Goal: Task Accomplishment & Management: Complete application form

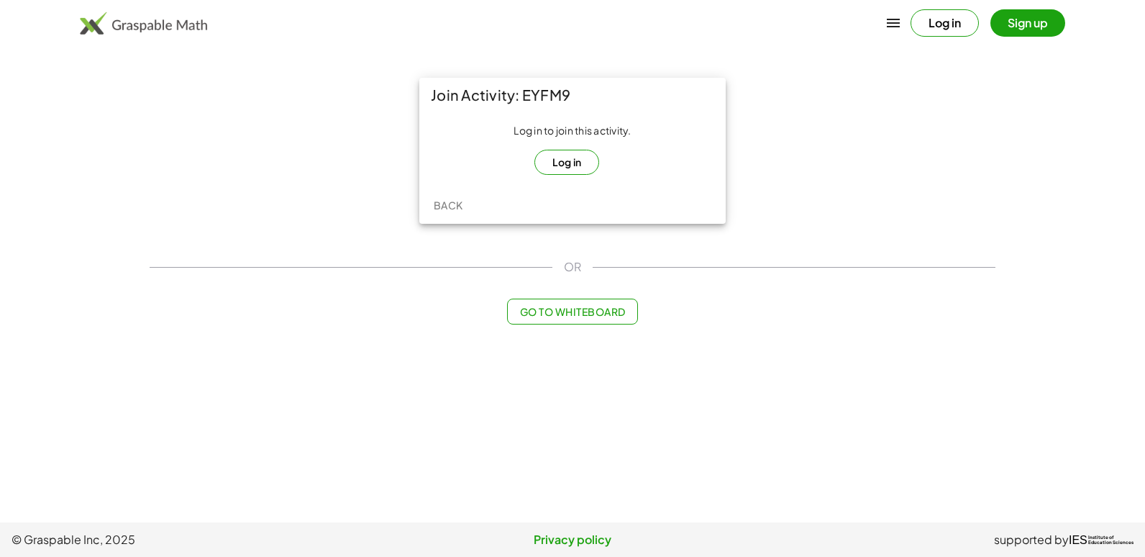
click at [577, 161] on button "Log in" at bounding box center [566, 162] width 65 height 25
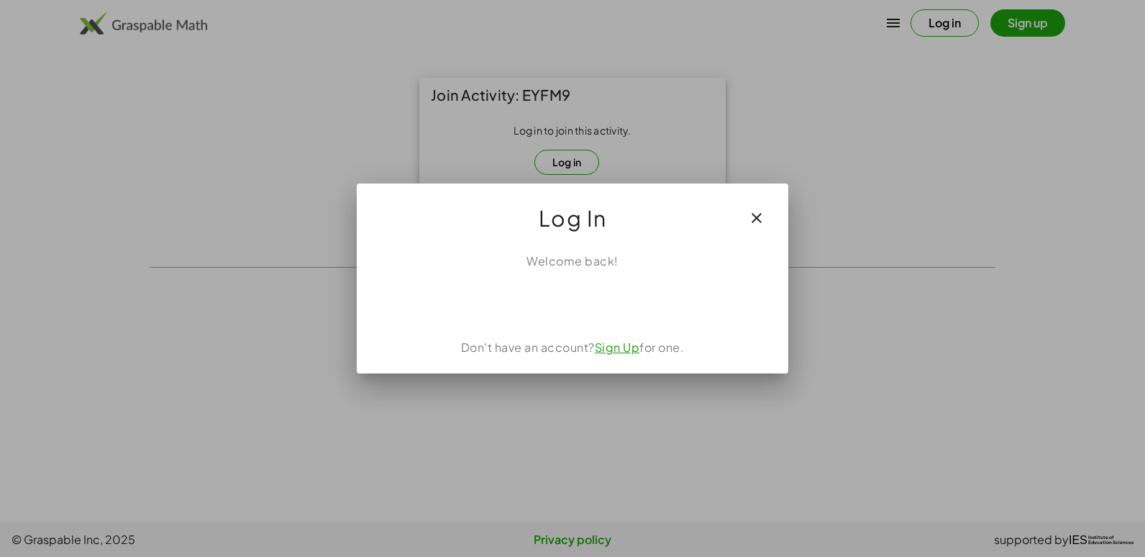
drag, startPoint x: 652, startPoint y: 235, endPoint x: 641, endPoint y: 245, distance: 14.8
click at [652, 236] on div "Log In" at bounding box center [573, 212] width 432 height 58
click at [619, 260] on div "Welcome back!" at bounding box center [572, 260] width 397 height 17
drag, startPoint x: 619, startPoint y: 260, endPoint x: 764, endPoint y: 214, distance: 151.7
click at [764, 214] on icon "button" at bounding box center [756, 217] width 17 height 17
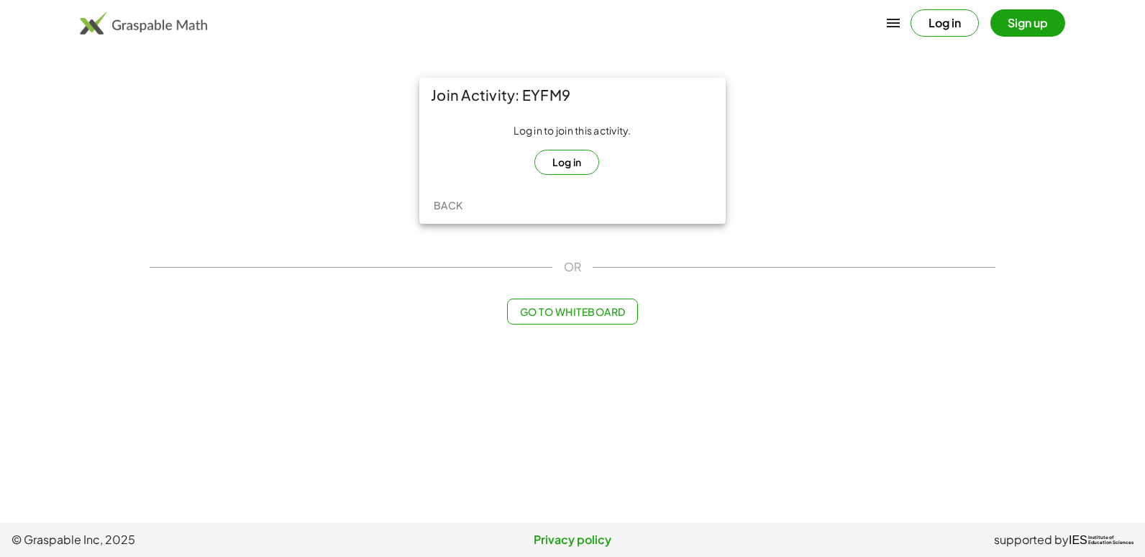
click at [590, 316] on span "Go to Whiteboard" at bounding box center [572, 311] width 106 height 13
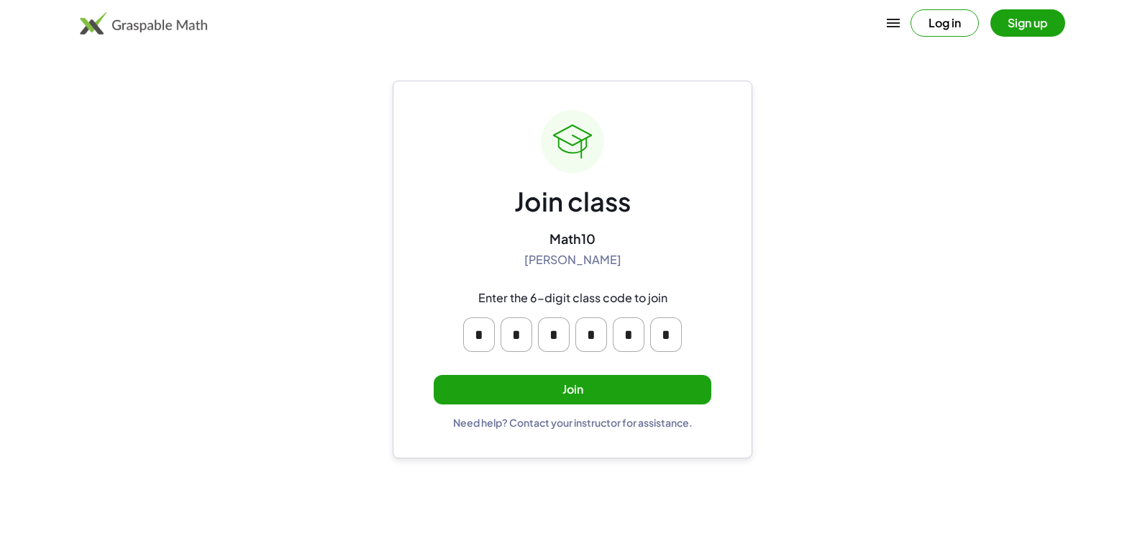
click at [588, 388] on button "Join" at bounding box center [573, 389] width 278 height 29
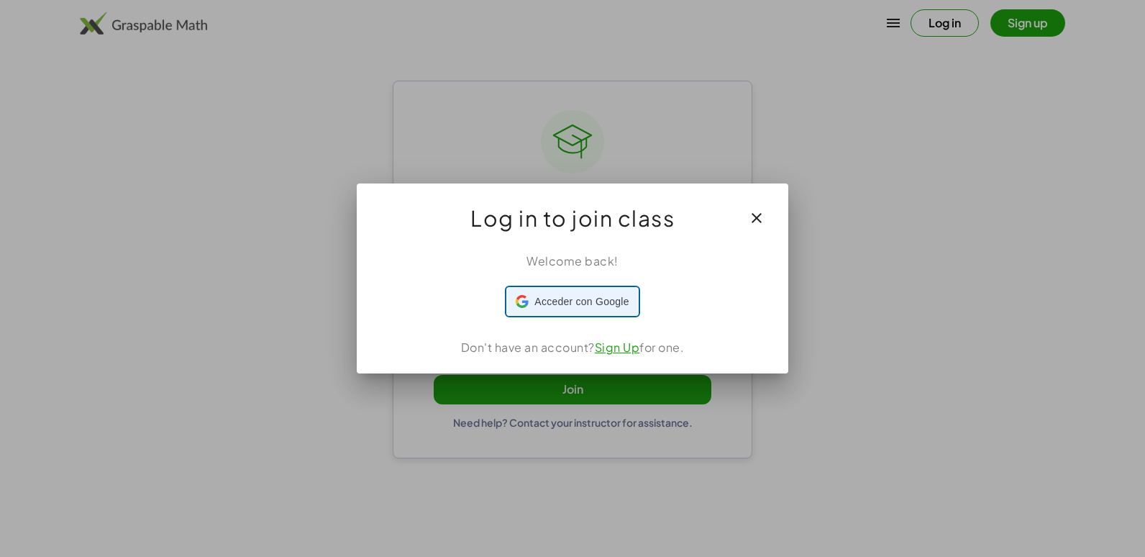
click at [601, 306] on span "Acceder con Google" at bounding box center [581, 301] width 94 height 15
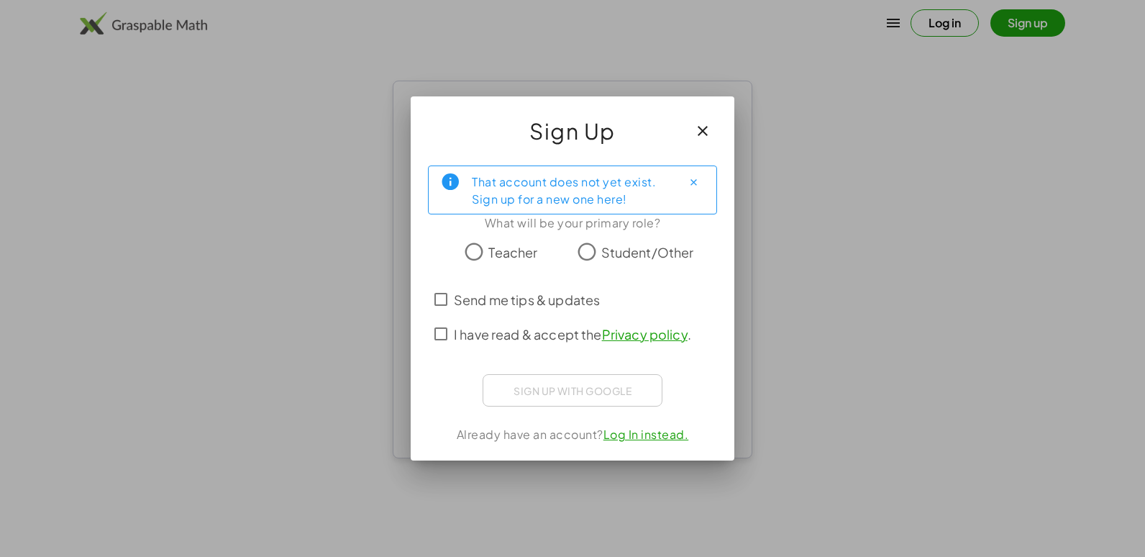
click at [614, 255] on span "Student/Other" at bounding box center [647, 251] width 93 height 19
click at [460, 335] on span "I have read & accept the Privacy policy ." at bounding box center [572, 333] width 237 height 19
click at [652, 441] on link "Log In instead." at bounding box center [646, 434] width 86 height 15
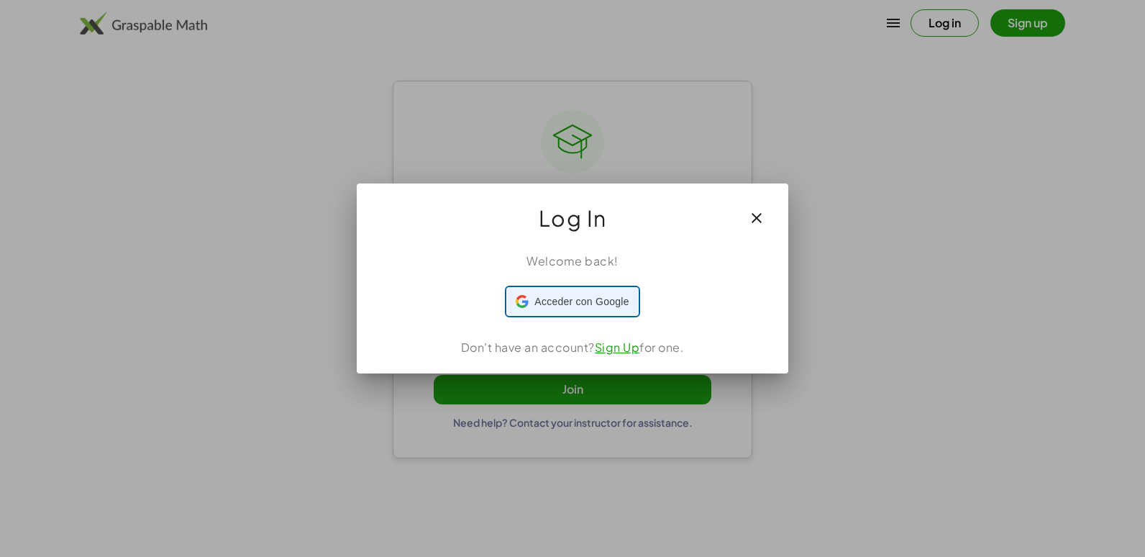
click at [612, 301] on span "Acceder con Google" at bounding box center [581, 301] width 94 height 15
click at [755, 212] on icon "button" at bounding box center [756, 217] width 17 height 17
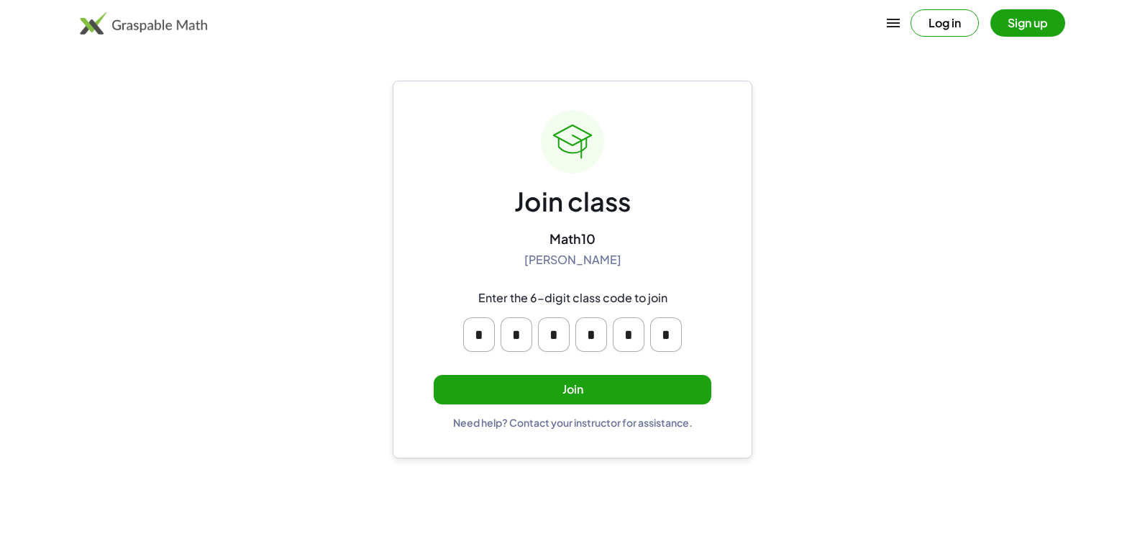
click at [960, 24] on button "Log in" at bounding box center [945, 22] width 68 height 27
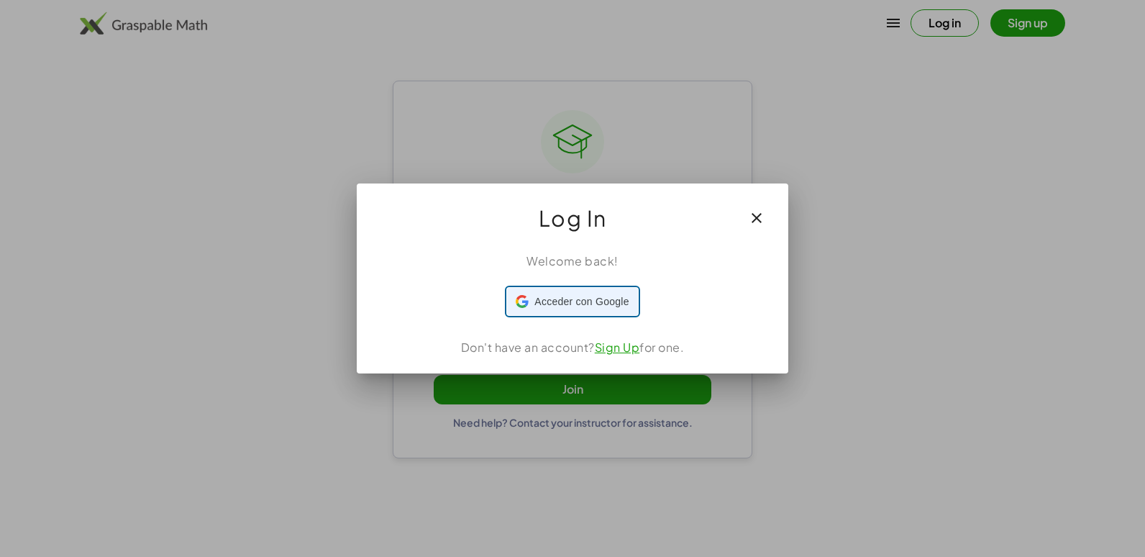
click at [606, 306] on span "Acceder con Google" at bounding box center [581, 301] width 94 height 15
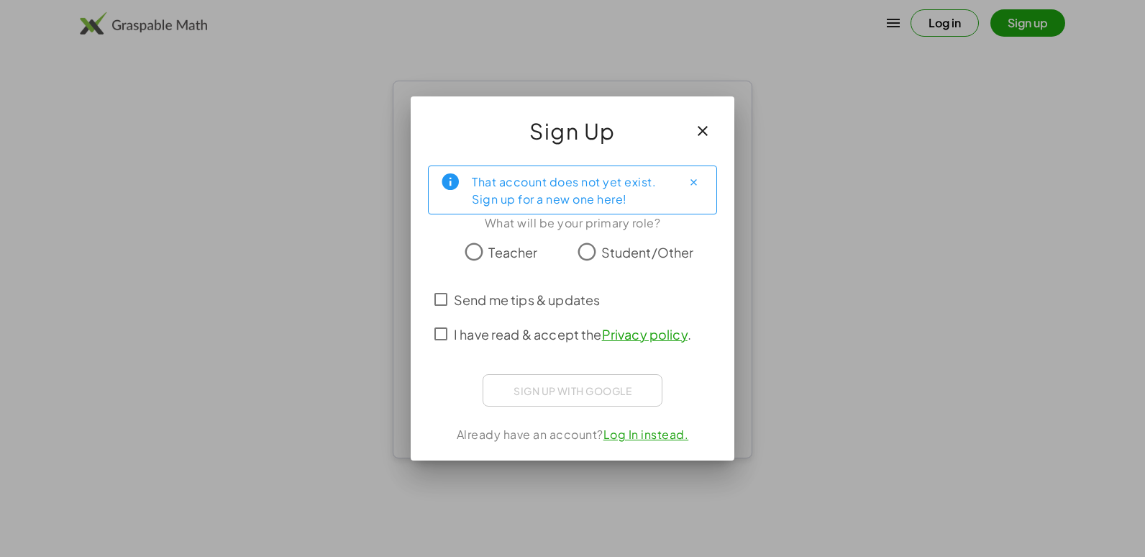
click at [709, 132] on icon "button" at bounding box center [702, 130] width 17 height 17
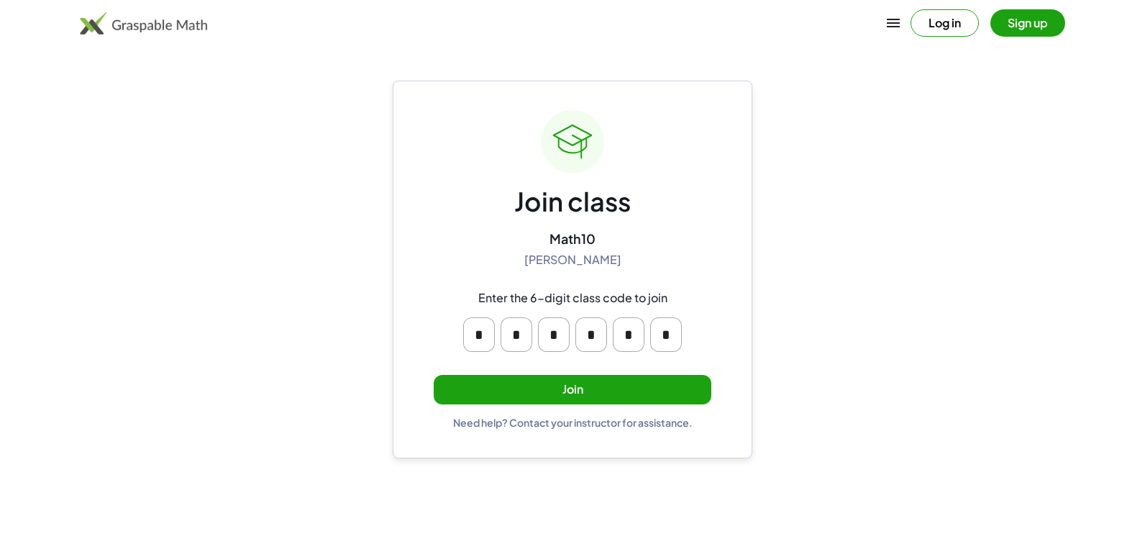
click at [1034, 20] on button "Sign up" at bounding box center [1027, 22] width 75 height 27
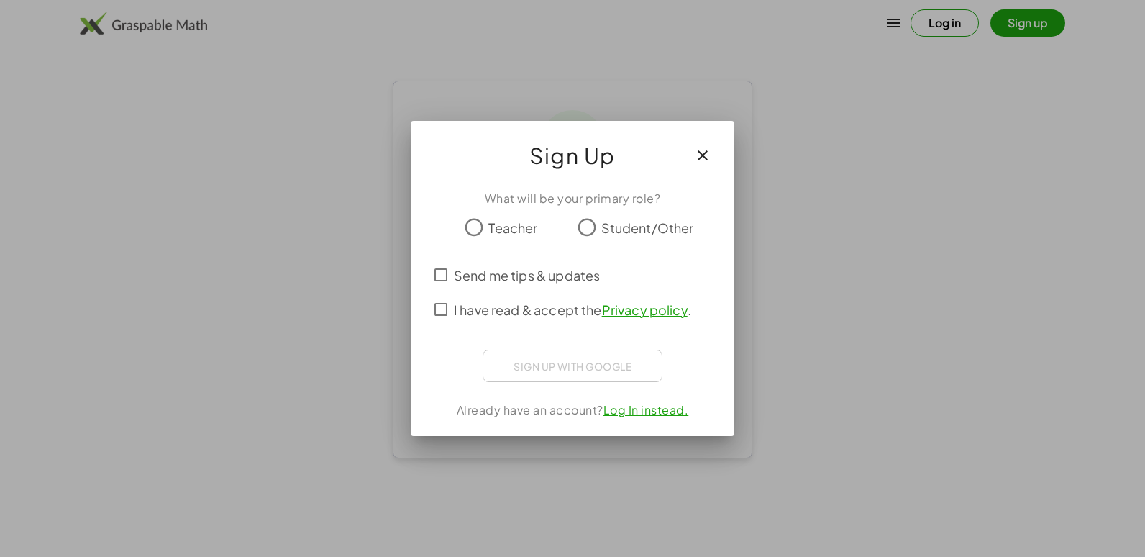
click at [608, 218] on span "Student/Other" at bounding box center [647, 227] width 93 height 19
click at [555, 361] on div "Sign up with Google Acceder con Google Acceder con Google. Se abre en una pesta…" at bounding box center [573, 366] width 180 height 32
click at [454, 305] on span "I have read & accept the Privacy policy ." at bounding box center [572, 309] width 237 height 19
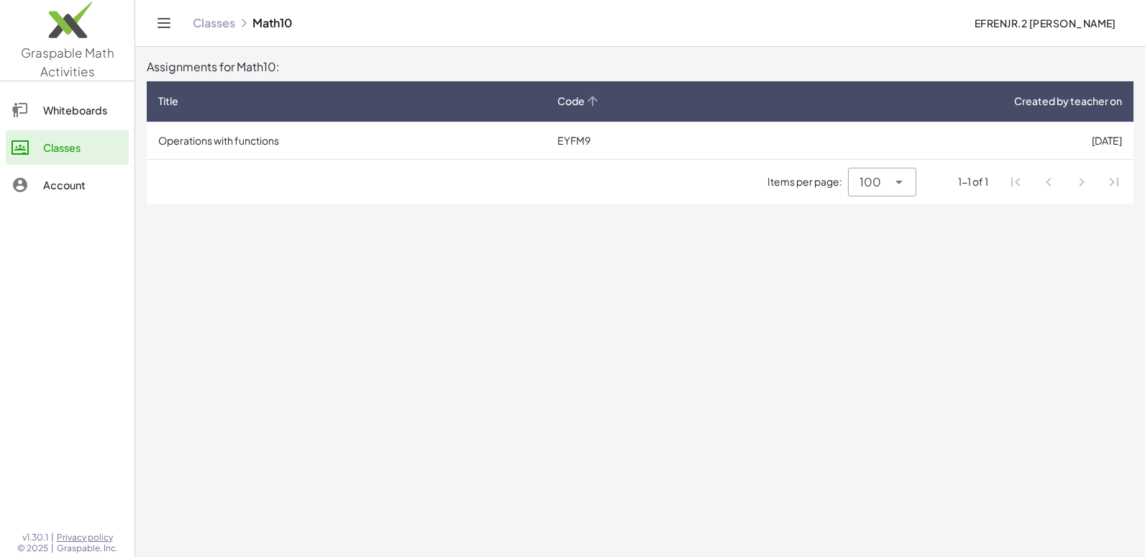
click at [666, 92] on th "Code" at bounding box center [637, 101] width 182 height 40
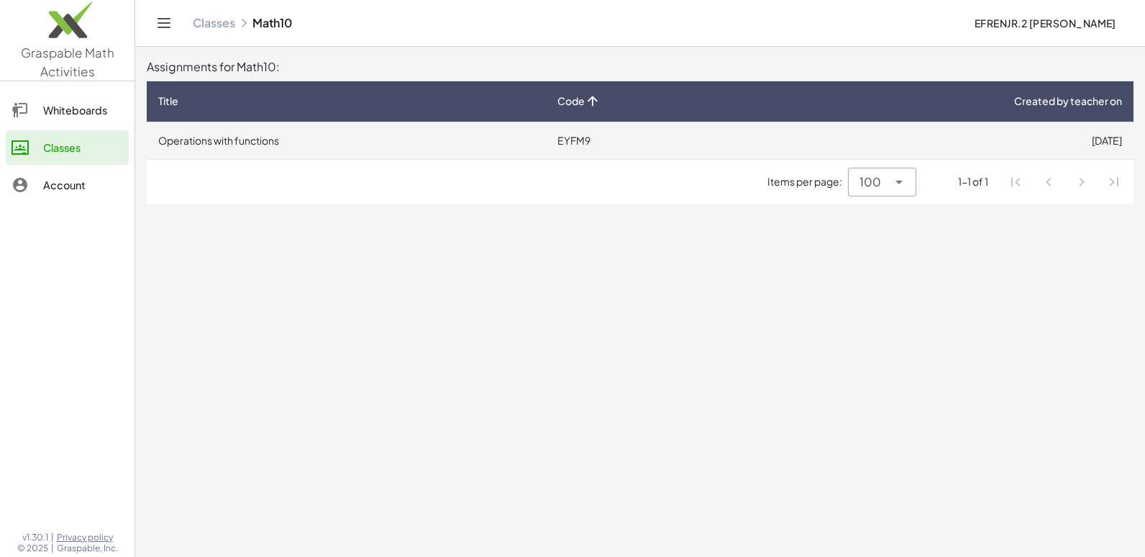
click at [684, 139] on td "EYFM9" at bounding box center [637, 140] width 182 height 37
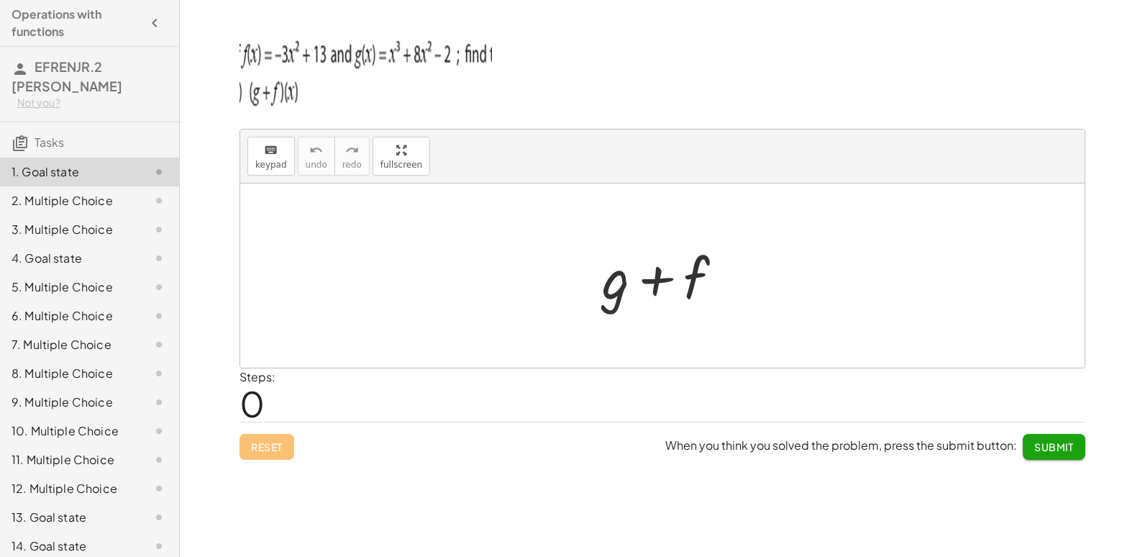
click at [649, 288] on div at bounding box center [668, 276] width 147 height 74
drag, startPoint x: 818, startPoint y: 295, endPoint x: 695, endPoint y: 283, distance: 122.9
click at [775, 292] on div at bounding box center [662, 275] width 844 height 184
click at [272, 160] on span "keypad" at bounding box center [271, 165] width 32 height 10
click at [399, 266] on div at bounding box center [662, 275] width 844 height 184
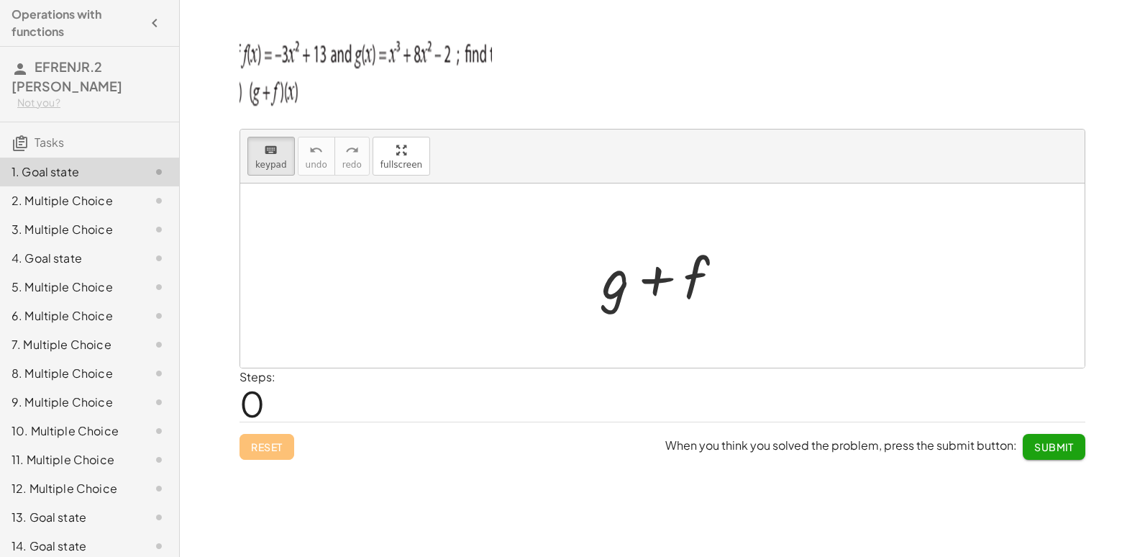
click at [619, 262] on div "+ g + f" at bounding box center [662, 275] width 165 height 81
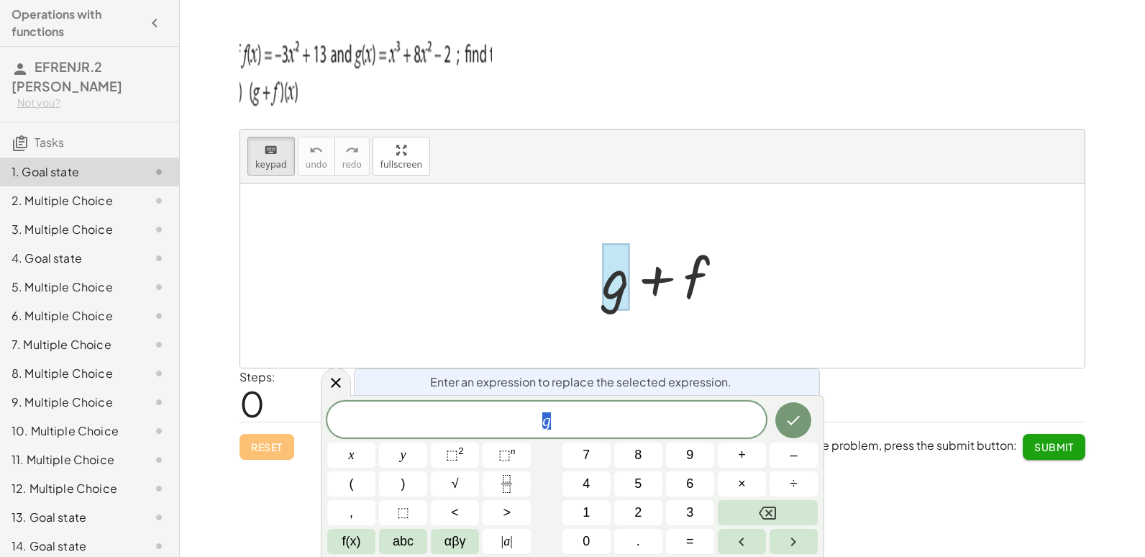
click at [885, 242] on div at bounding box center [662, 275] width 844 height 184
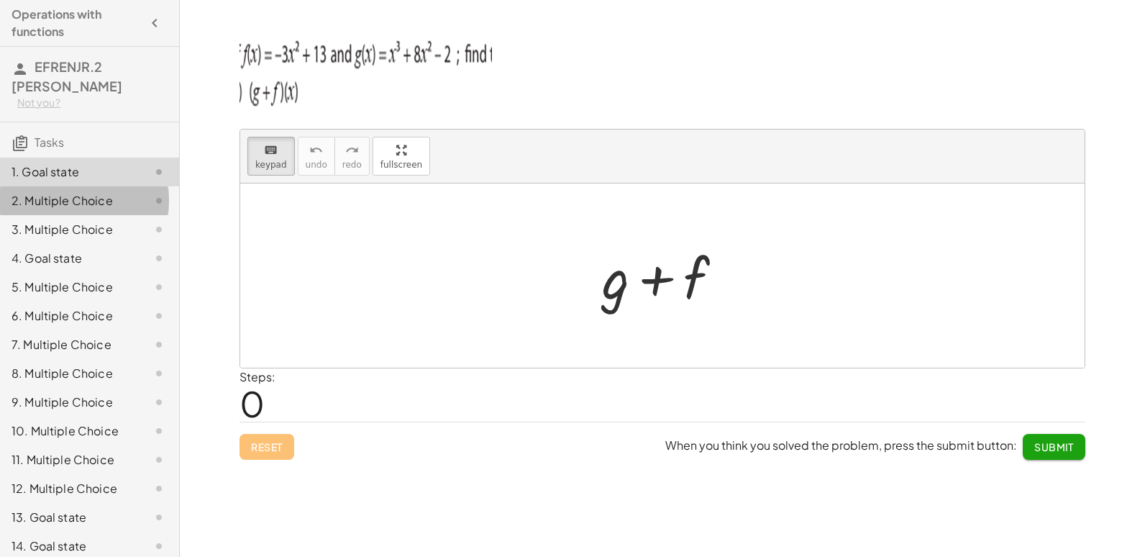
click at [106, 209] on div "2. Multiple Choice" at bounding box center [70, 200] width 116 height 17
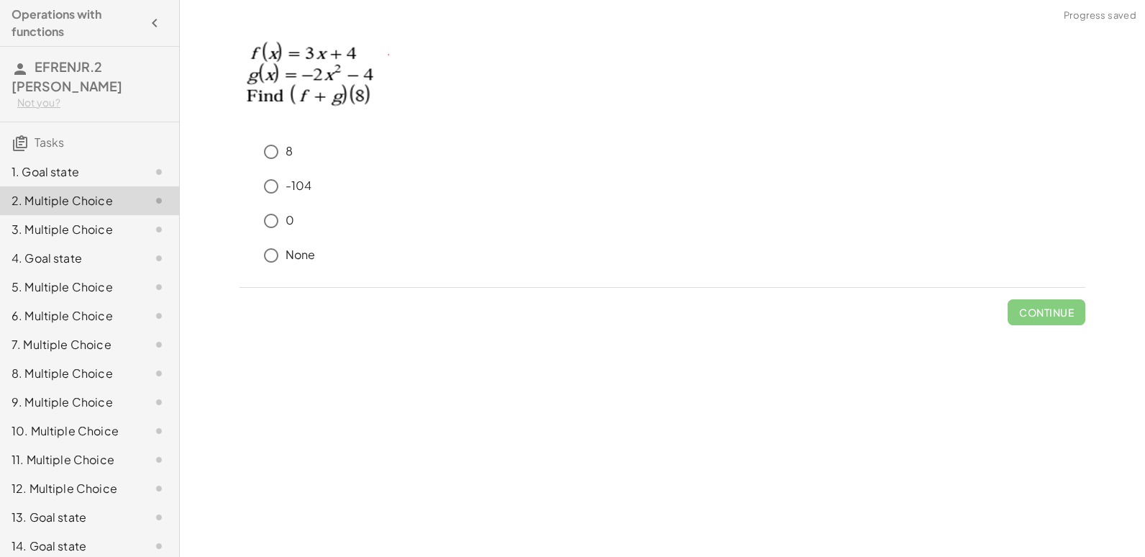
click at [107, 262] on div "4. Goal state" at bounding box center [70, 258] width 116 height 17
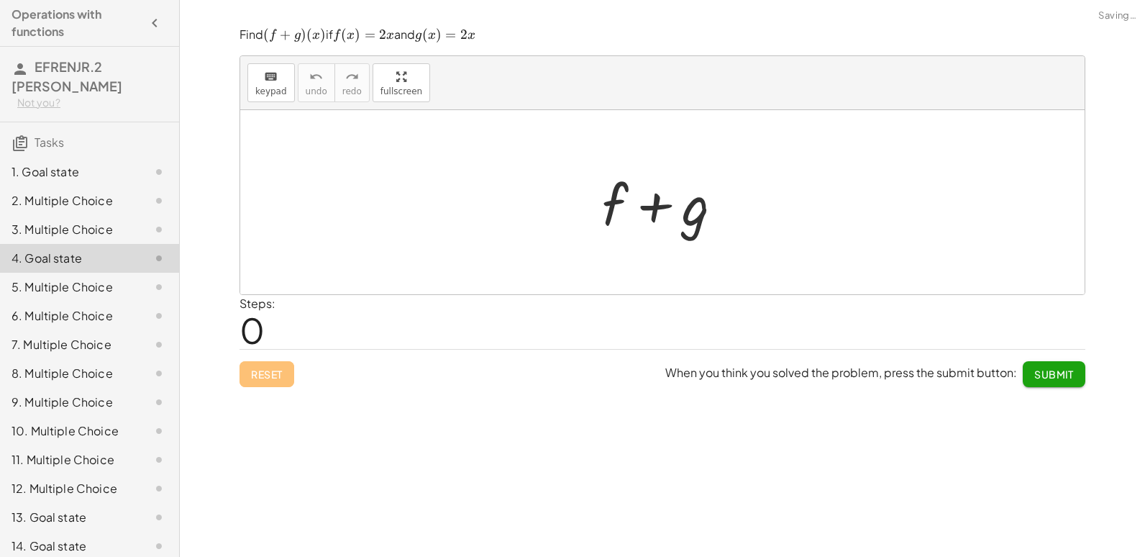
click at [89, 177] on div "1. Goal state" at bounding box center [70, 171] width 116 height 17
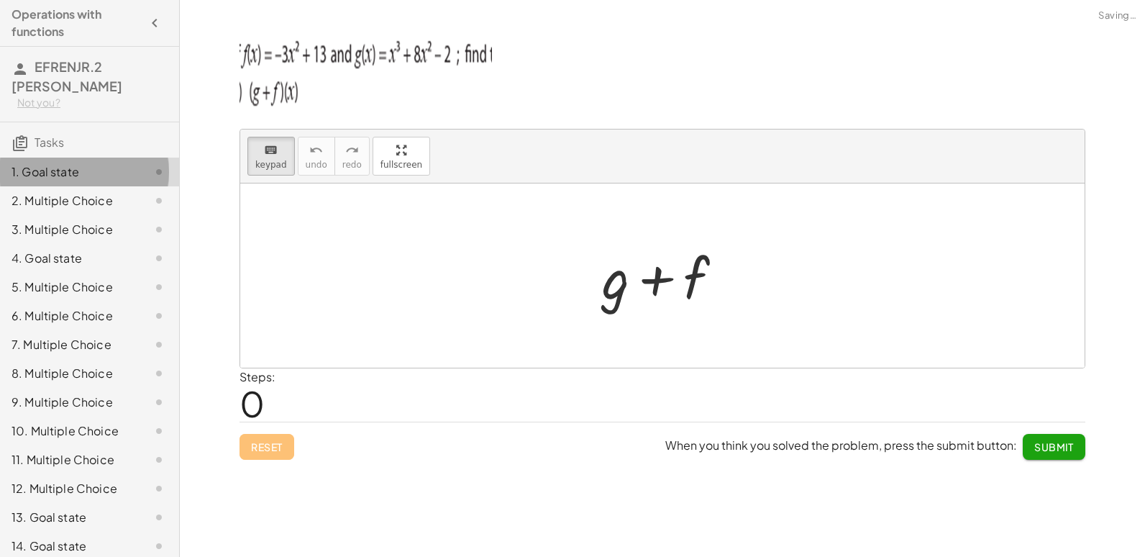
click at [84, 158] on div "1. Goal state" at bounding box center [89, 172] width 179 height 29
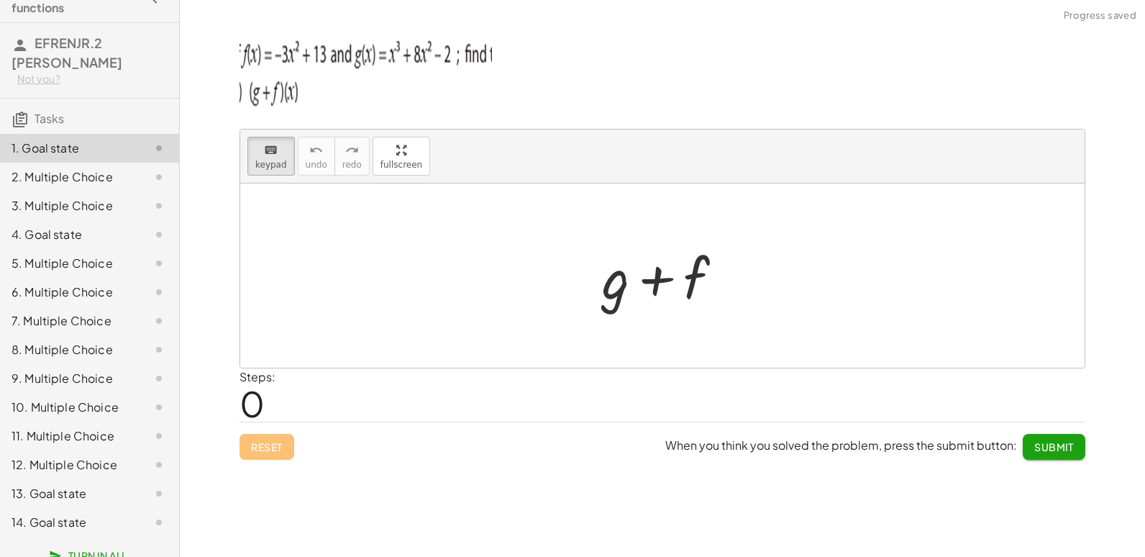
scroll to position [47, 0]
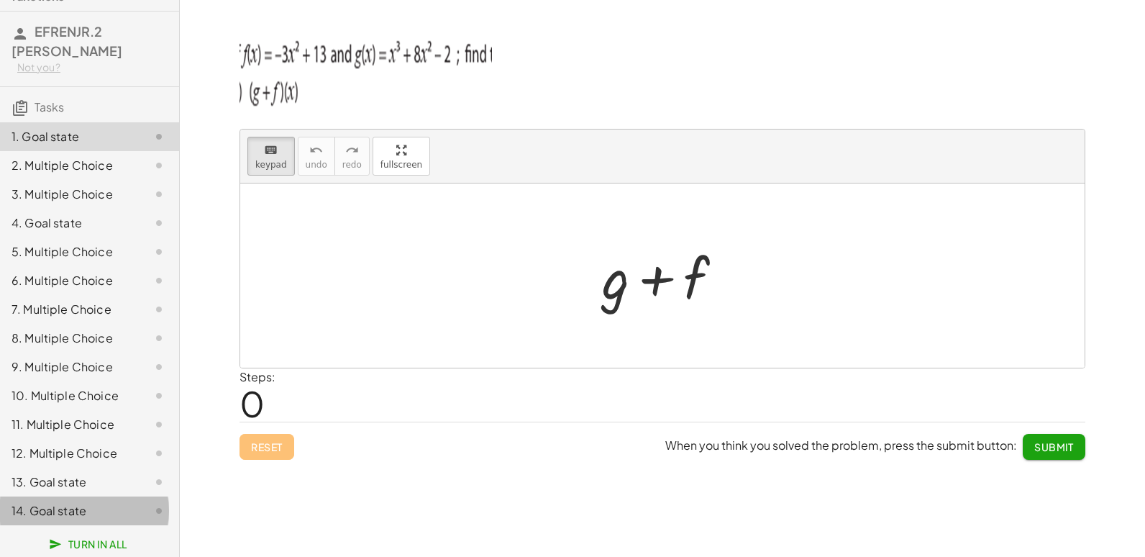
click at [70, 499] on div "14. Goal state" at bounding box center [89, 510] width 179 height 29
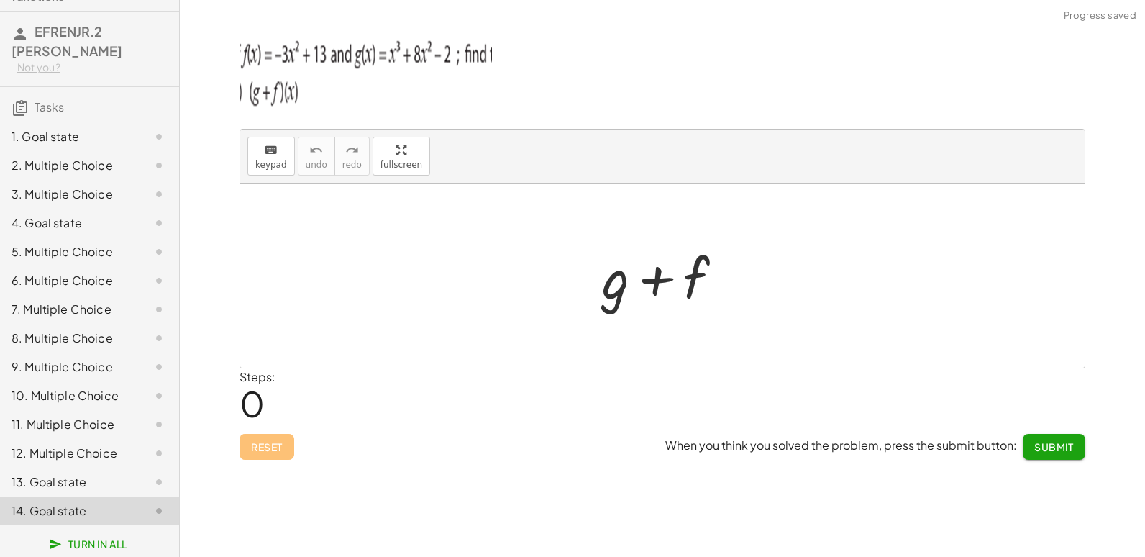
click at [68, 474] on div "13. Goal state" at bounding box center [70, 481] width 116 height 17
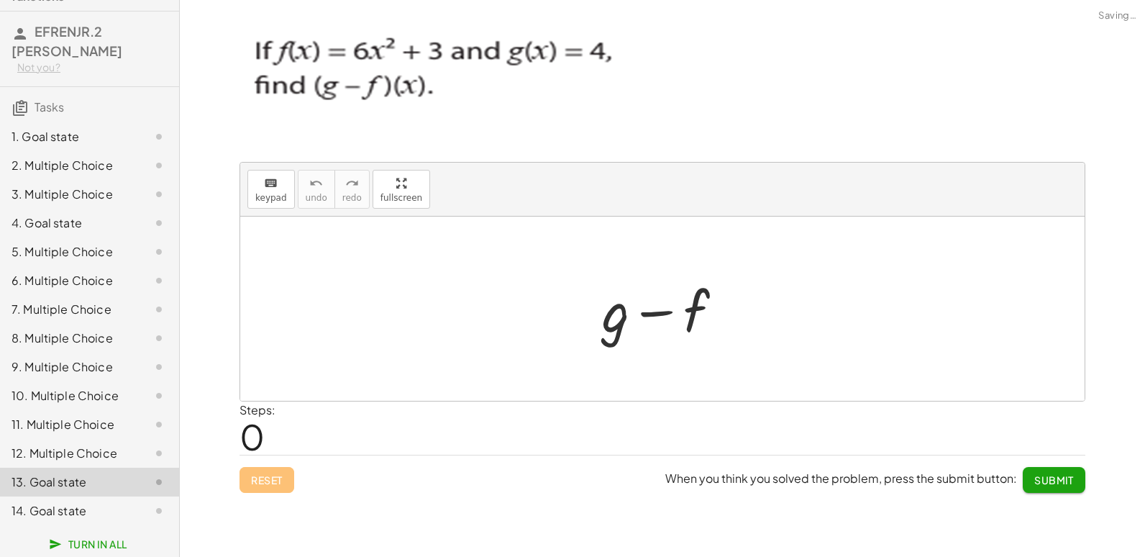
click at [72, 452] on div "12. Multiple Choice" at bounding box center [70, 452] width 116 height 17
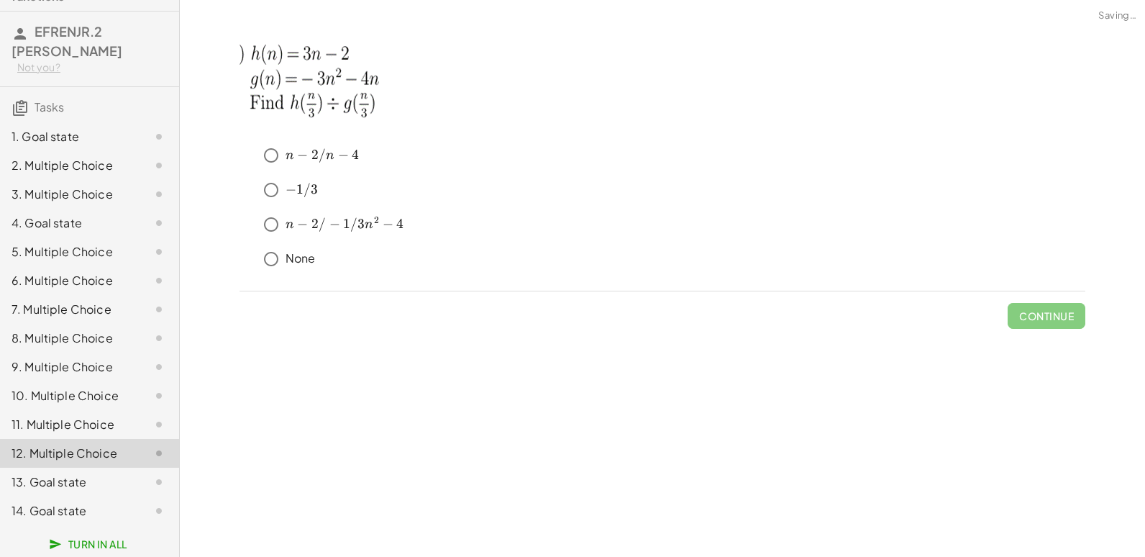
click at [86, 427] on div "11. Multiple Choice" at bounding box center [70, 424] width 116 height 17
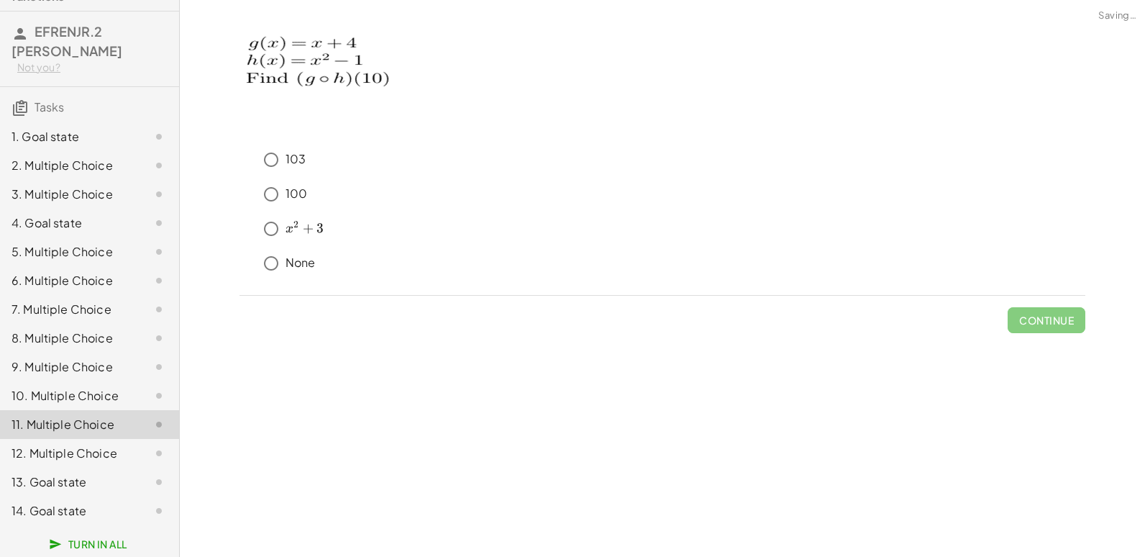
click at [77, 331] on div "8. Multiple Choice" at bounding box center [70, 337] width 116 height 17
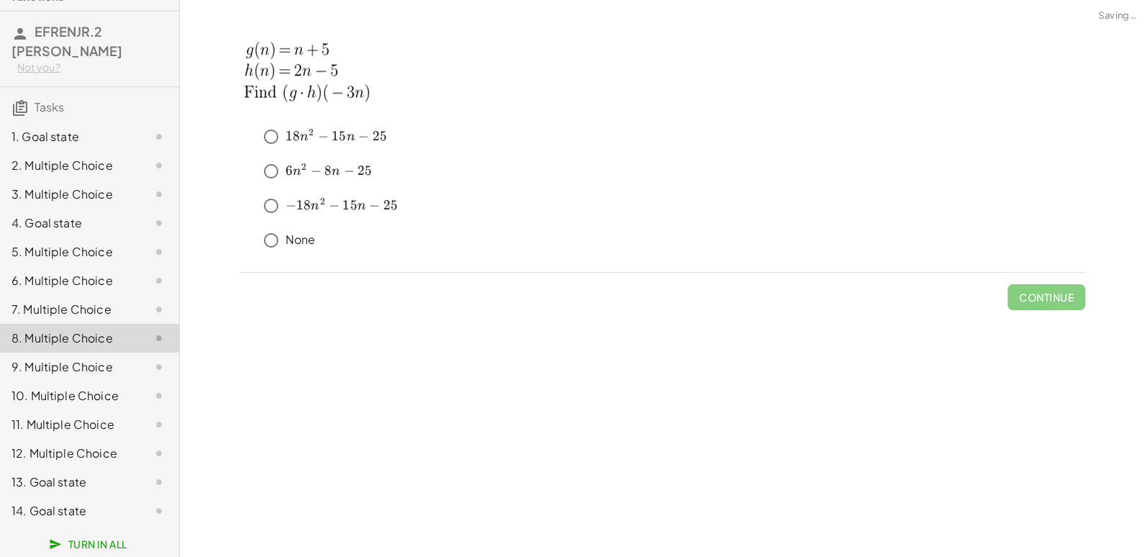
click at [66, 237] on div "3. Multiple Choice" at bounding box center [89, 251] width 179 height 29
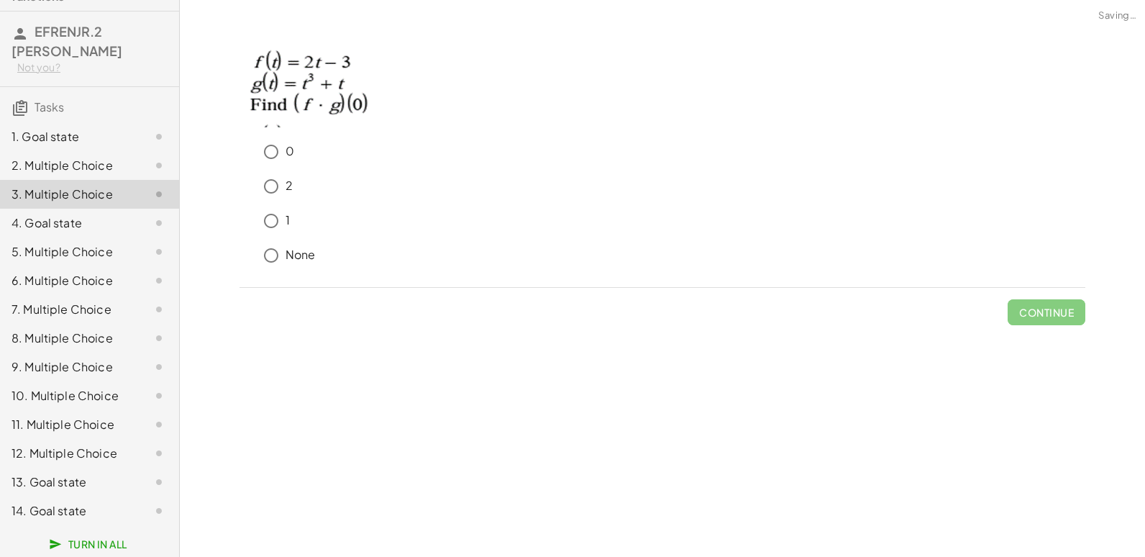
click at [55, 209] on div "2. Multiple Choice" at bounding box center [89, 223] width 179 height 29
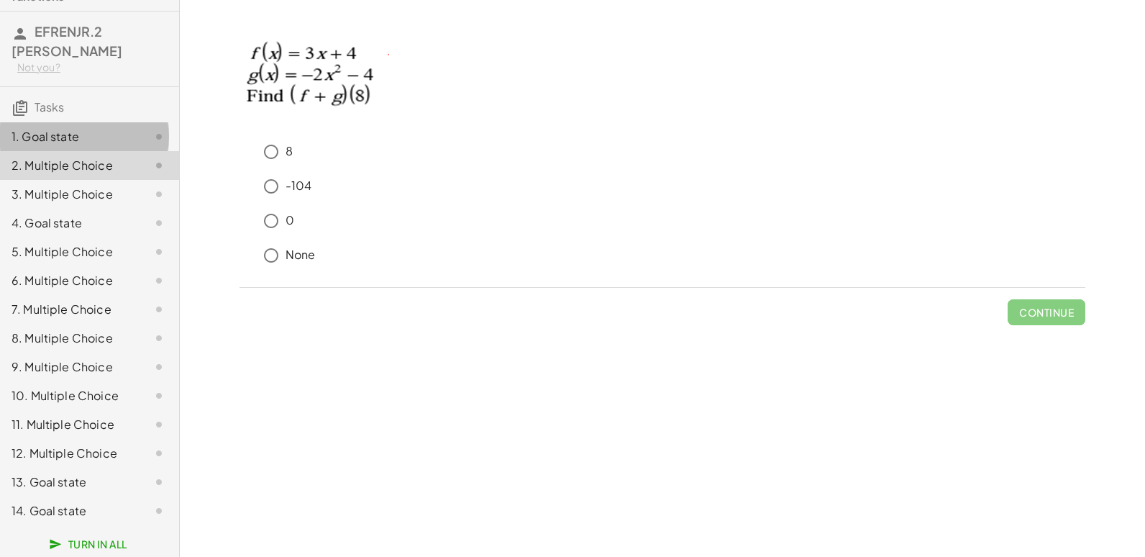
click at [97, 128] on div "1. Goal state" at bounding box center [70, 136] width 116 height 17
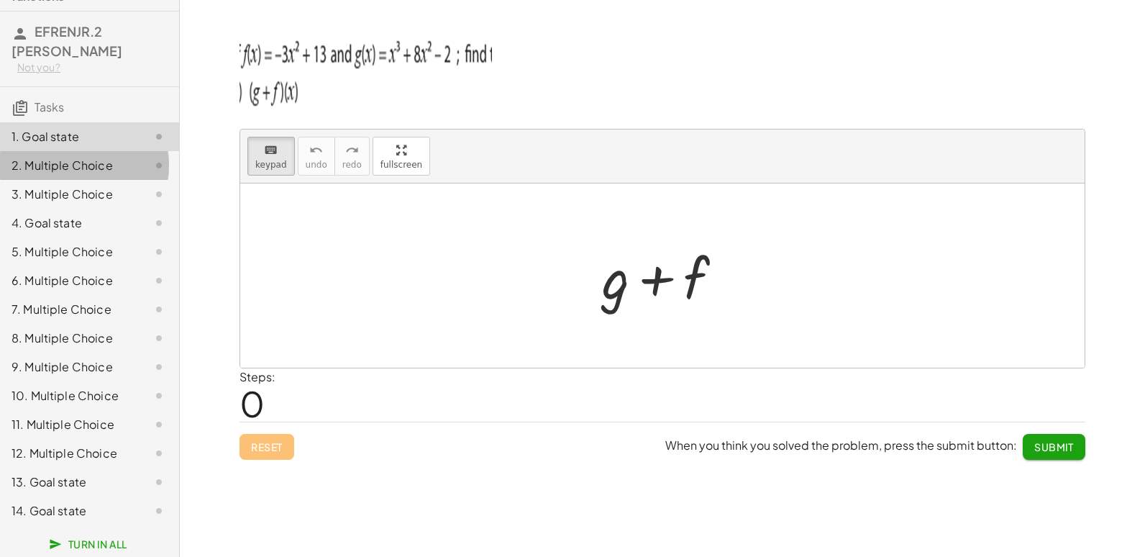
click at [127, 157] on div at bounding box center [147, 165] width 40 height 17
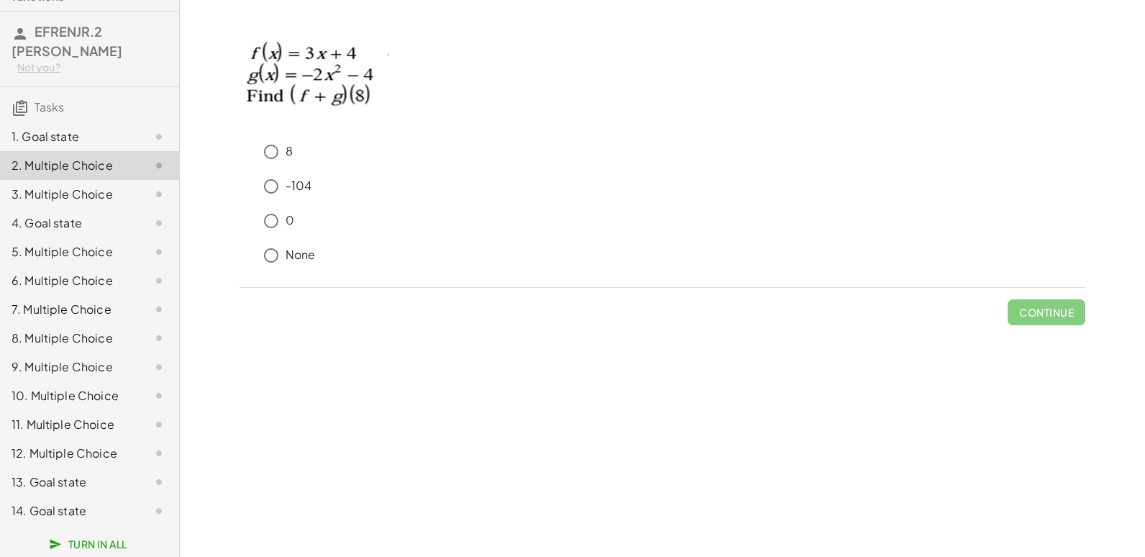
click at [71, 131] on div "1. Goal state" at bounding box center [70, 136] width 116 height 17
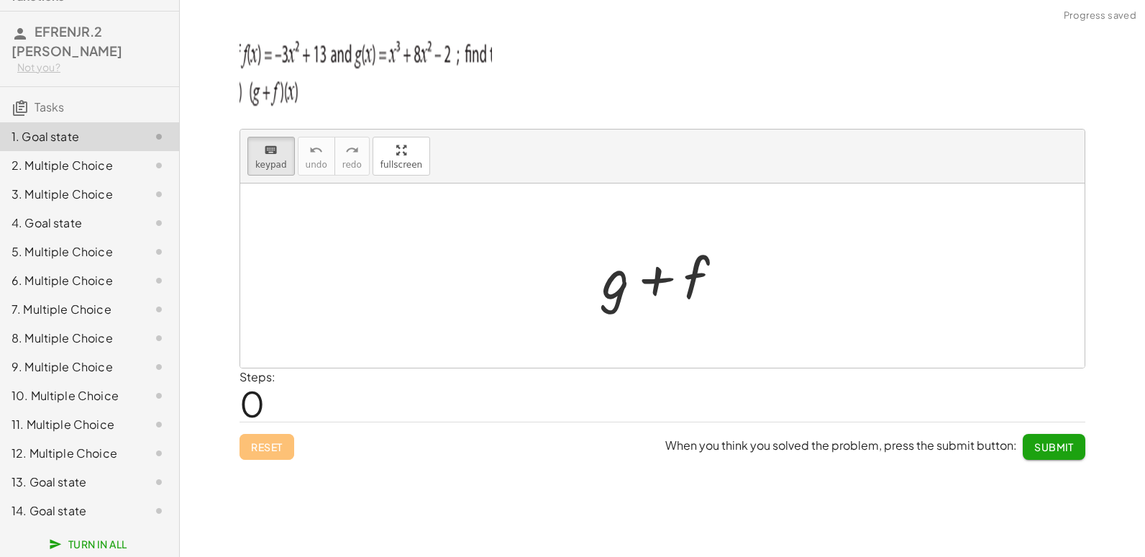
click at [87, 157] on div "2. Multiple Choice" at bounding box center [70, 165] width 116 height 17
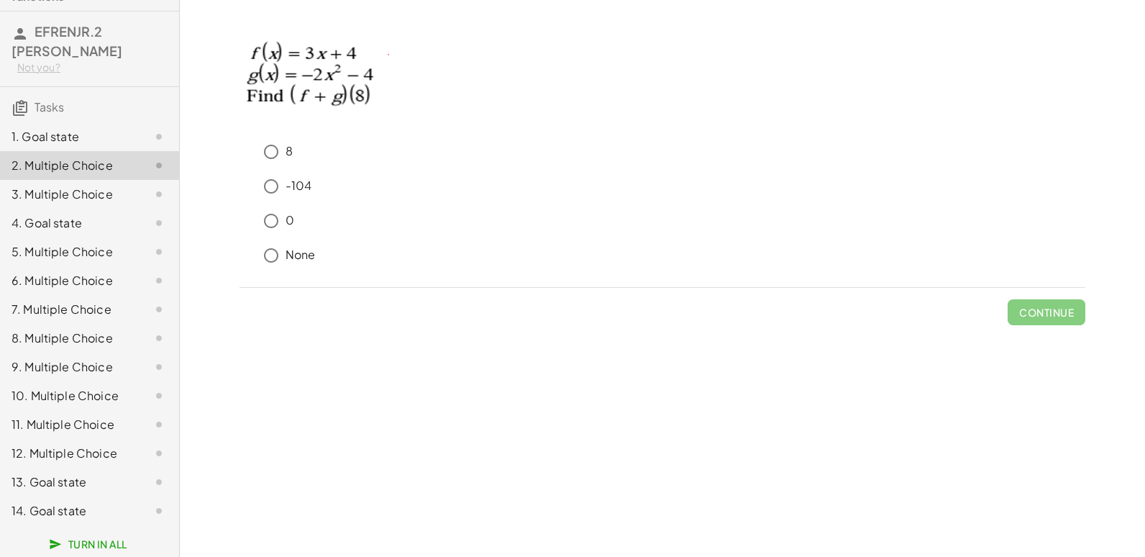
click at [286, 190] on p "-104" at bounding box center [299, 186] width 27 height 17
click at [1064, 311] on span "Continue" at bounding box center [1046, 312] width 55 height 13
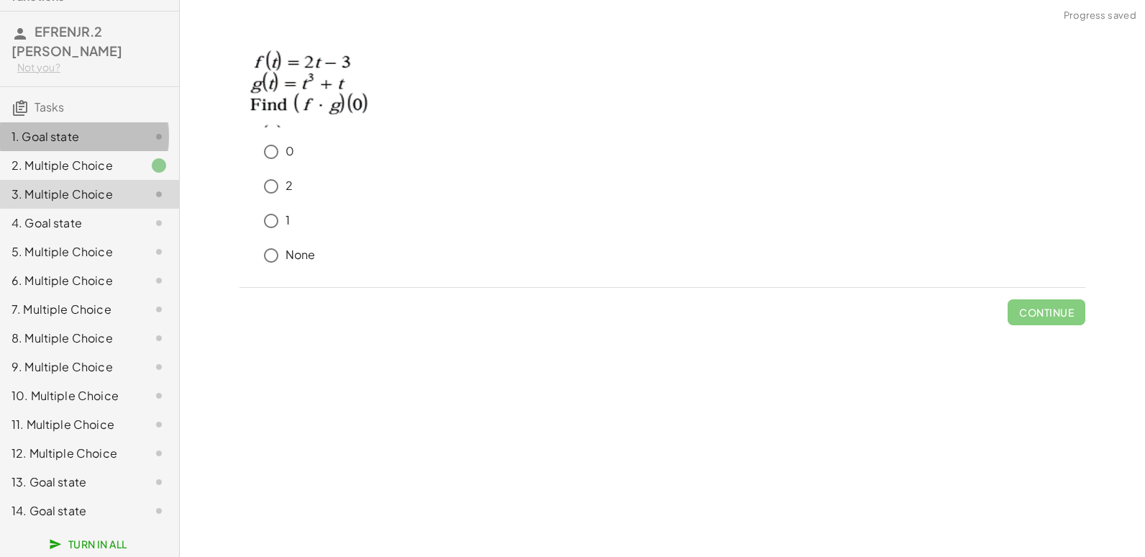
click at [133, 180] on div "1. Goal state" at bounding box center [89, 194] width 179 height 29
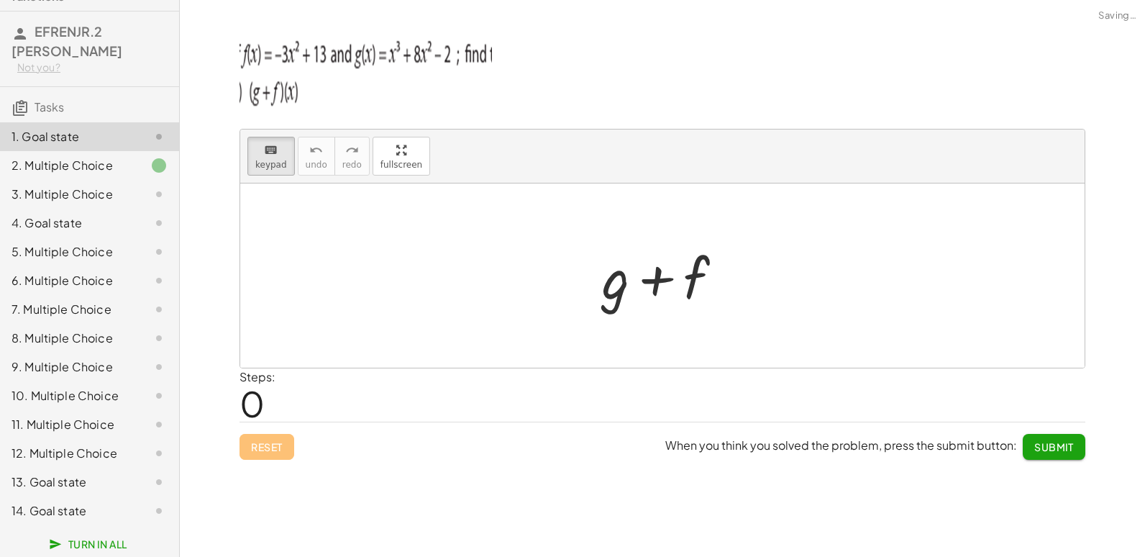
click at [127, 237] on div "3. Multiple Choice" at bounding box center [89, 251] width 179 height 29
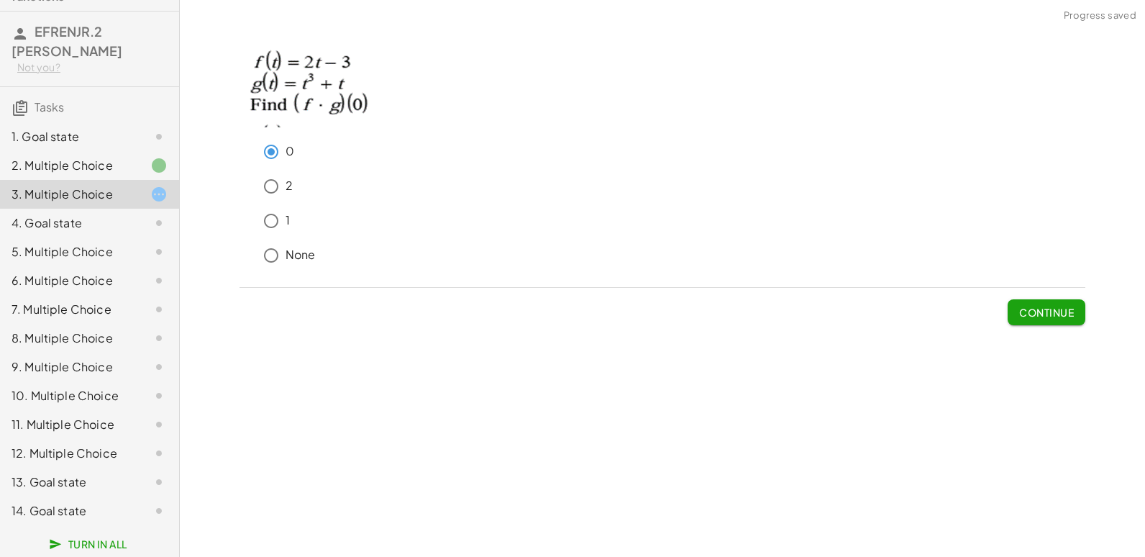
click at [1041, 310] on span "Continue" at bounding box center [1046, 312] width 55 height 13
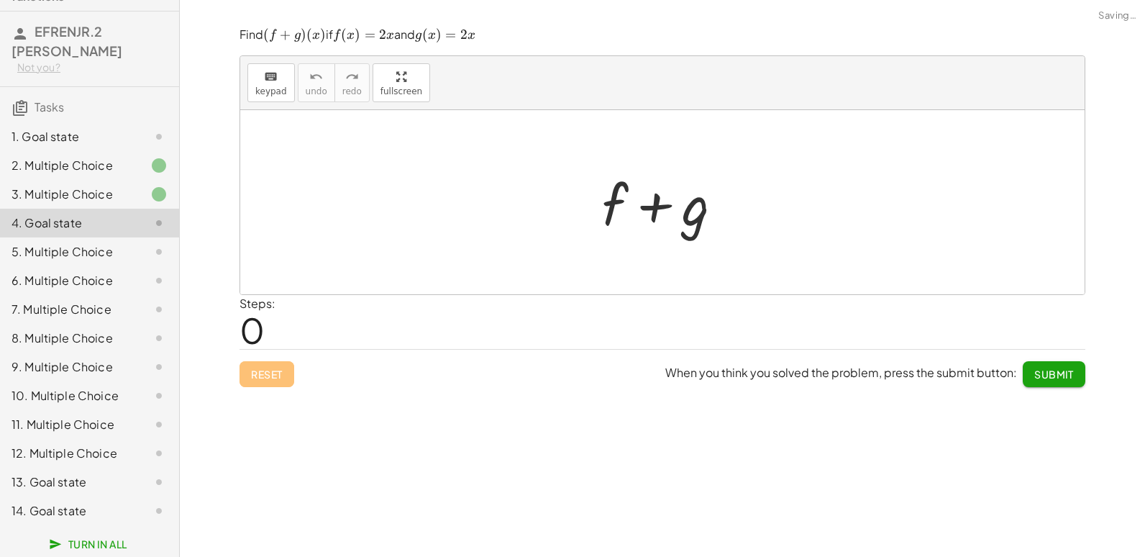
click at [108, 186] on div "3. Multiple Choice" at bounding box center [70, 194] width 116 height 17
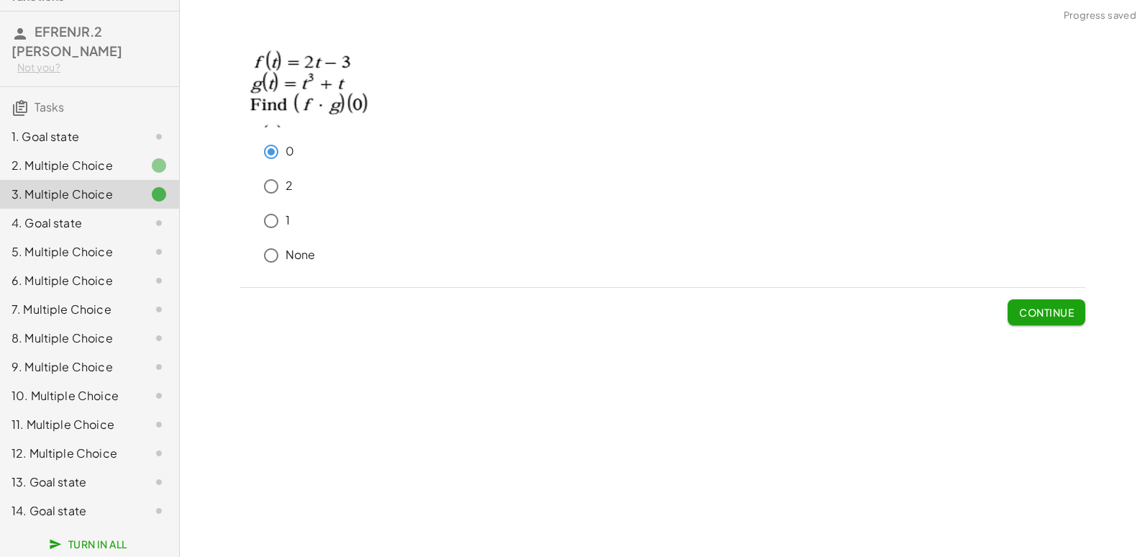
click at [127, 157] on div at bounding box center [147, 165] width 40 height 17
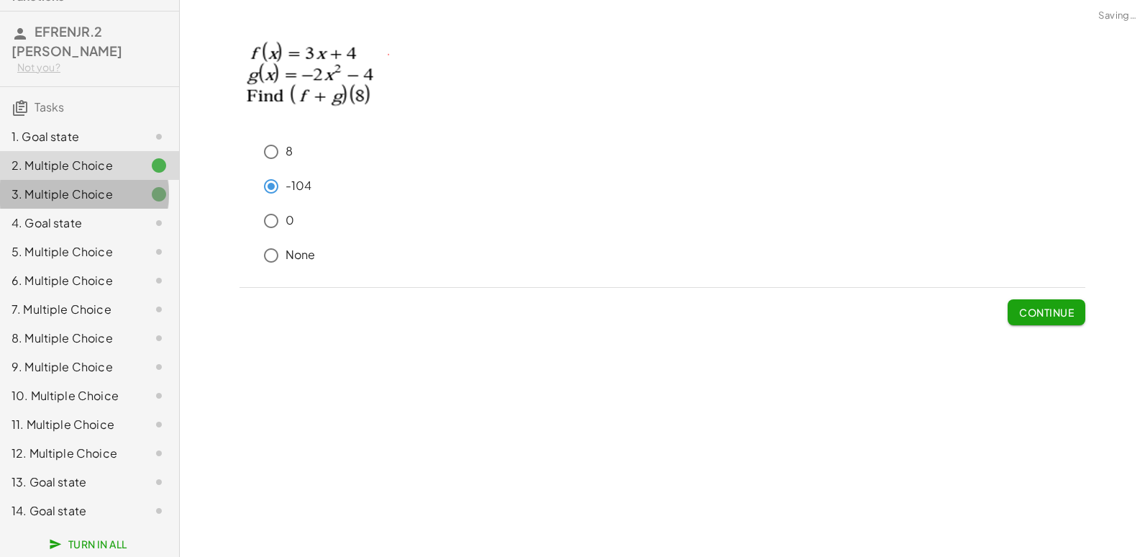
click at [150, 188] on icon at bounding box center [158, 194] width 17 height 17
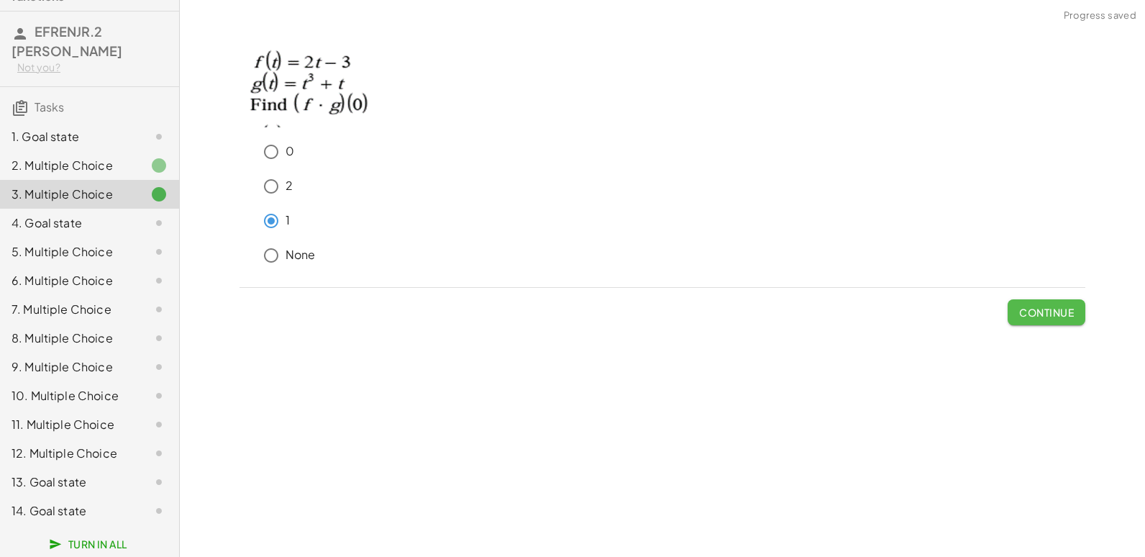
click at [1036, 310] on span "Continue" at bounding box center [1046, 312] width 55 height 13
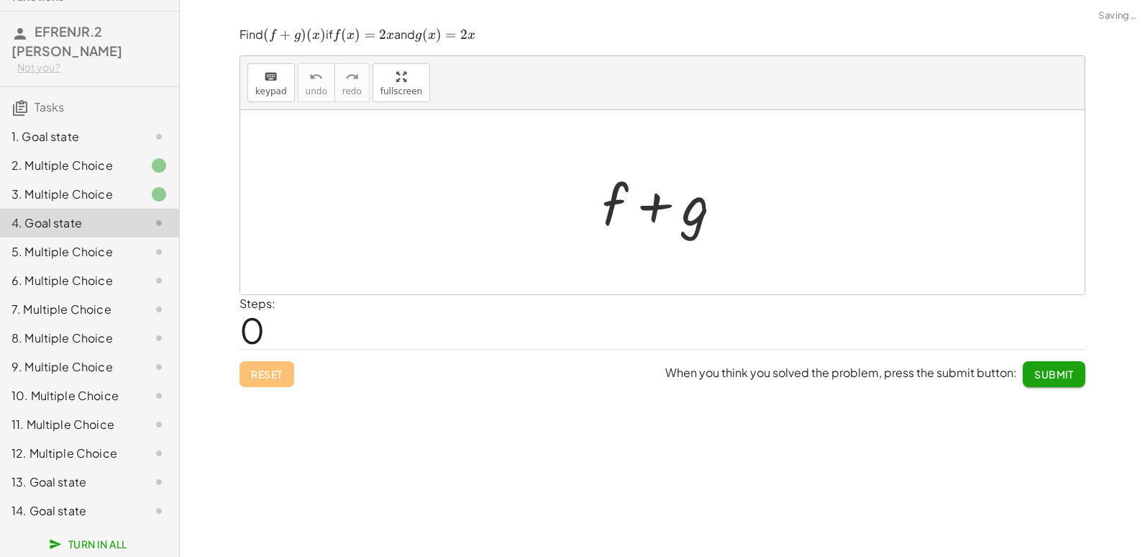
click at [83, 186] on div "3. Multiple Choice" at bounding box center [70, 194] width 116 height 17
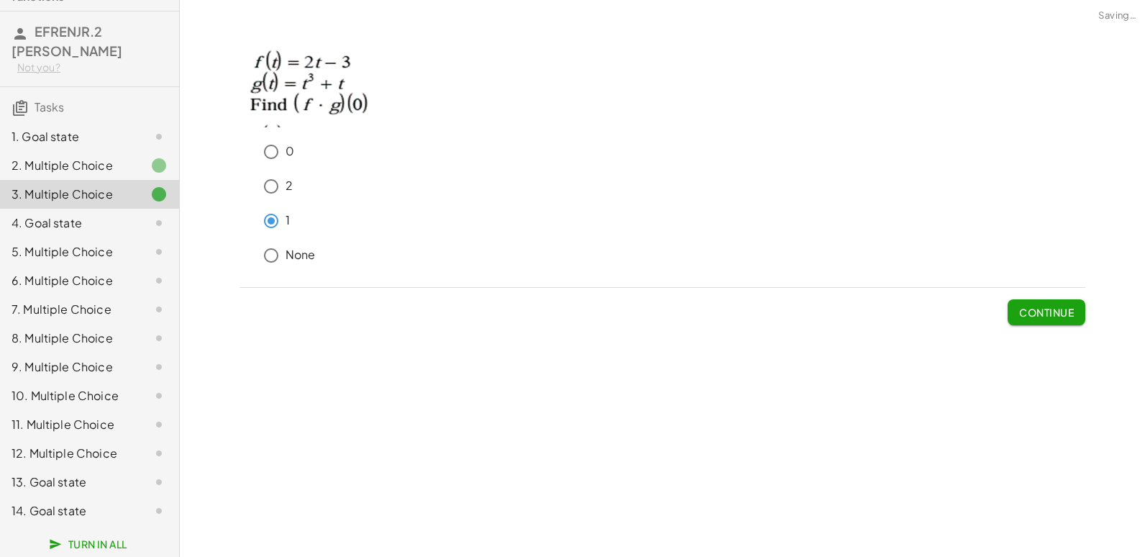
click at [286, 147] on p "0" at bounding box center [290, 151] width 9 height 17
click at [1064, 309] on span "Continue" at bounding box center [1046, 312] width 55 height 13
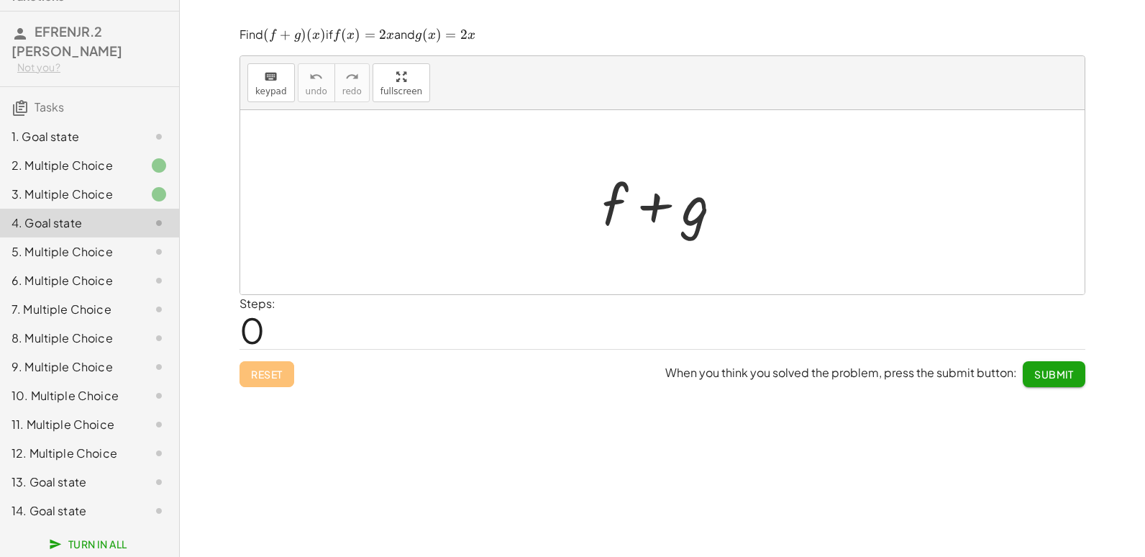
click at [82, 243] on div "5. Multiple Choice" at bounding box center [70, 251] width 116 height 17
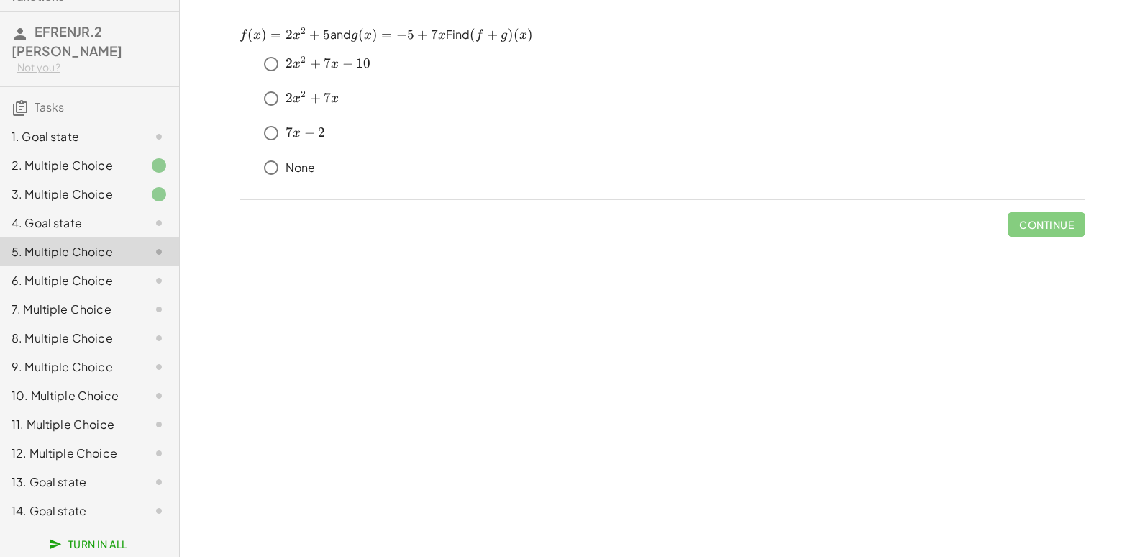
click at [79, 157] on div "2. Multiple Choice" at bounding box center [70, 165] width 116 height 17
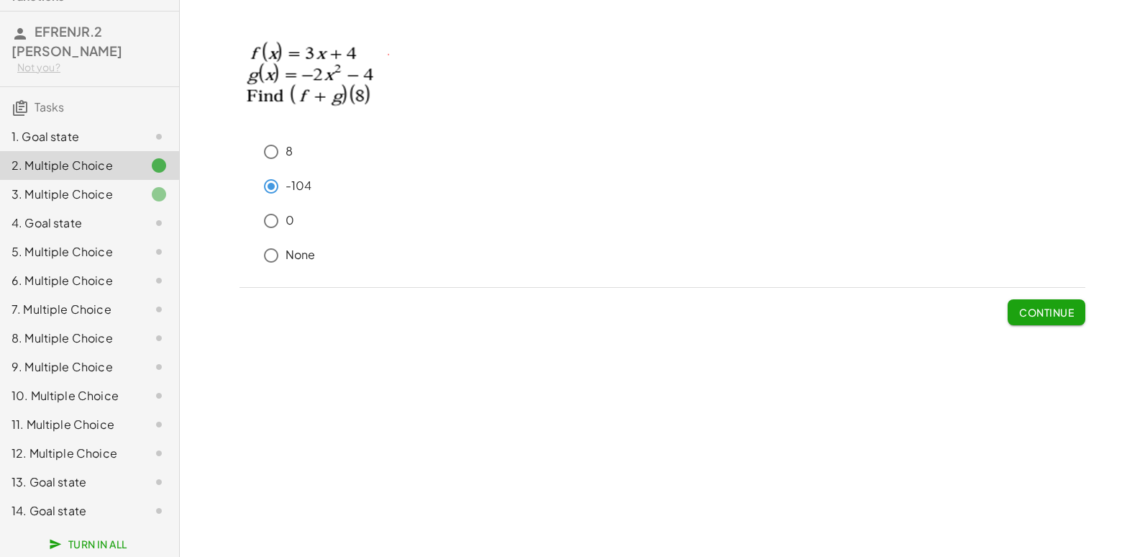
click at [78, 214] on div "4. Goal state" at bounding box center [70, 222] width 116 height 17
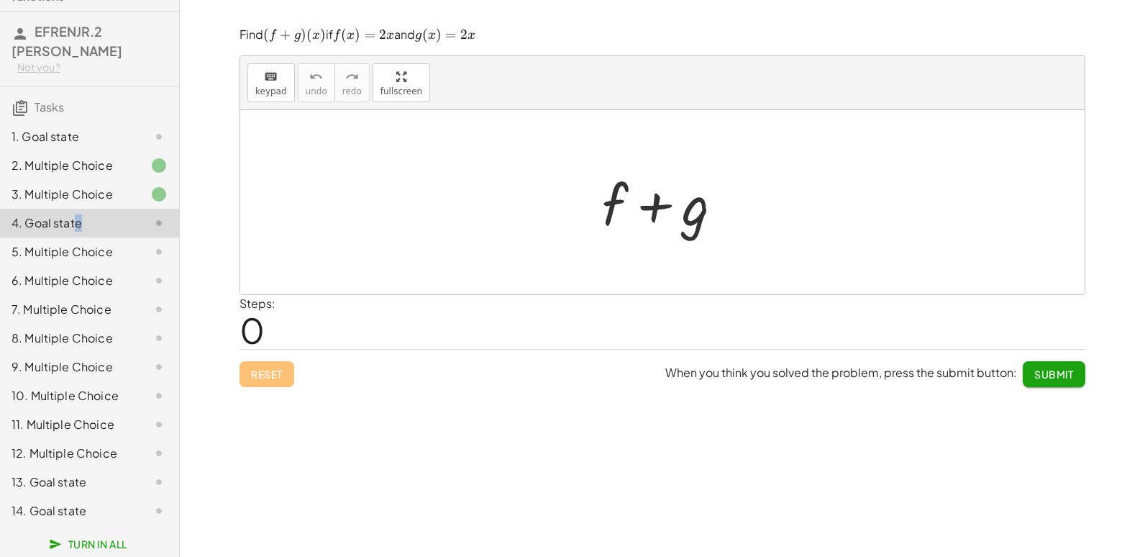
click at [705, 244] on div at bounding box center [662, 202] width 844 height 184
click at [723, 220] on div at bounding box center [668, 202] width 147 height 74
drag, startPoint x: 614, startPoint y: 234, endPoint x: 731, endPoint y: 243, distance: 117.6
click at [736, 253] on div "+ f + f + g" at bounding box center [662, 202] width 844 height 184
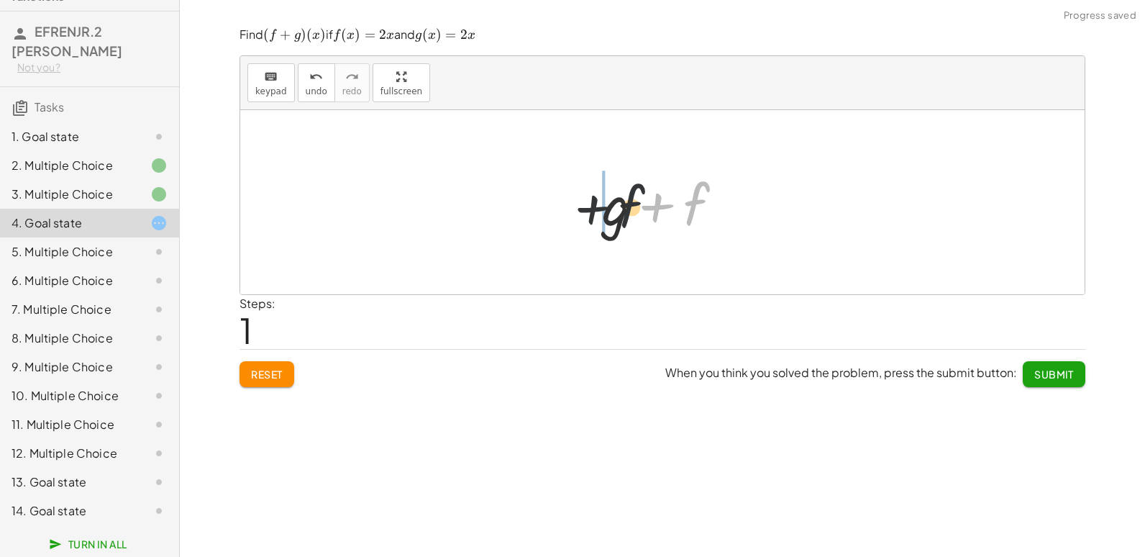
drag, startPoint x: 694, startPoint y: 213, endPoint x: 573, endPoint y: 222, distance: 121.9
click at [573, 222] on div "+ f + g + f + f + g" at bounding box center [662, 202] width 844 height 184
drag, startPoint x: 708, startPoint y: 219, endPoint x: 588, endPoint y: 220, distance: 119.4
click at [570, 220] on div "+ f + g + g + f + g + f + g" at bounding box center [662, 202] width 844 height 184
drag, startPoint x: 689, startPoint y: 206, endPoint x: 680, endPoint y: 268, distance: 63.3
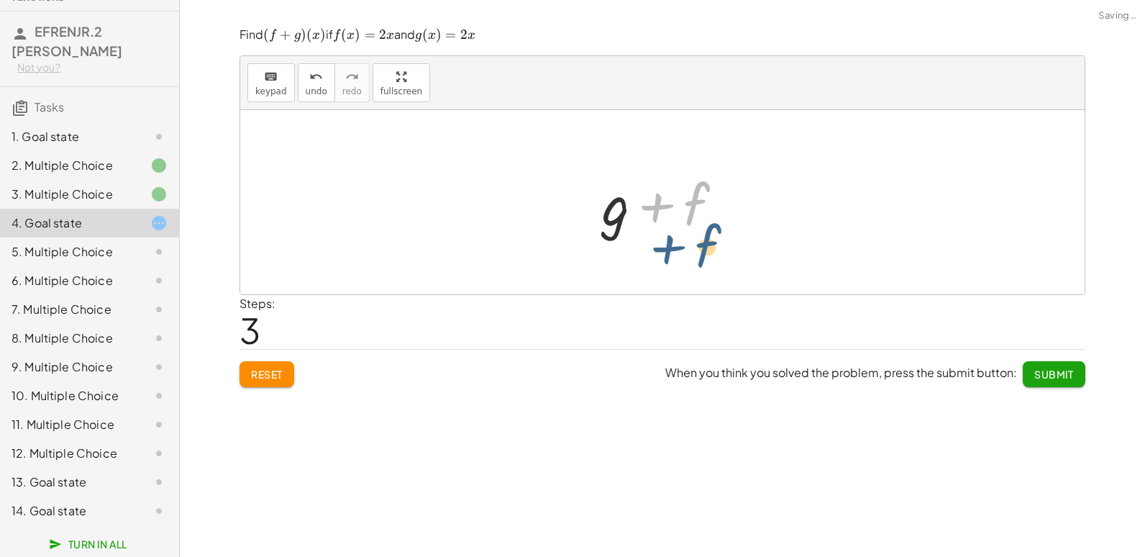
click at [684, 266] on div "+ f + g + g + f + f + g + f + f + g" at bounding box center [662, 202] width 844 height 184
drag, startPoint x: 596, startPoint y: 238, endPoint x: 639, endPoint y: 230, distance: 43.9
click at [640, 231] on div "+ f + g + g + f + f + g + f + g" at bounding box center [662, 202] width 165 height 81
drag, startPoint x: 607, startPoint y: 229, endPoint x: 720, endPoint y: 222, distance: 113.1
click at [719, 222] on div at bounding box center [668, 202] width 147 height 74
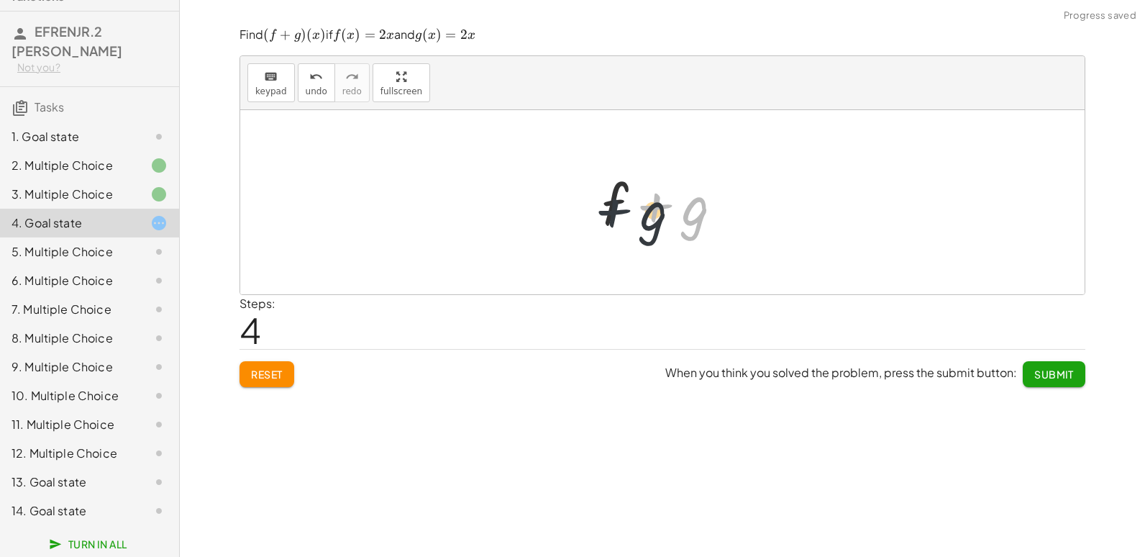
drag, startPoint x: 665, startPoint y: 211, endPoint x: 588, endPoint y: 219, distance: 77.4
click at [592, 219] on div "+ f + g + g + f + f + g + g + f + g + f + g" at bounding box center [662, 202] width 165 height 81
drag, startPoint x: 629, startPoint y: 211, endPoint x: 681, endPoint y: 209, distance: 52.5
click at [681, 209] on div at bounding box center [668, 202] width 147 height 74
drag, startPoint x: 699, startPoint y: 218, endPoint x: 623, endPoint y: 199, distance: 78.7
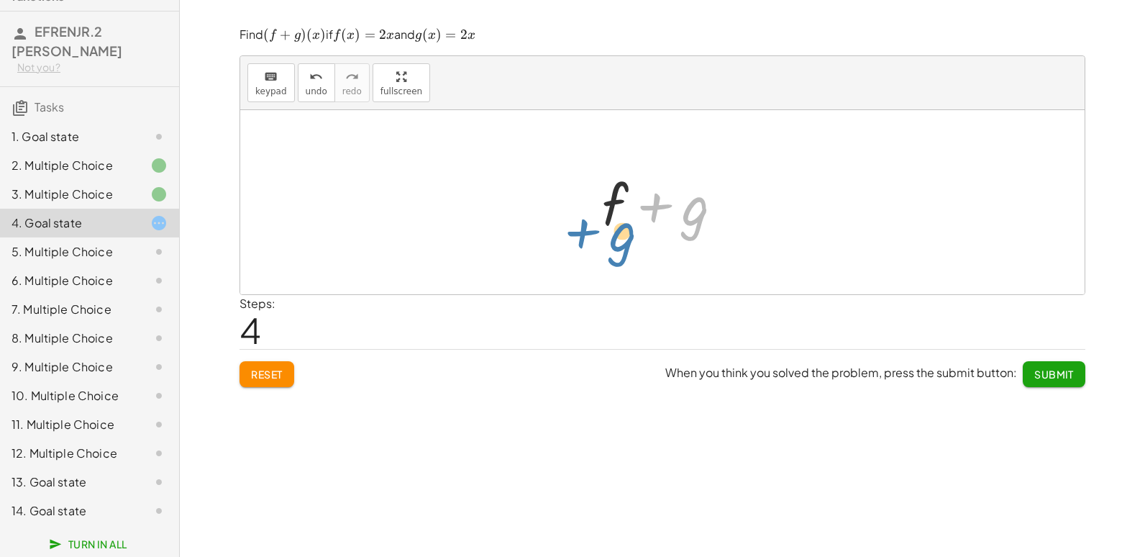
click at [623, 199] on div at bounding box center [668, 202] width 147 height 74
drag, startPoint x: 621, startPoint y: 200, endPoint x: 684, endPoint y: 204, distance: 63.4
click at [684, 204] on div at bounding box center [668, 202] width 147 height 74
drag, startPoint x: 605, startPoint y: 204, endPoint x: 685, endPoint y: 193, distance: 81.2
click at [685, 193] on div at bounding box center [668, 202] width 147 height 74
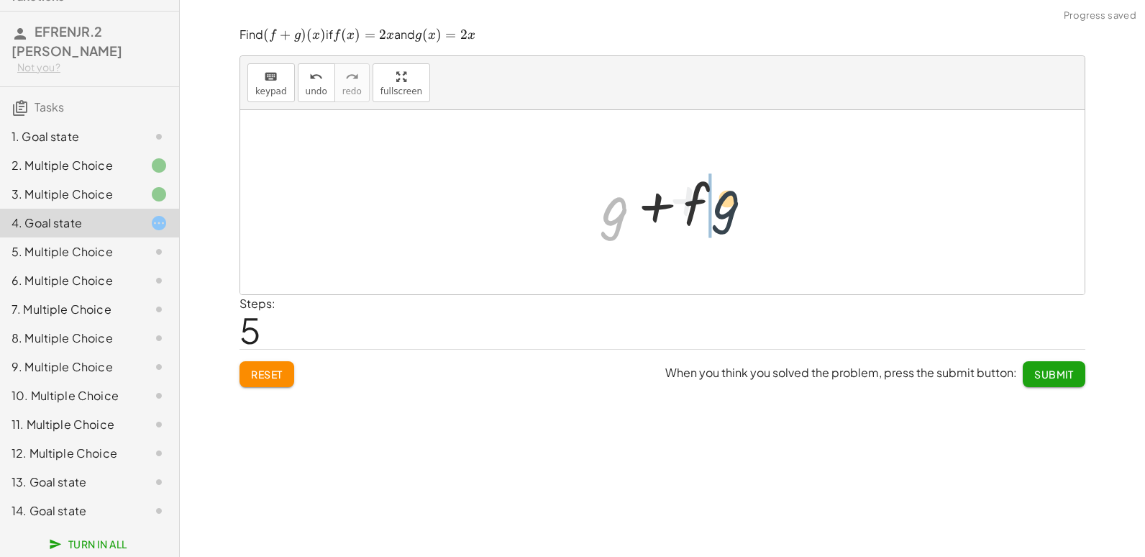
drag, startPoint x: 616, startPoint y: 219, endPoint x: 727, endPoint y: 206, distance: 112.2
click at [727, 206] on div at bounding box center [668, 202] width 147 height 74
drag, startPoint x: 618, startPoint y: 208, endPoint x: 717, endPoint y: 196, distance: 100.0
click at [718, 197] on div at bounding box center [668, 202] width 147 height 74
drag, startPoint x: 609, startPoint y: 219, endPoint x: 762, endPoint y: 207, distance: 153.6
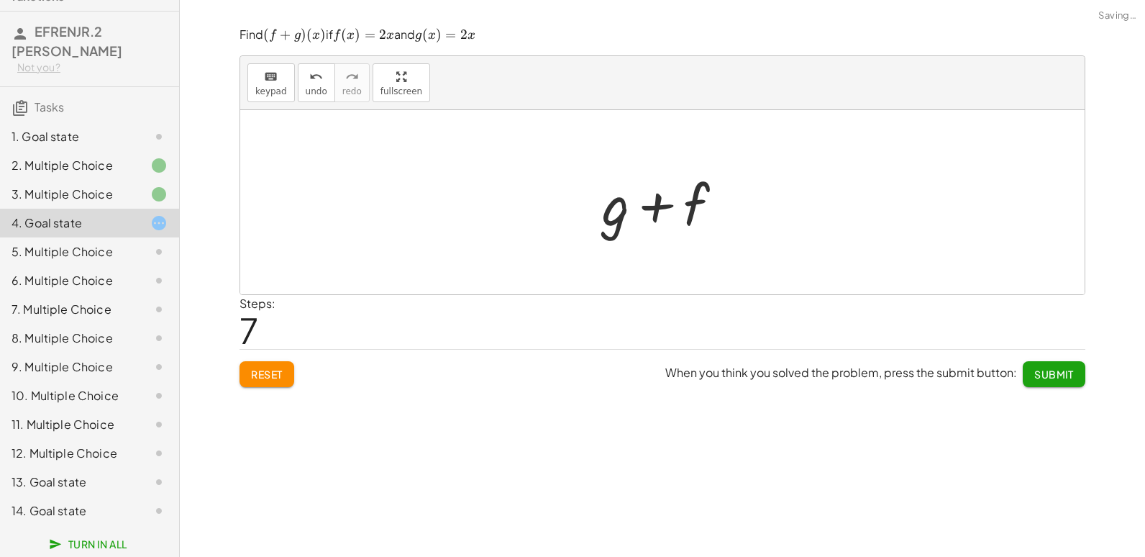
click at [776, 210] on div "+ f + g + g + f + f + g + g + f + f + g + g + f + f + g + f + g" at bounding box center [662, 202] width 844 height 184
click at [273, 366] on button "Reset" at bounding box center [267, 374] width 55 height 26
click at [99, 243] on div "5. Multiple Choice" at bounding box center [70, 251] width 116 height 17
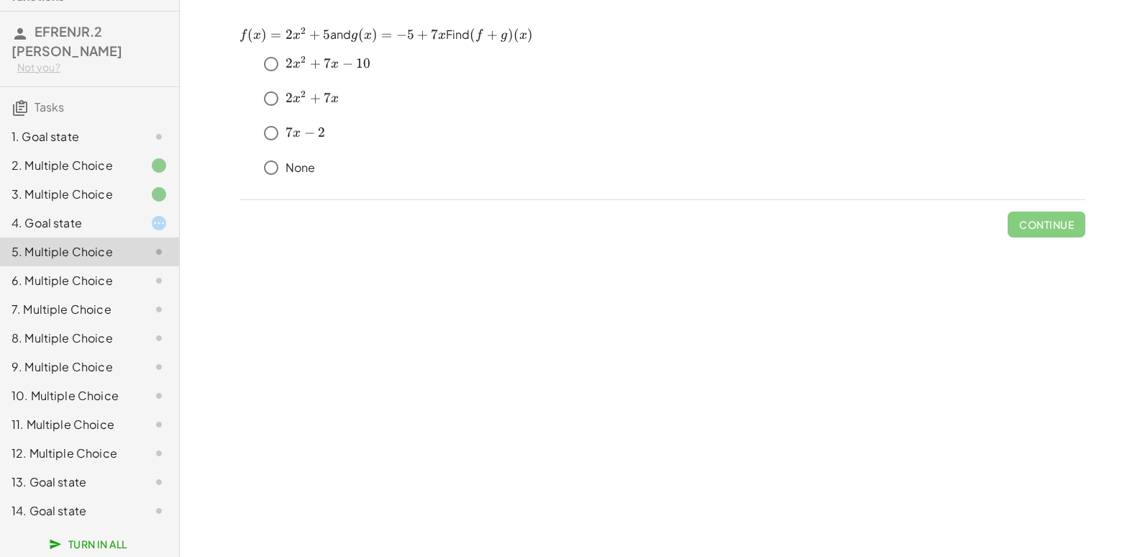
click at [87, 515] on div "14. Goal state" at bounding box center [70, 510] width 116 height 17
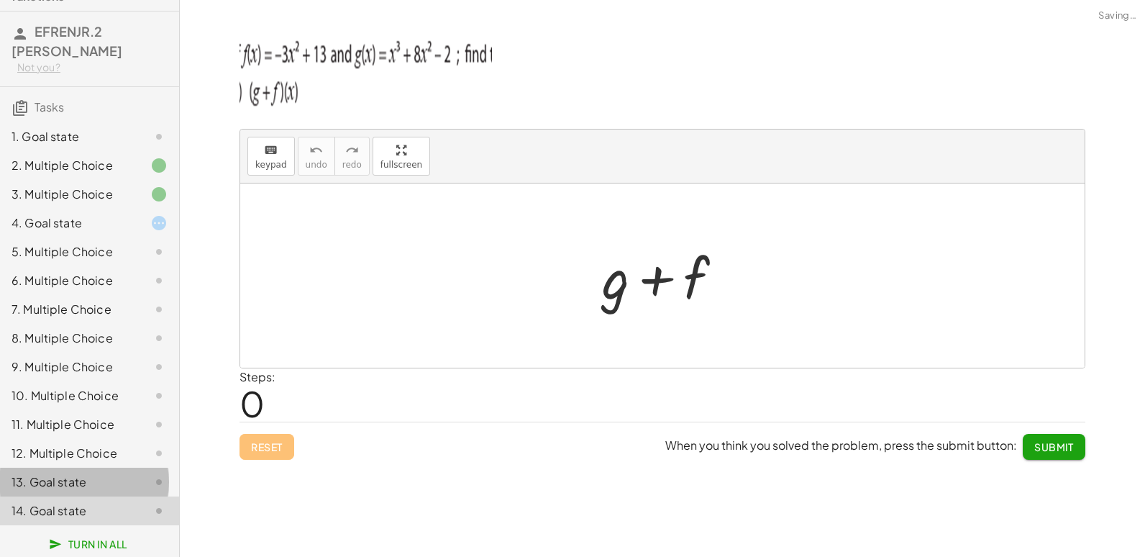
click at [85, 485] on div "13. Goal state" at bounding box center [70, 481] width 116 height 17
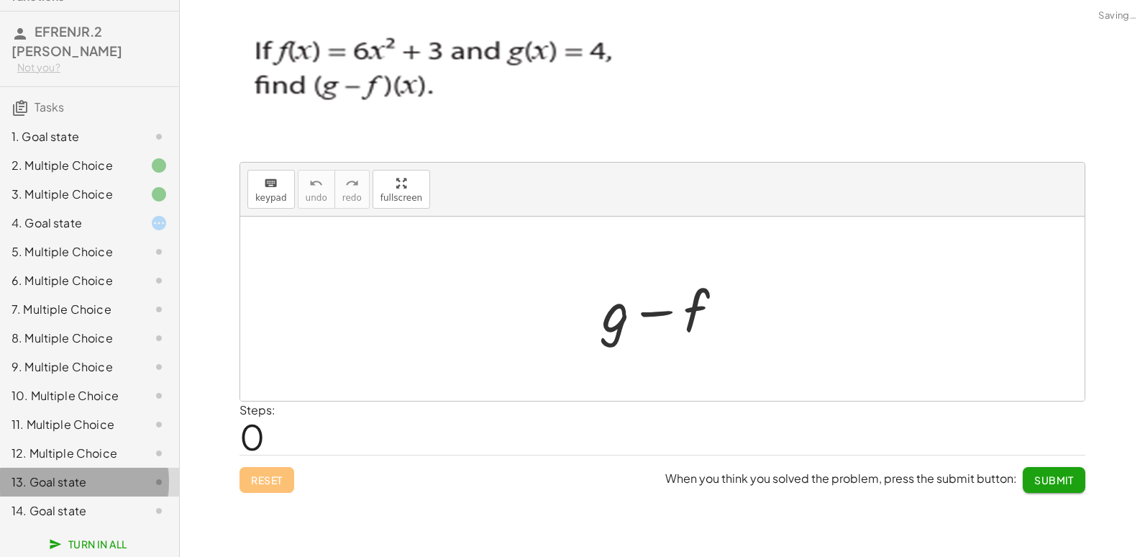
click at [83, 475] on div "13. Goal state" at bounding box center [70, 481] width 116 height 17
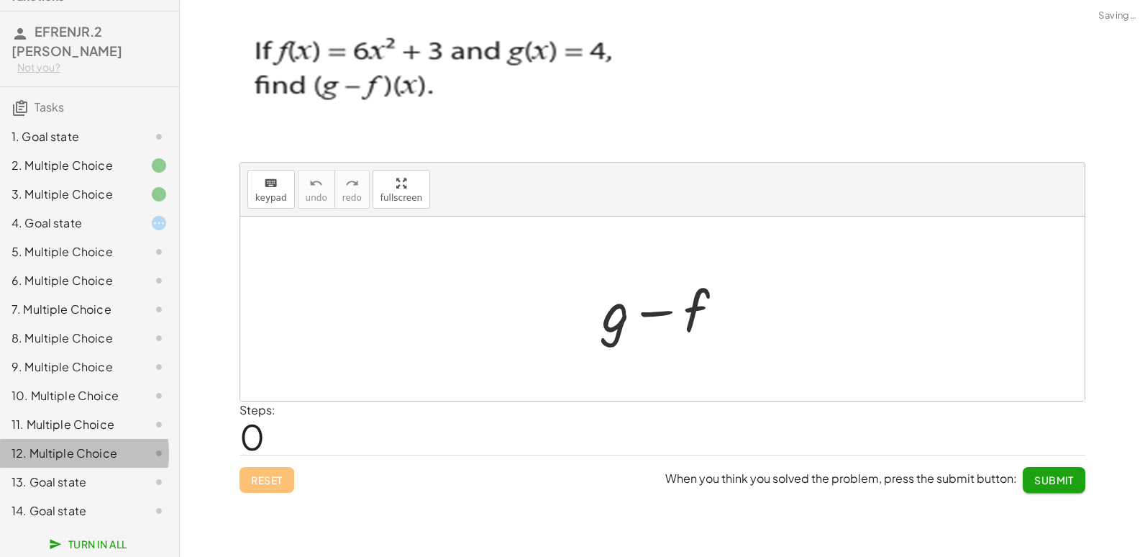
click at [77, 454] on div "12. Multiple Choice" at bounding box center [70, 452] width 116 height 17
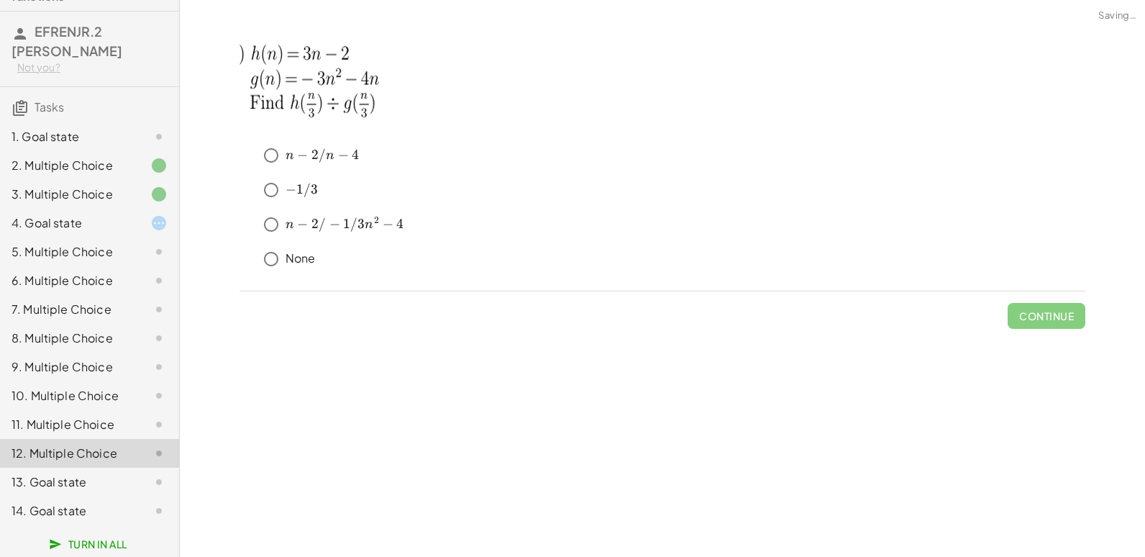
click at [81, 497] on div "14. Goal state" at bounding box center [89, 510] width 179 height 29
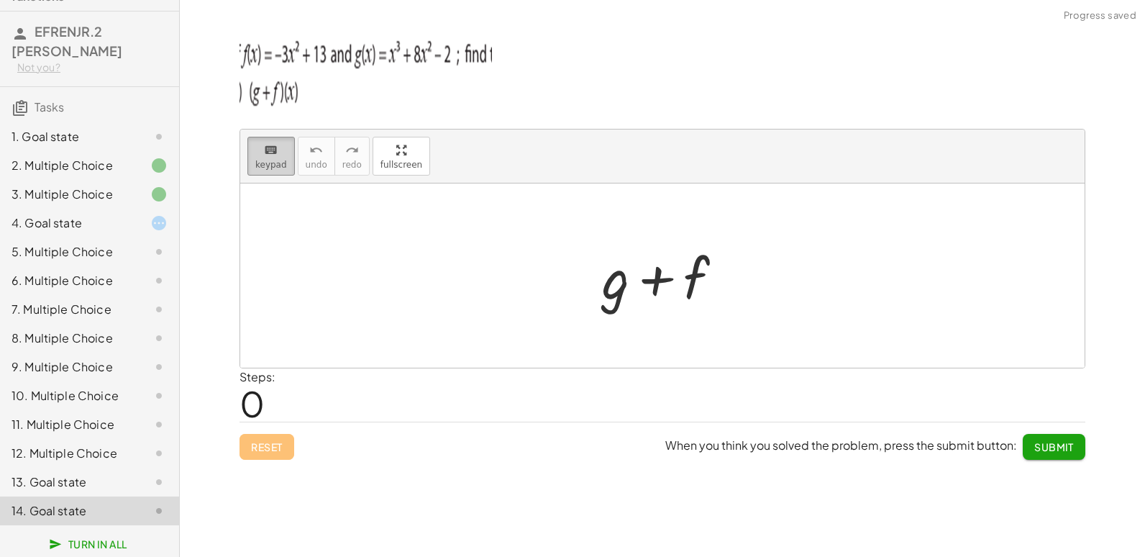
click at [268, 164] on span "keypad" at bounding box center [271, 165] width 32 height 10
click at [615, 296] on div at bounding box center [615, 277] width 27 height 67
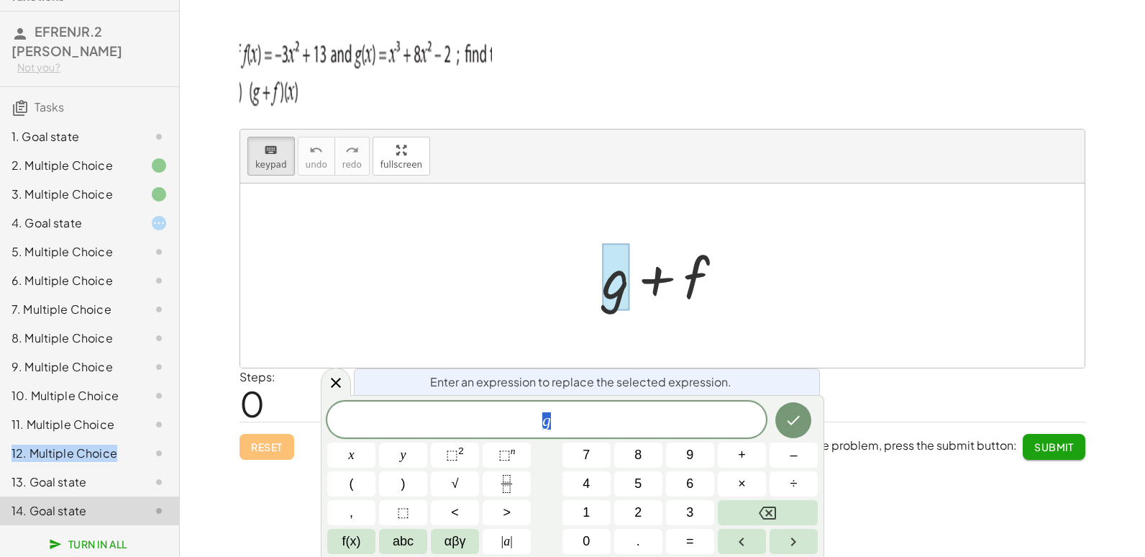
click at [161, 435] on div "1. Goal state 2. Multiple Choice 3. Multiple Choice 4. Goal state 5. Multiple C…" at bounding box center [89, 324] width 179 height 414
drag, startPoint x: 161, startPoint y: 435, endPoint x: 130, endPoint y: 444, distance: 32.1
click at [130, 496] on div "12. Multiple Choice" at bounding box center [89, 510] width 179 height 29
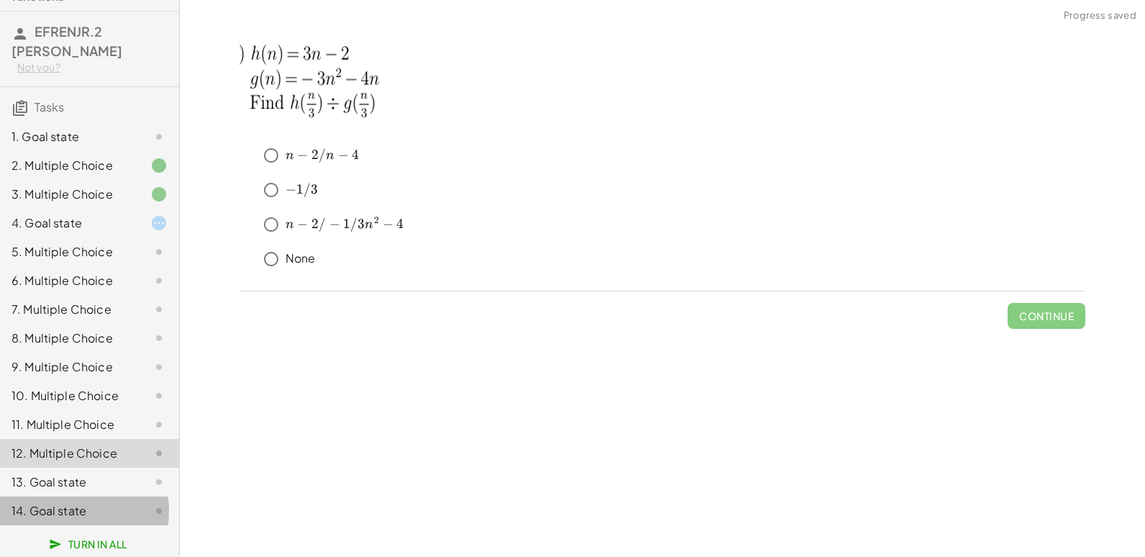
click at [86, 506] on div "14. Goal state" at bounding box center [70, 510] width 116 height 17
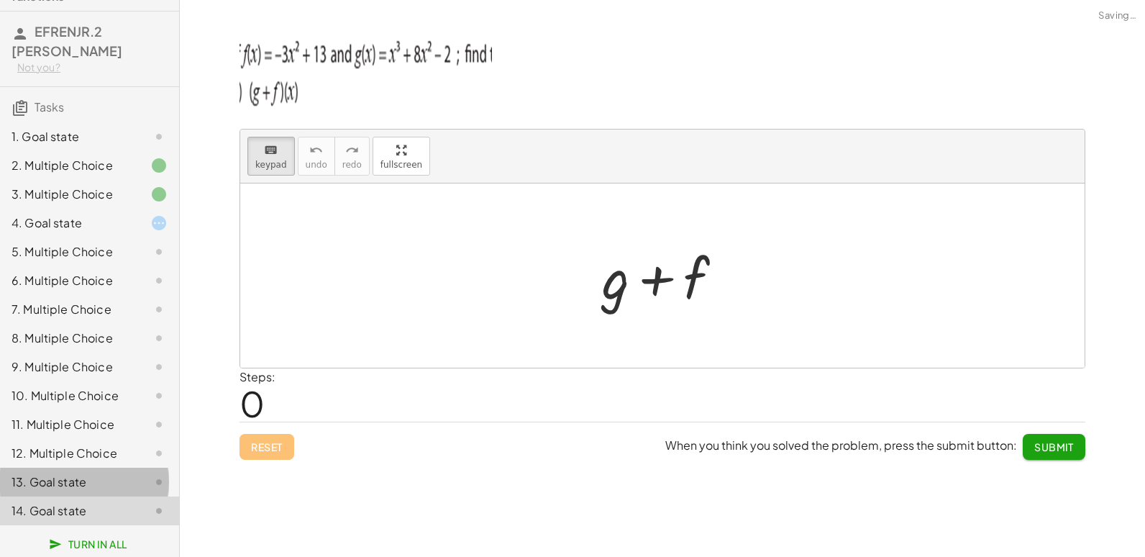
click at [91, 477] on div "13. Goal state" at bounding box center [70, 481] width 116 height 17
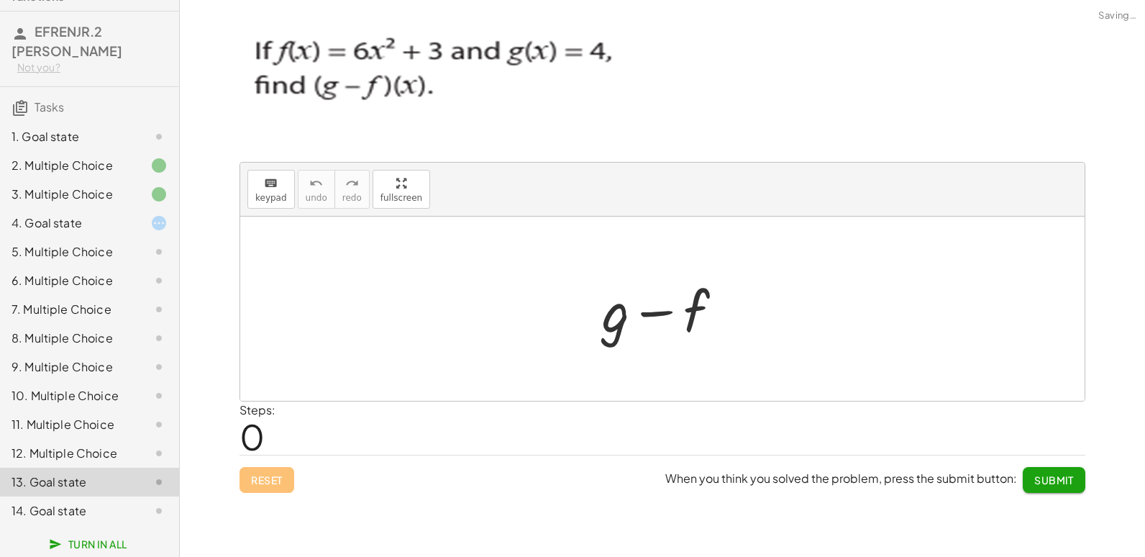
click at [88, 452] on div "12. Multiple Choice" at bounding box center [70, 452] width 116 height 17
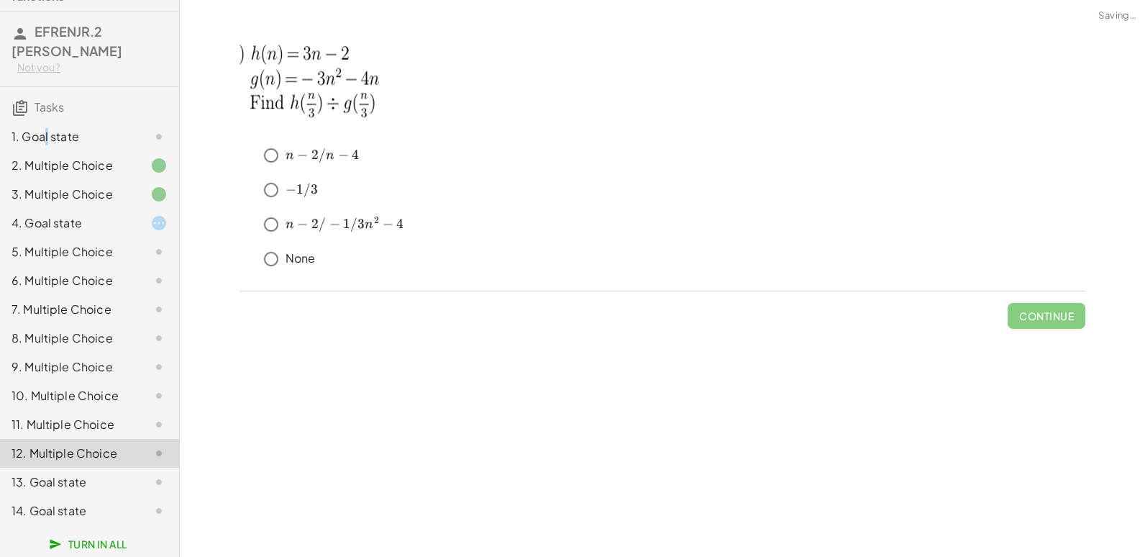
click at [47, 128] on div "1. Goal state" at bounding box center [70, 136] width 116 height 17
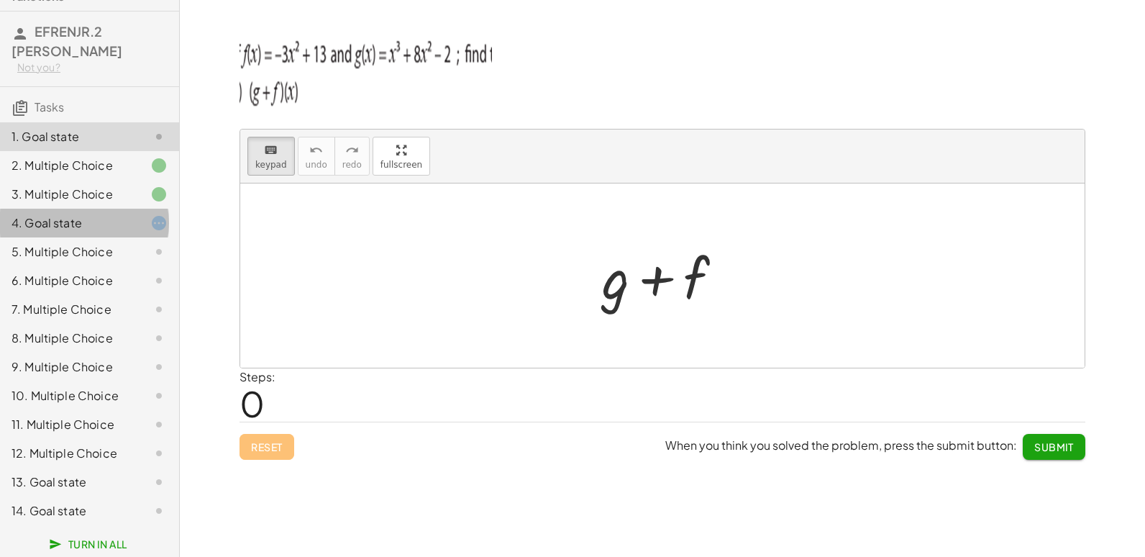
click at [87, 214] on div "4. Goal state" at bounding box center [70, 222] width 116 height 17
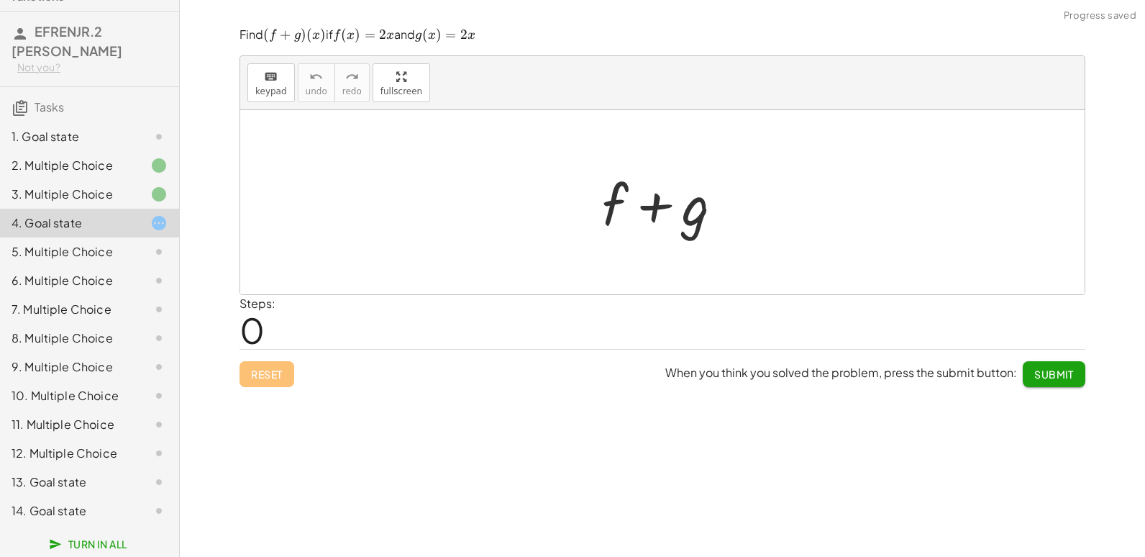
click at [84, 295] on div "5. Multiple Choice" at bounding box center [89, 309] width 179 height 29
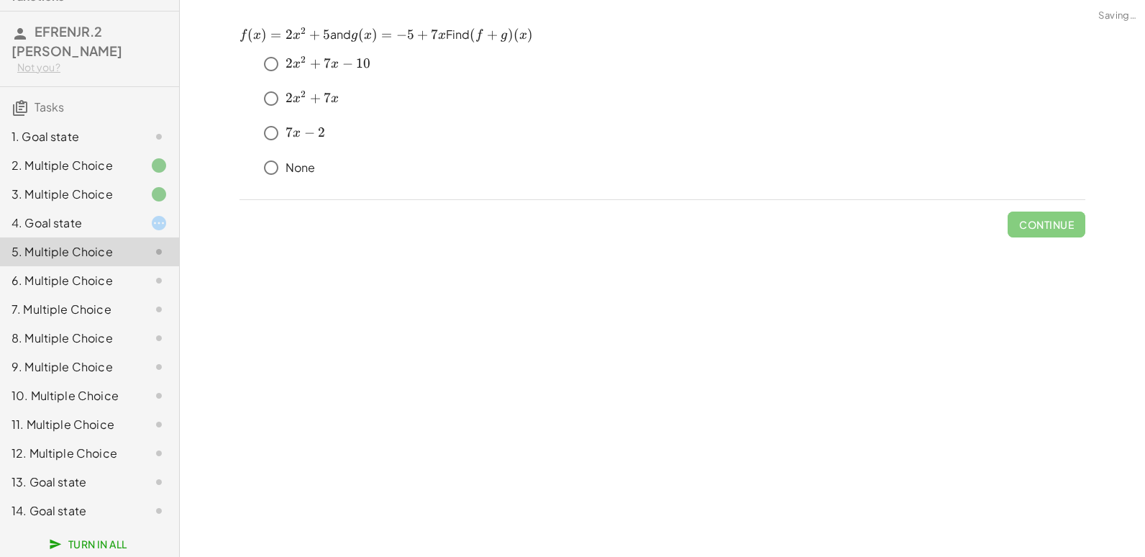
click at [136, 266] on div "4. Goal state" at bounding box center [89, 280] width 179 height 29
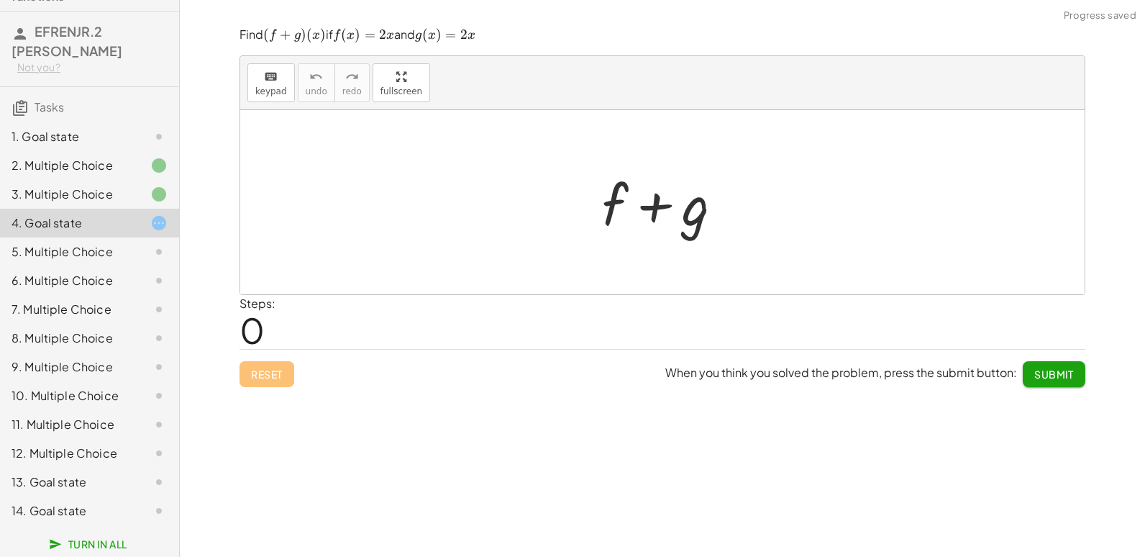
click at [150, 247] on icon at bounding box center [158, 251] width 17 height 17
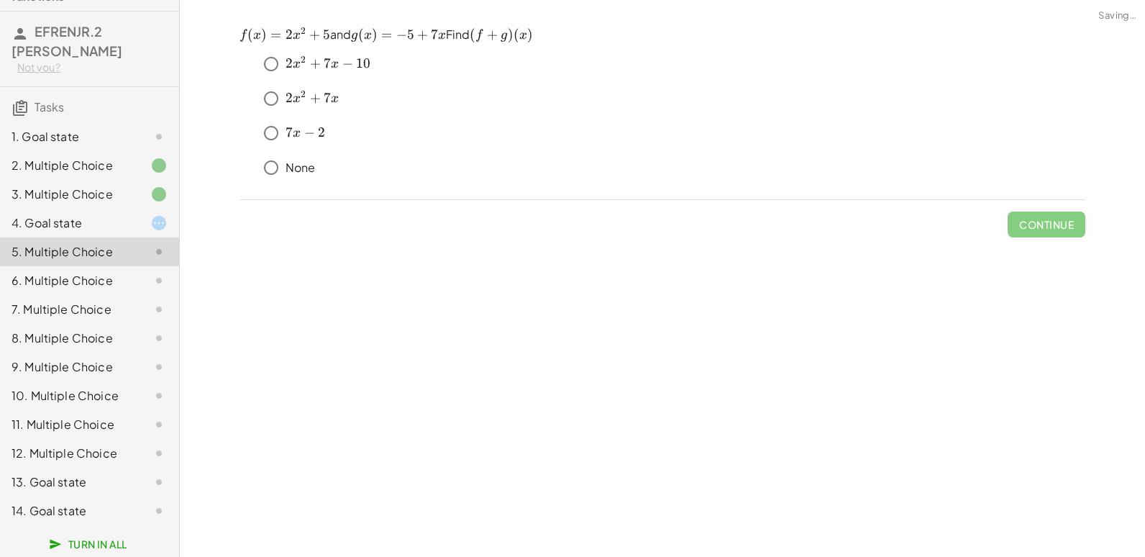
click at [127, 301] on div at bounding box center [147, 309] width 40 height 17
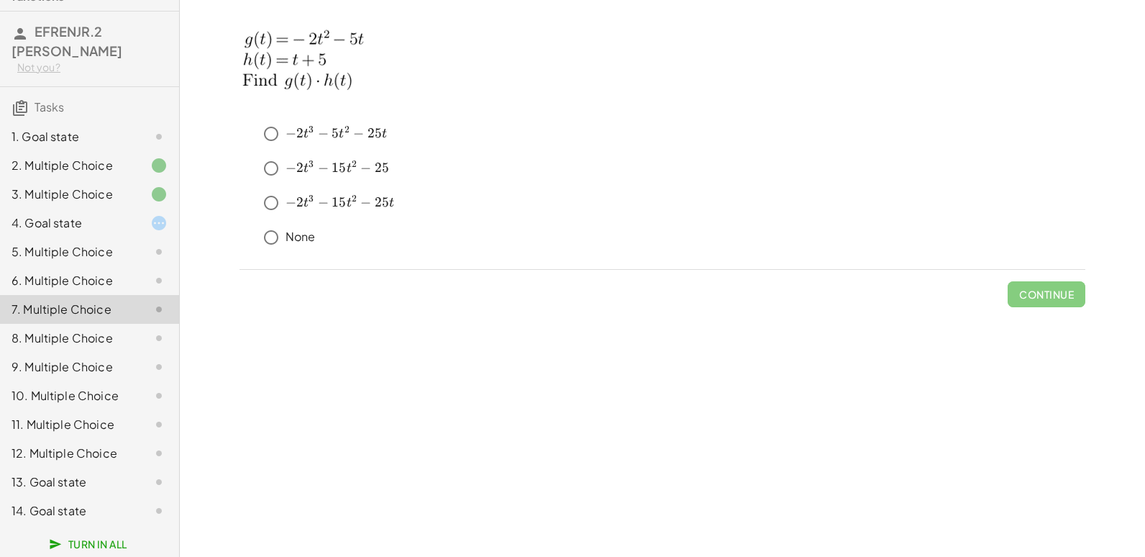
click at [83, 272] on div "6. Multiple Choice" at bounding box center [70, 280] width 116 height 17
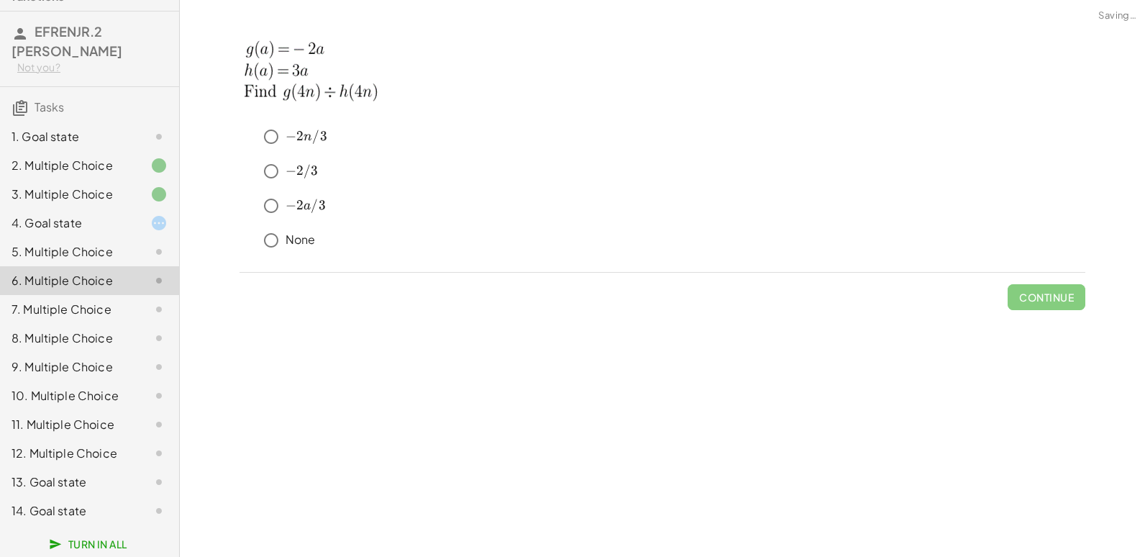
click at [85, 243] on div "5. Multiple Choice" at bounding box center [70, 251] width 116 height 17
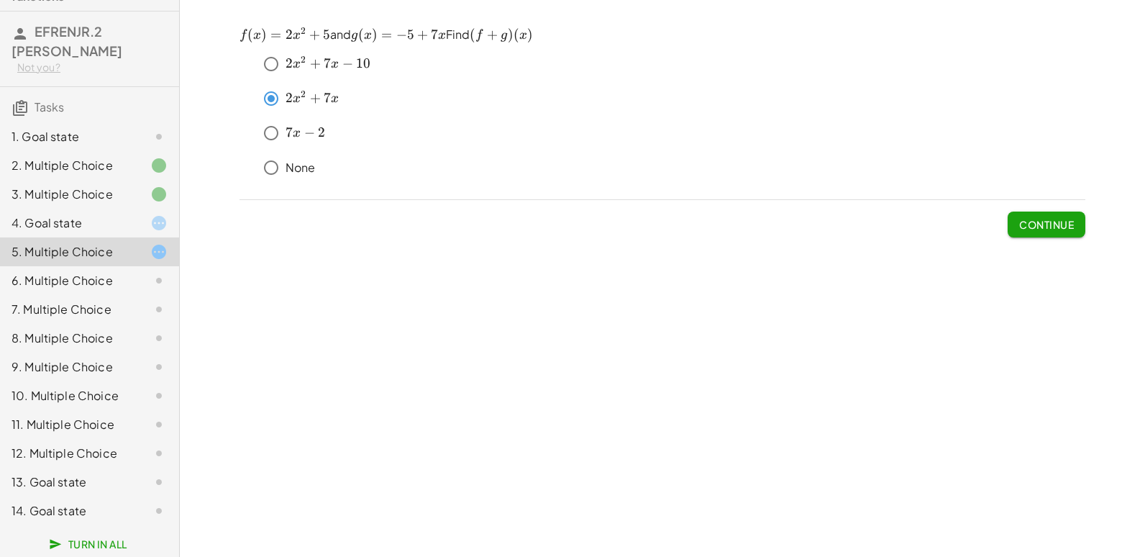
click at [1026, 222] on span "Continue" at bounding box center [1046, 224] width 55 height 13
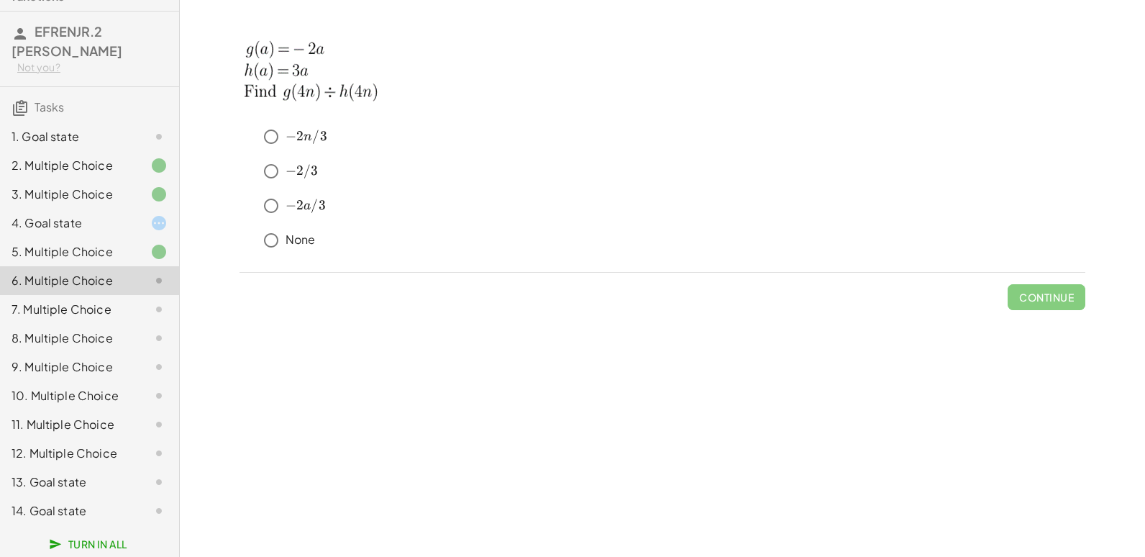
click at [60, 352] on div "7. Multiple Choice" at bounding box center [89, 366] width 179 height 29
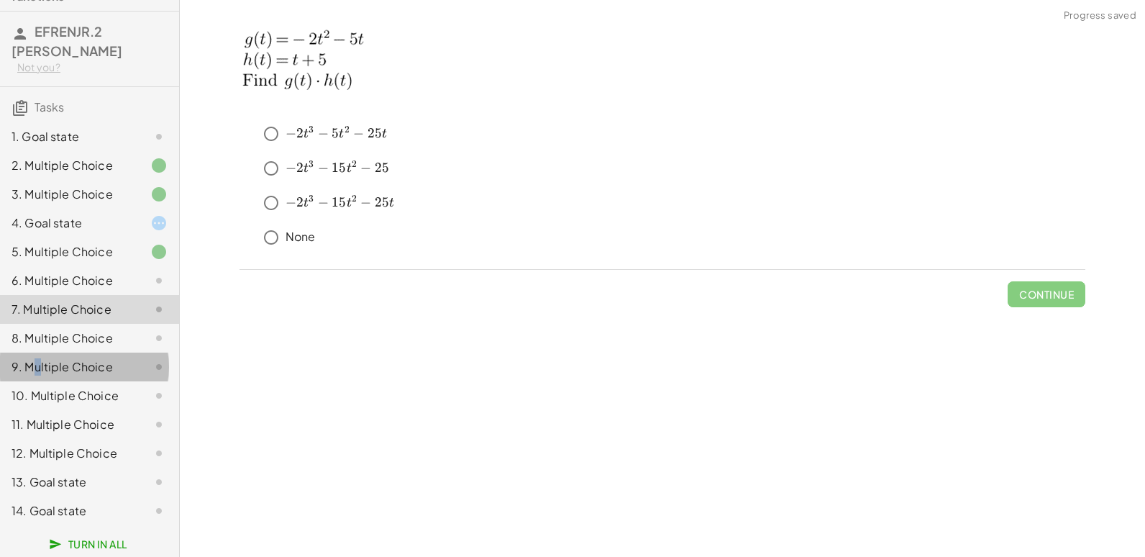
click at [38, 359] on div "9. Multiple Choice" at bounding box center [70, 366] width 116 height 17
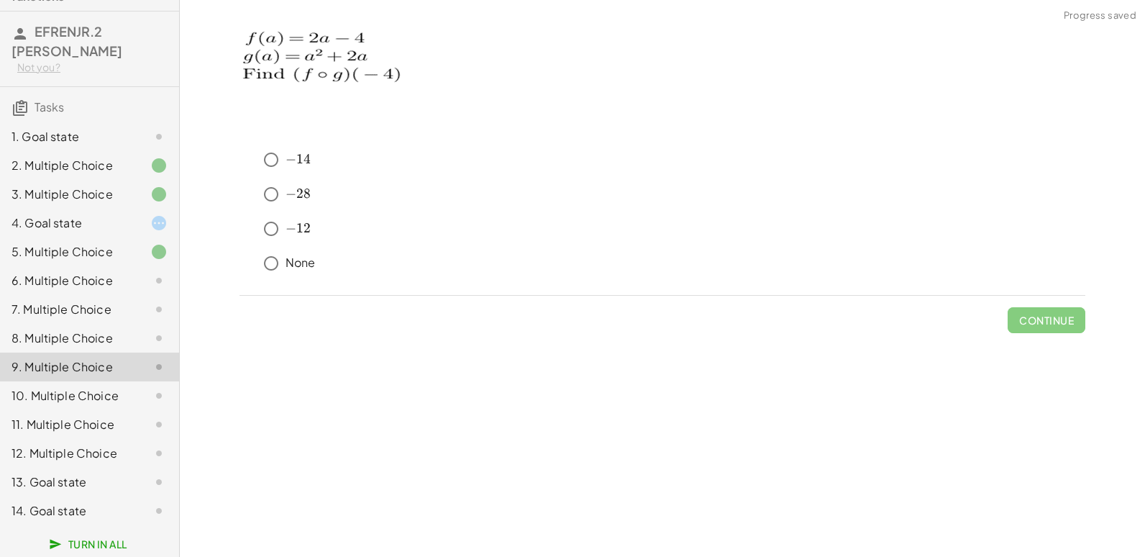
click at [104, 329] on div "8. Multiple Choice" at bounding box center [70, 337] width 116 height 17
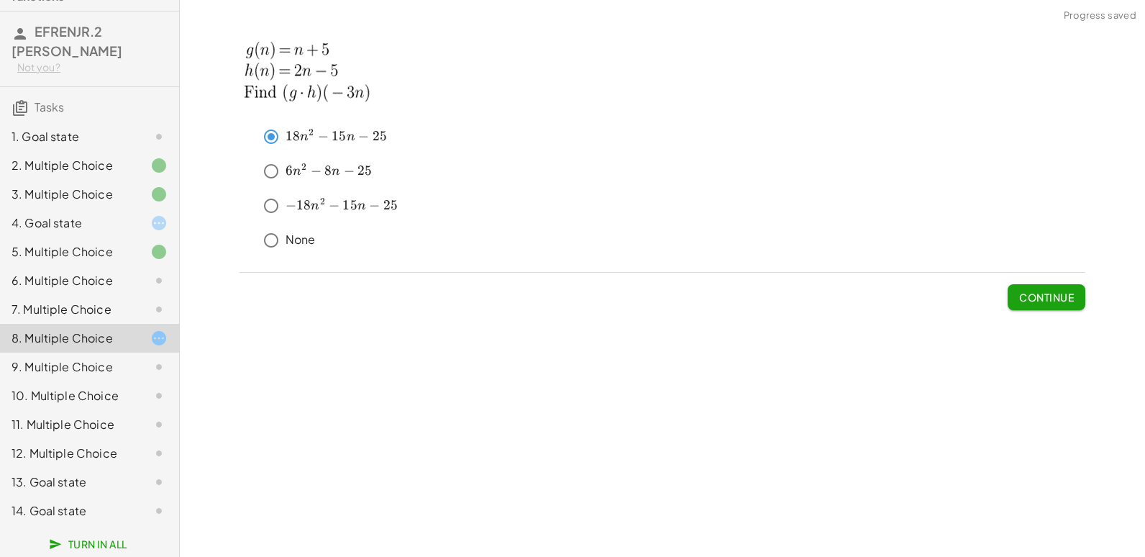
click at [1042, 295] on span "Continue" at bounding box center [1046, 297] width 55 height 13
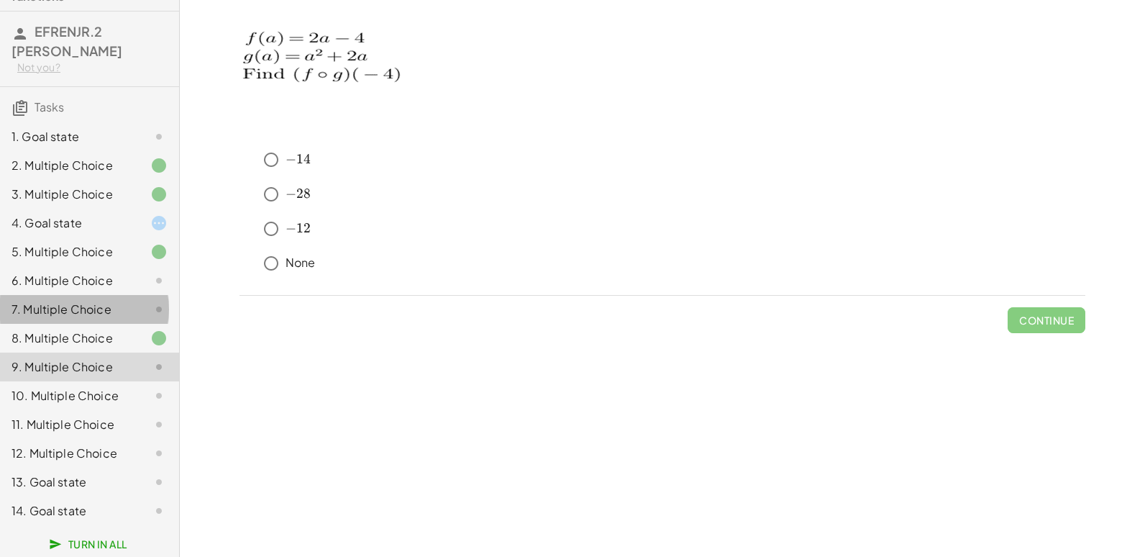
click at [83, 352] on div "7. Multiple Choice" at bounding box center [89, 366] width 179 height 29
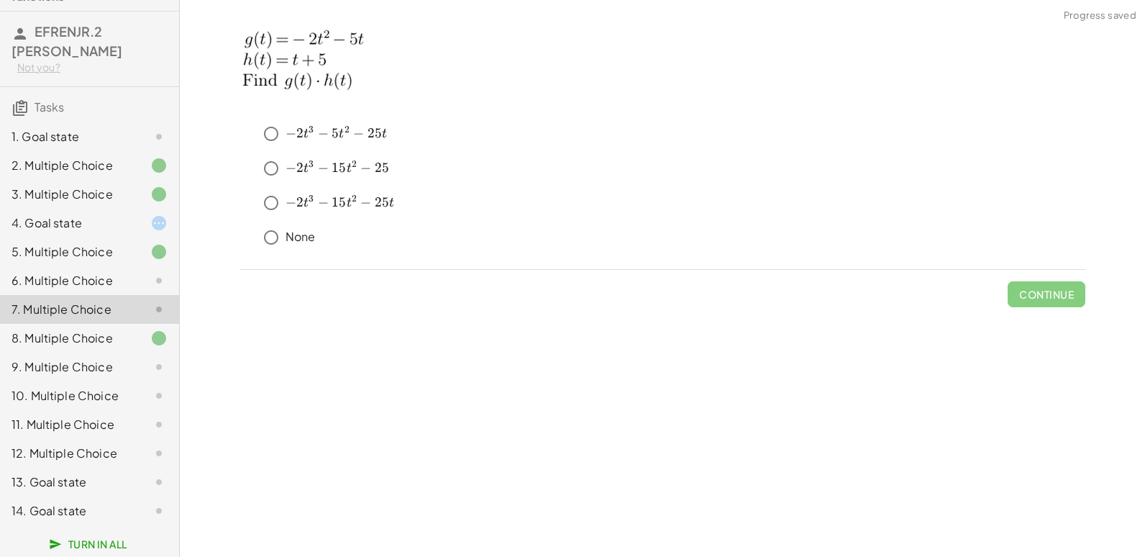
click at [85, 272] on div "6. Multiple Choice" at bounding box center [70, 280] width 116 height 17
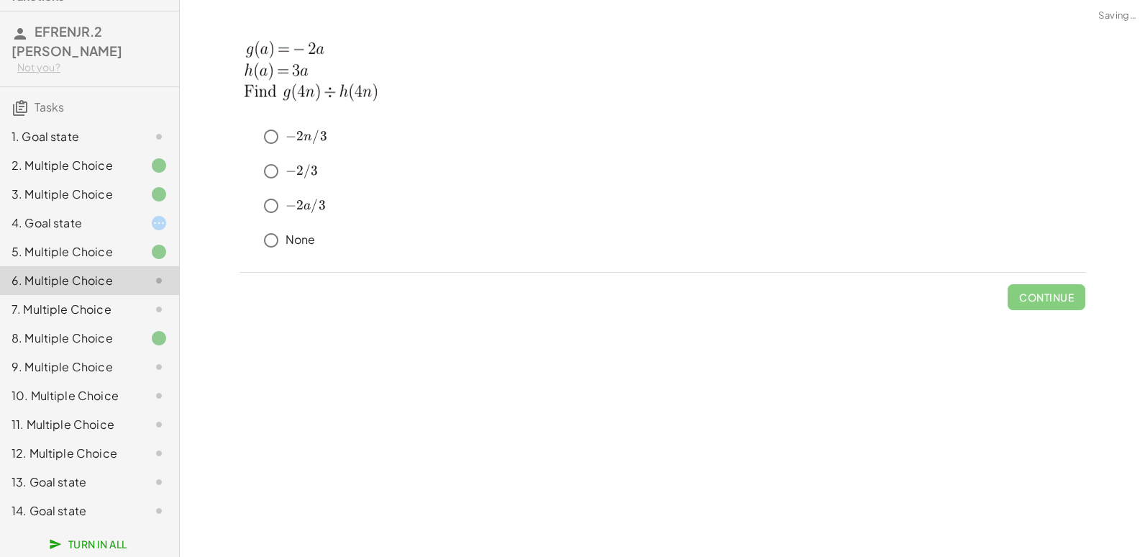
click at [108, 364] on div "9. Multiple Choice" at bounding box center [70, 366] width 116 height 17
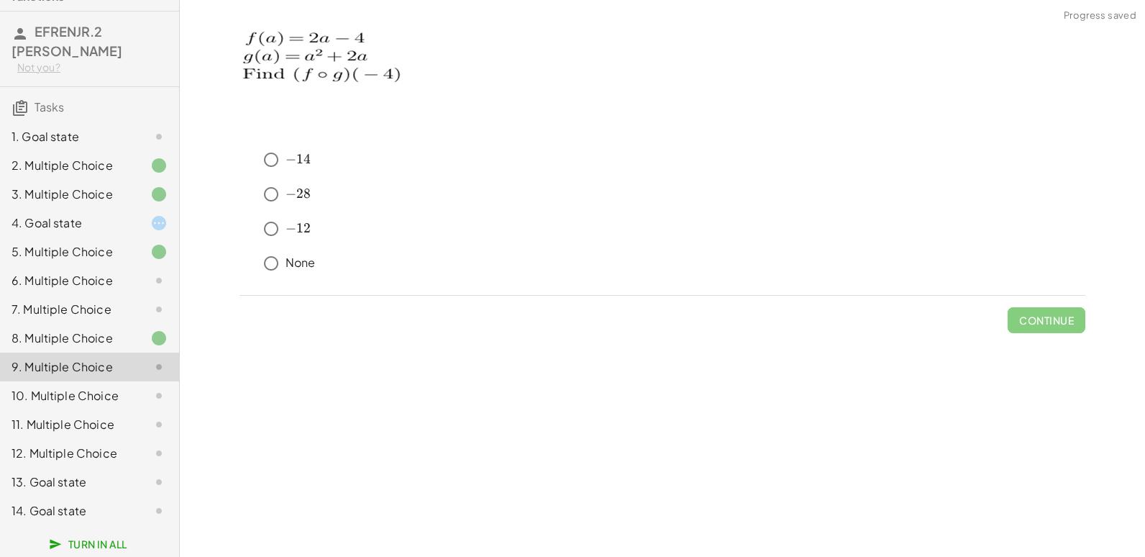
click at [127, 513] on div at bounding box center [147, 510] width 40 height 17
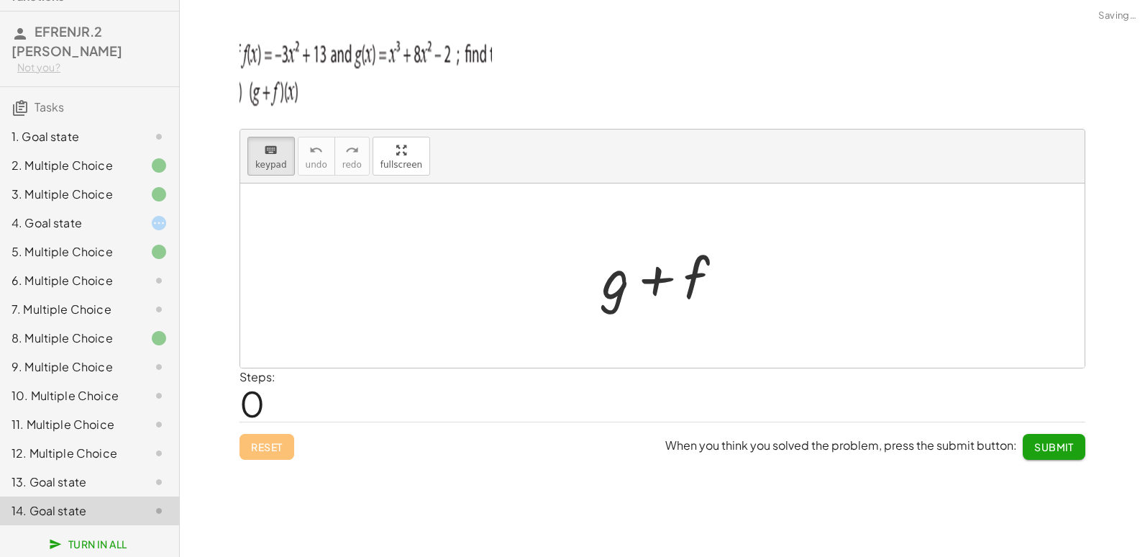
click at [109, 479] on div "13. Goal state" at bounding box center [70, 481] width 116 height 17
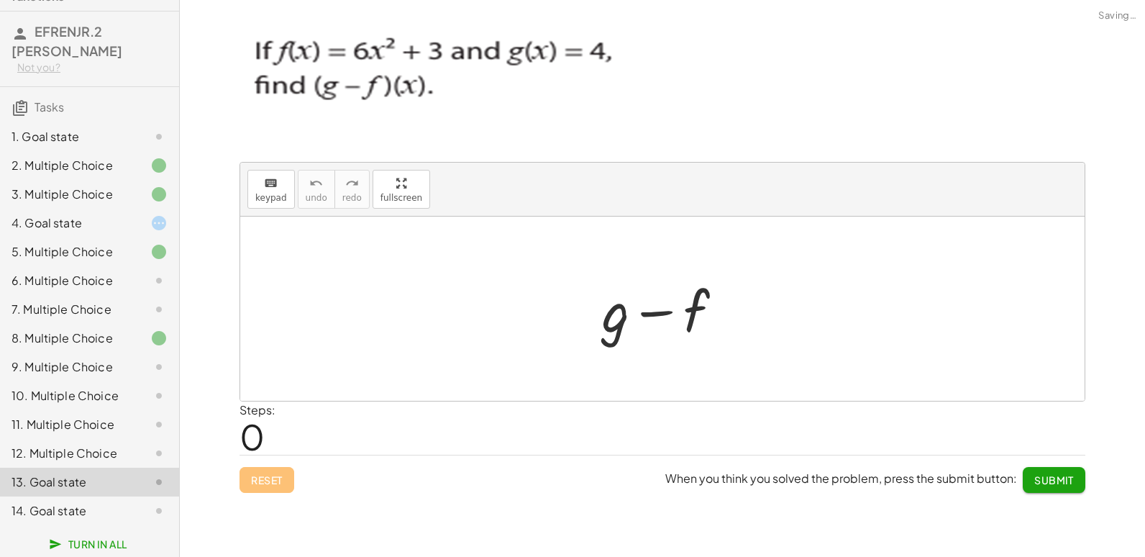
click at [109, 460] on div "12. Multiple Choice" at bounding box center [70, 452] width 116 height 17
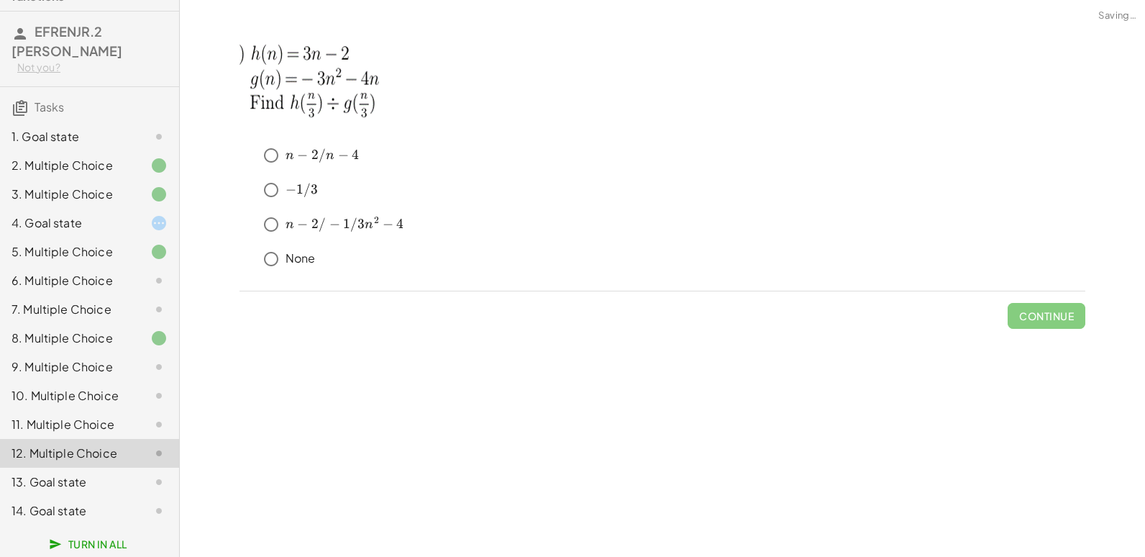
click at [106, 444] on div "12. Multiple Choice" at bounding box center [70, 452] width 116 height 17
click at [107, 421] on div "11. Multiple Choice" at bounding box center [70, 424] width 116 height 17
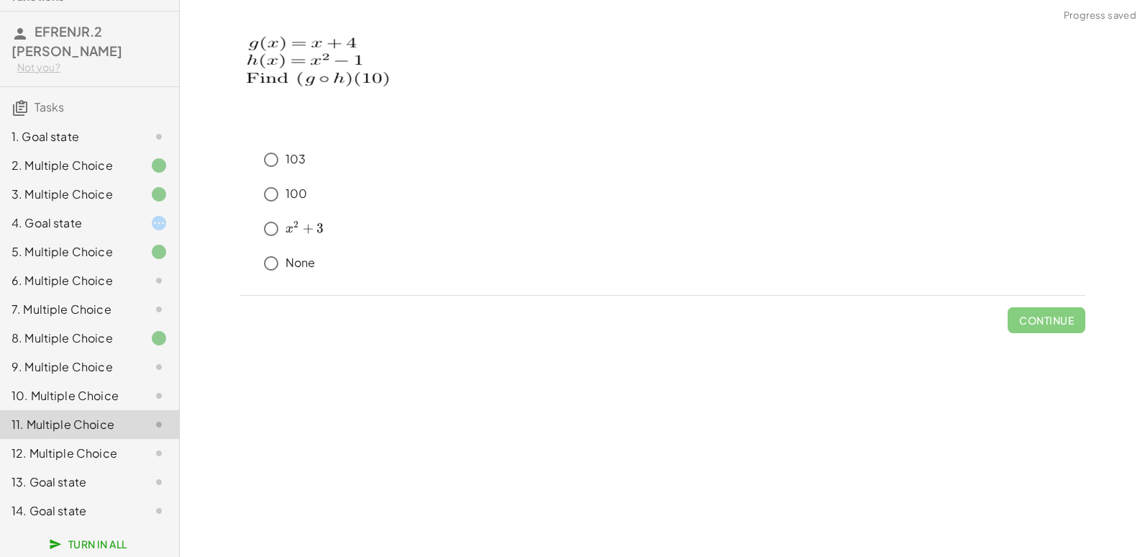
click at [101, 387] on div "10. Multiple Choice" at bounding box center [70, 395] width 116 height 17
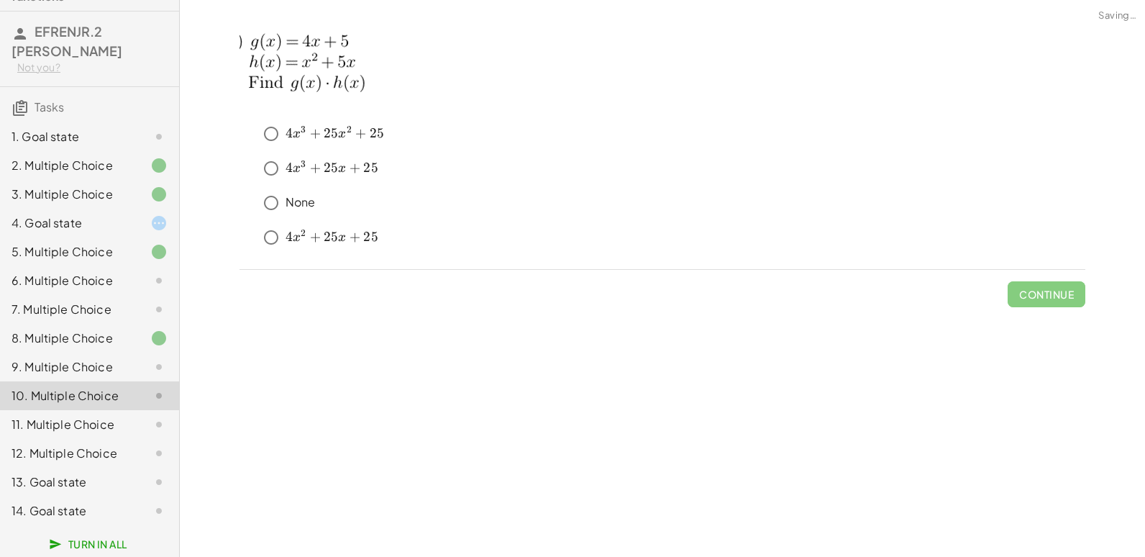
click at [104, 467] on div "11. Multiple Choice" at bounding box center [89, 481] width 179 height 29
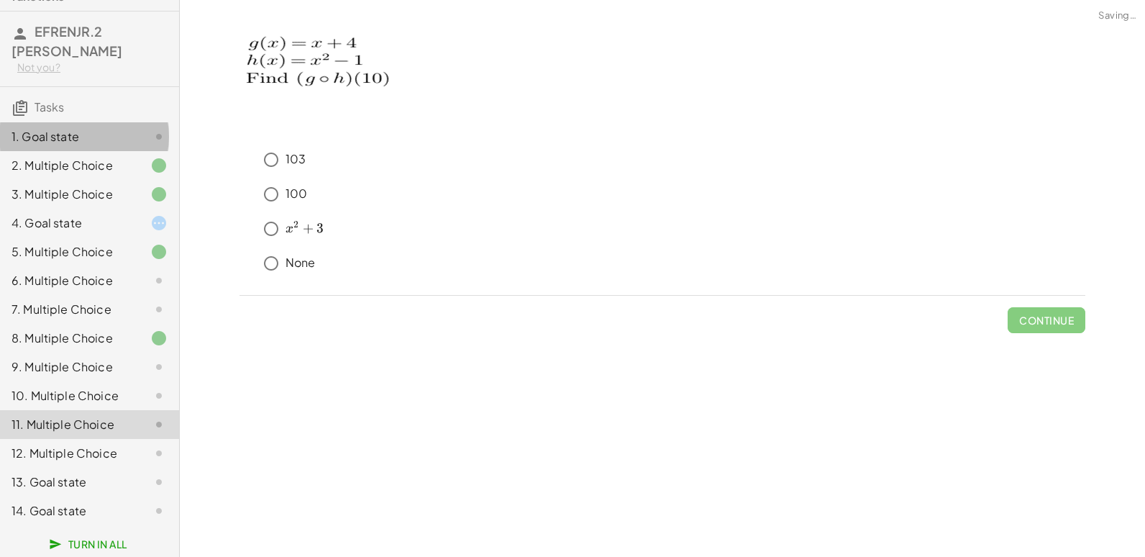
click at [73, 129] on div "1. Goal state" at bounding box center [70, 136] width 116 height 17
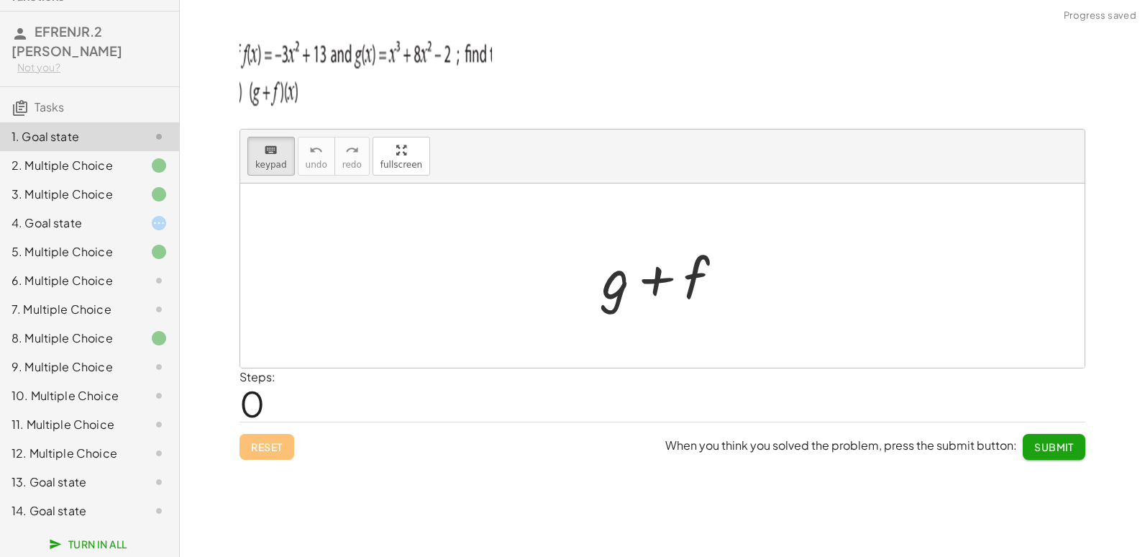
click at [77, 160] on div "2. Multiple Choice" at bounding box center [70, 165] width 116 height 17
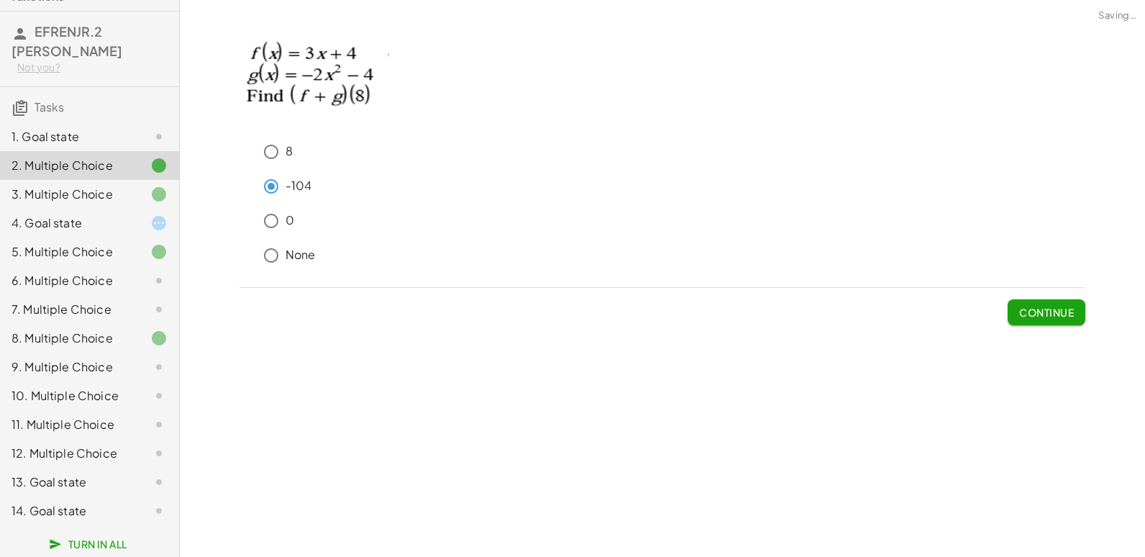
click at [96, 272] on div "6. Multiple Choice" at bounding box center [70, 280] width 116 height 17
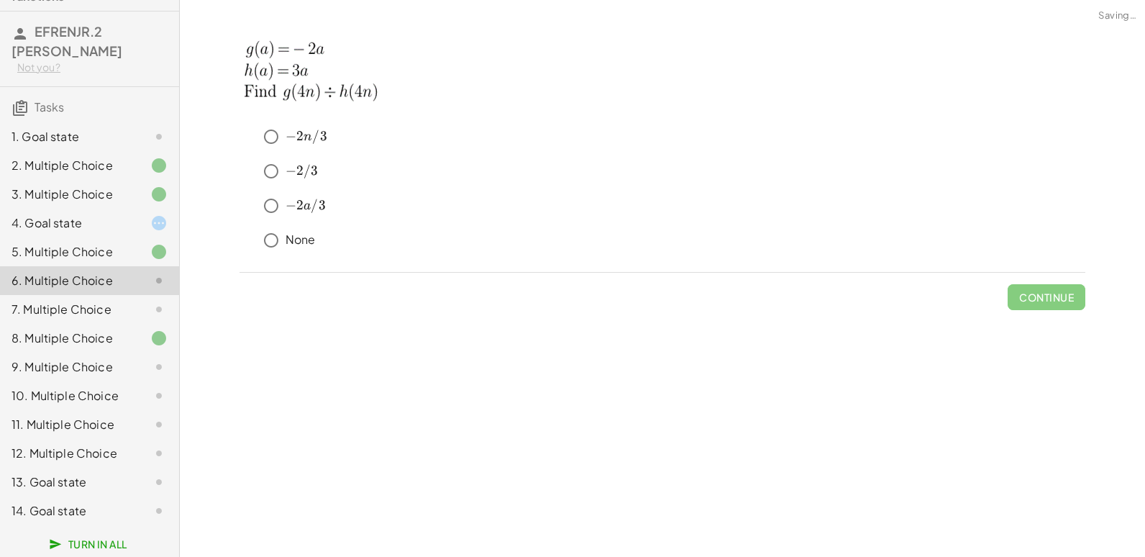
click at [91, 352] on div "7. Multiple Choice" at bounding box center [89, 366] width 179 height 29
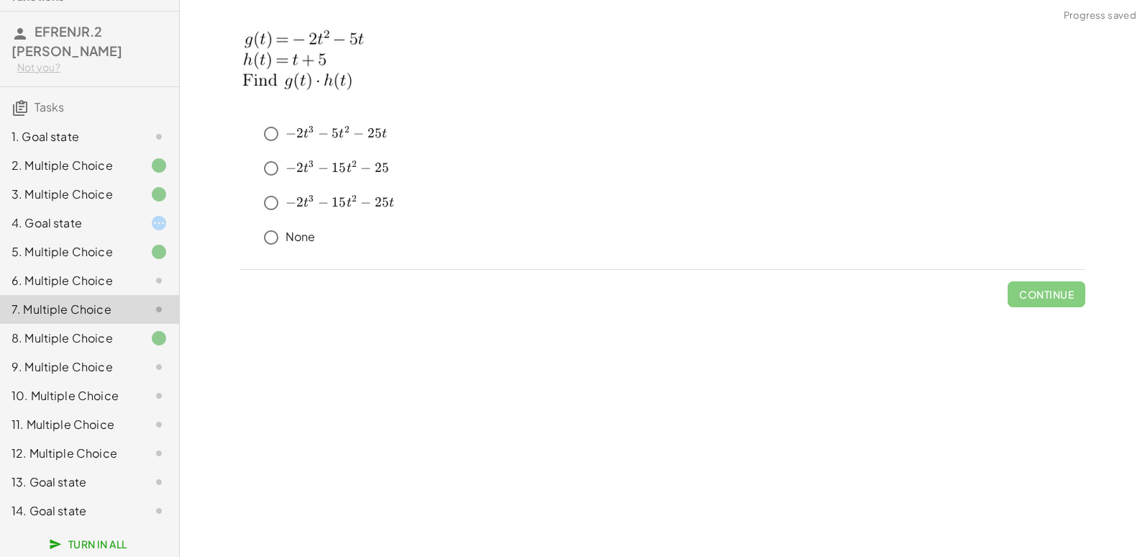
click at [127, 219] on div at bounding box center [147, 222] width 40 height 17
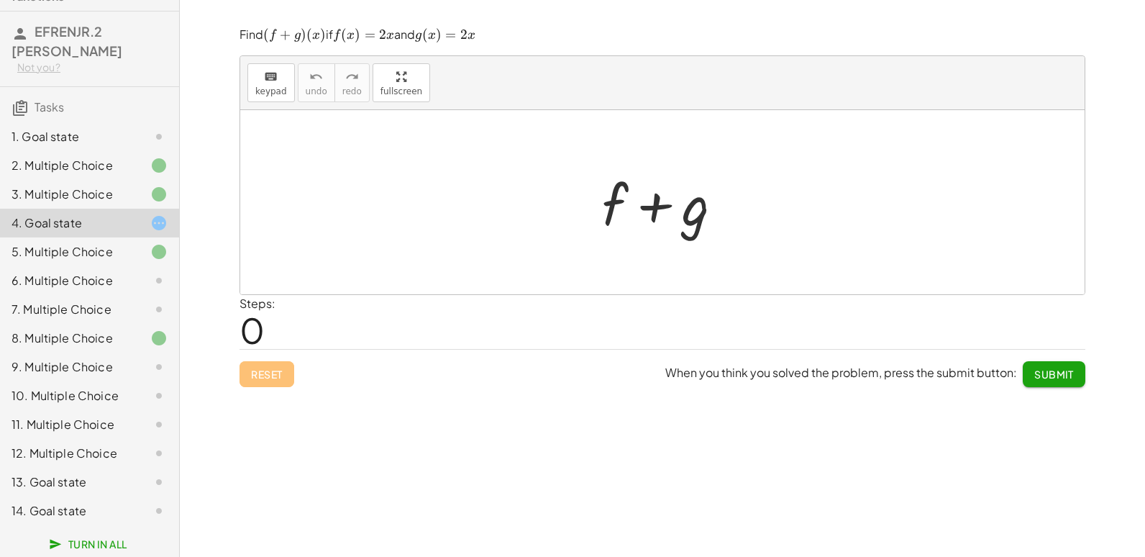
click at [97, 128] on div "1. Goal state" at bounding box center [70, 136] width 116 height 17
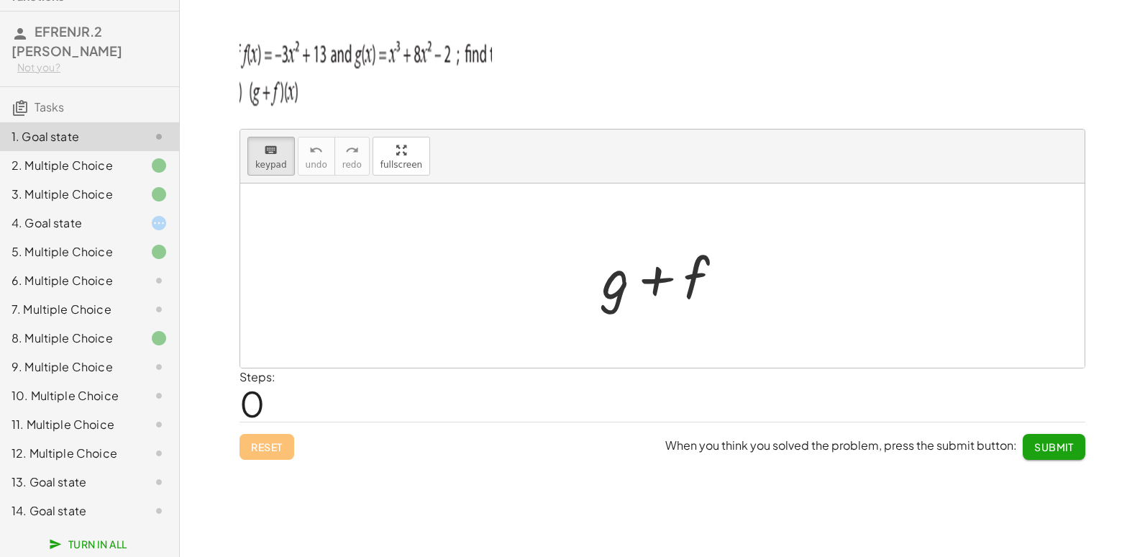
click at [93, 506] on div "14. Goal state" at bounding box center [70, 510] width 116 height 17
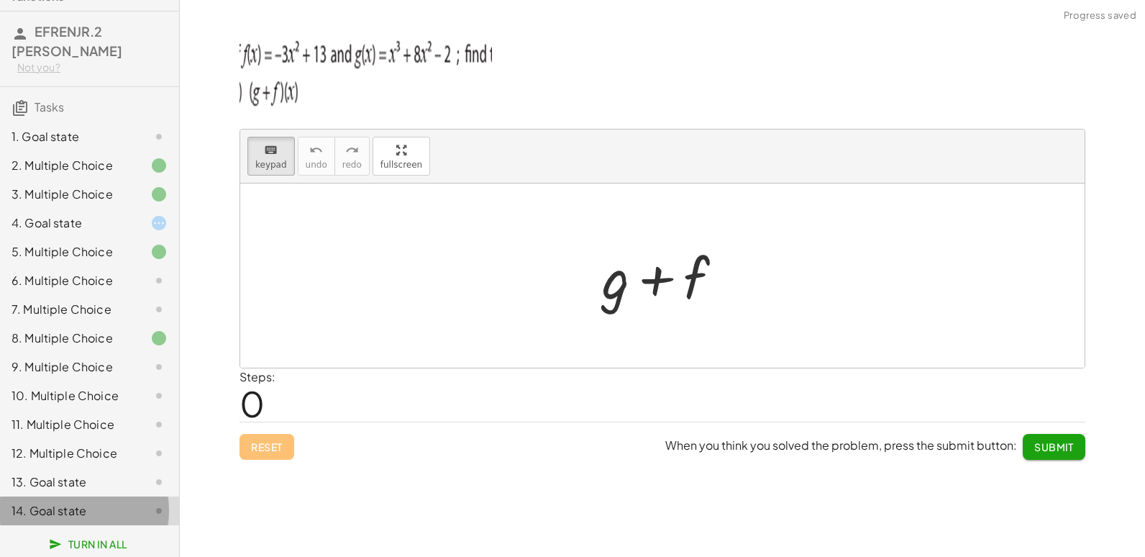
click at [85, 504] on div "14. Goal state" at bounding box center [70, 510] width 116 height 17
click at [99, 493] on div "13. Goal state" at bounding box center [89, 481] width 179 height 29
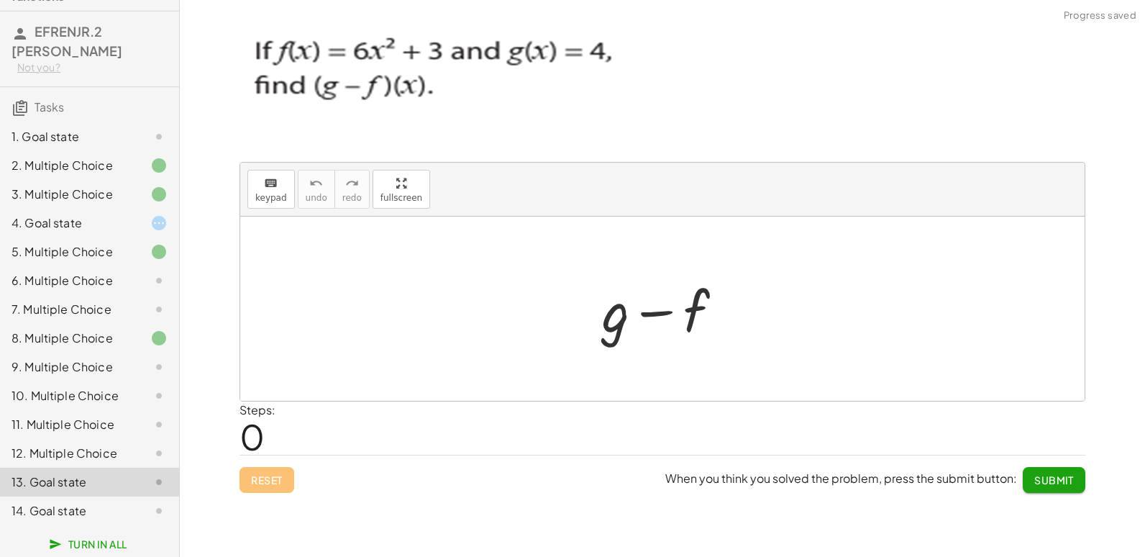
click at [94, 459] on div "12. Multiple Choice" at bounding box center [70, 452] width 116 height 17
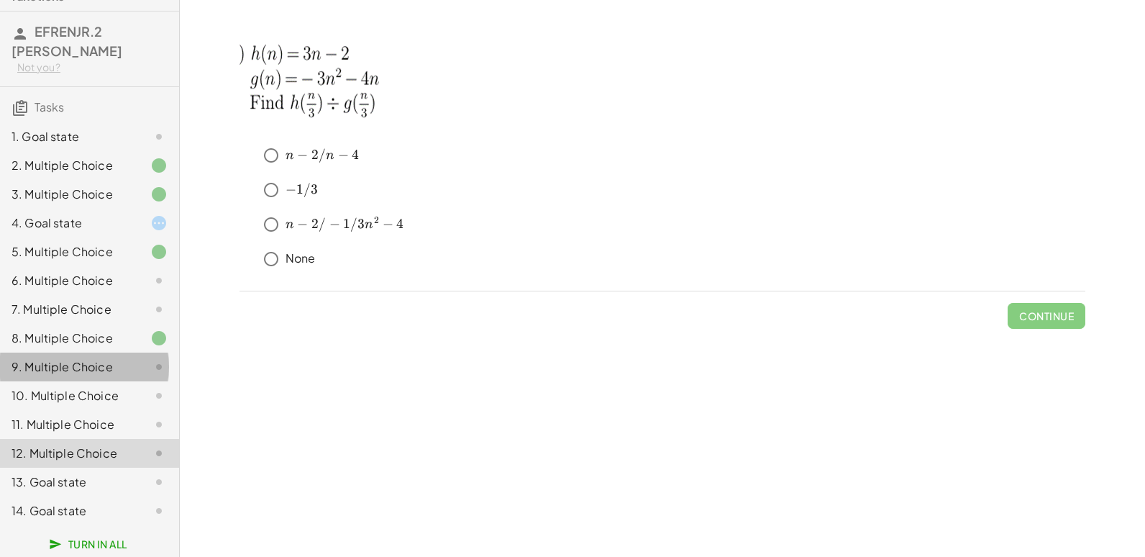
click at [109, 361] on div "9. Multiple Choice" at bounding box center [70, 366] width 116 height 17
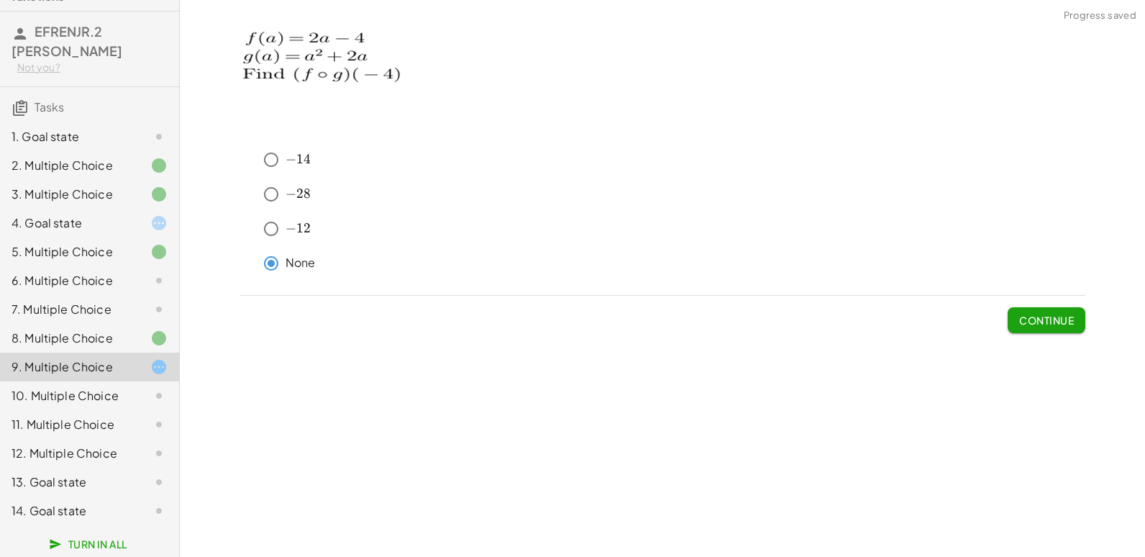
click at [1061, 321] on span "Continue" at bounding box center [1046, 320] width 55 height 13
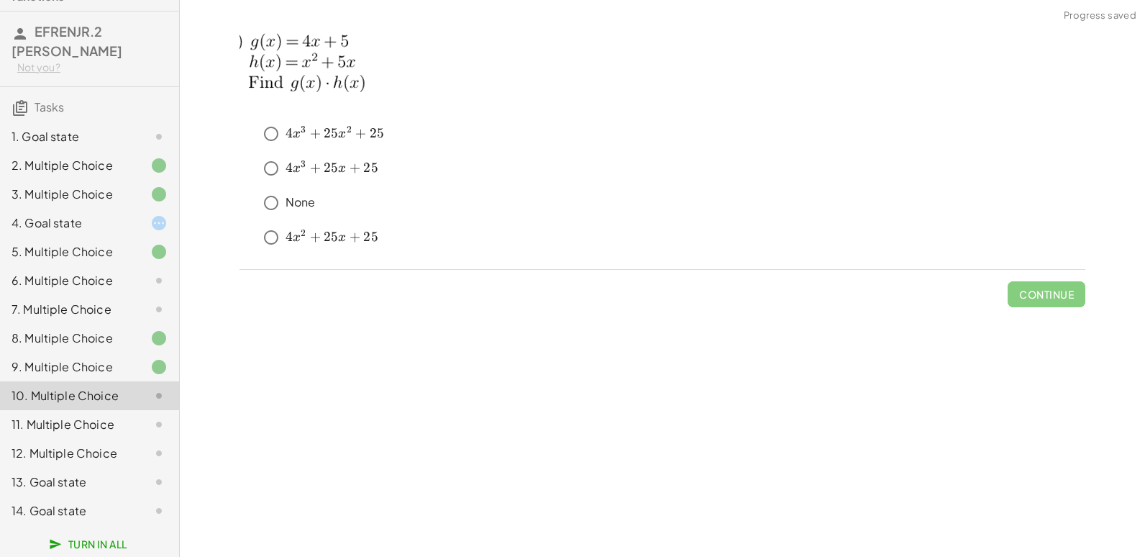
click at [75, 214] on div "4. Goal state" at bounding box center [70, 222] width 116 height 17
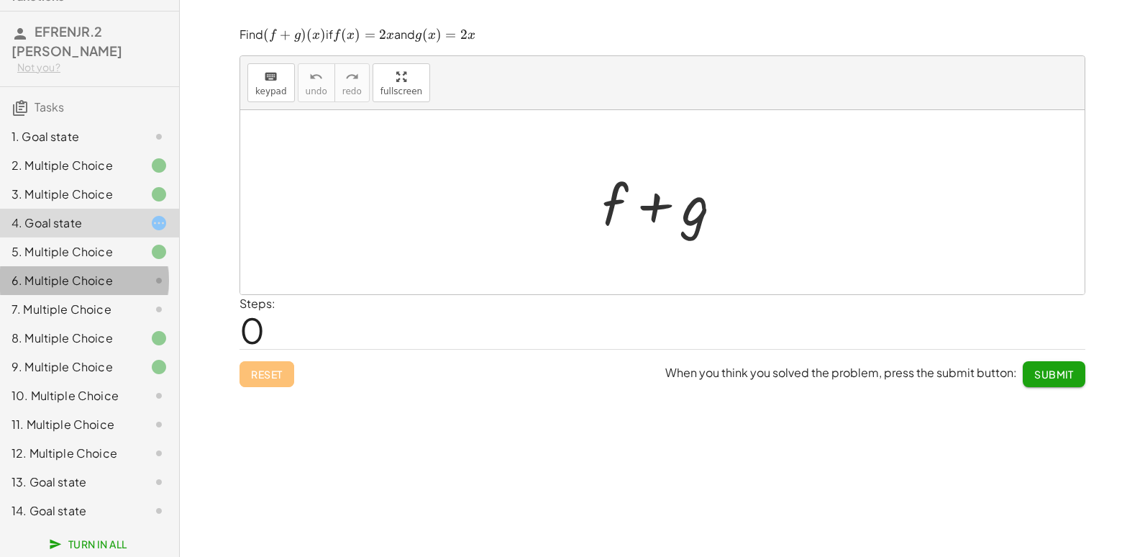
click at [91, 275] on div "6. Multiple Choice" at bounding box center [70, 280] width 116 height 17
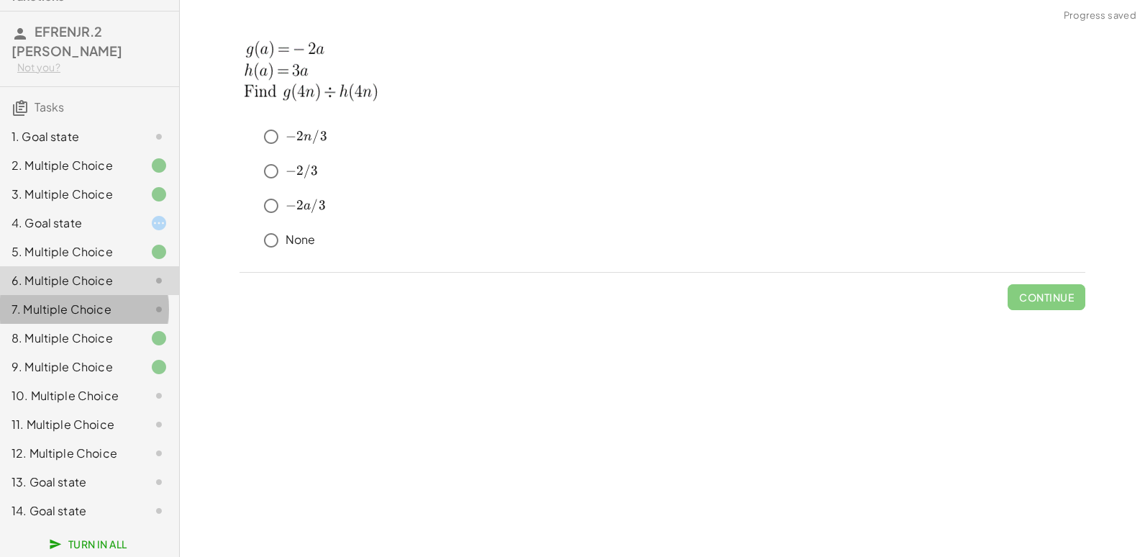
click at [89, 304] on div "7. Multiple Choice" at bounding box center [70, 309] width 116 height 17
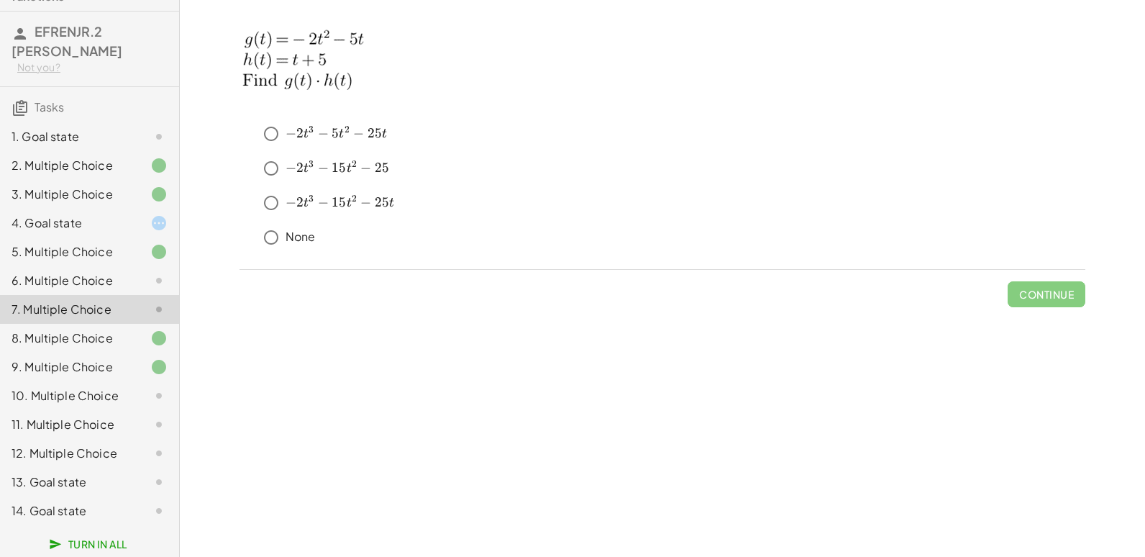
click at [104, 394] on div "10. Multiple Choice" at bounding box center [70, 395] width 116 height 17
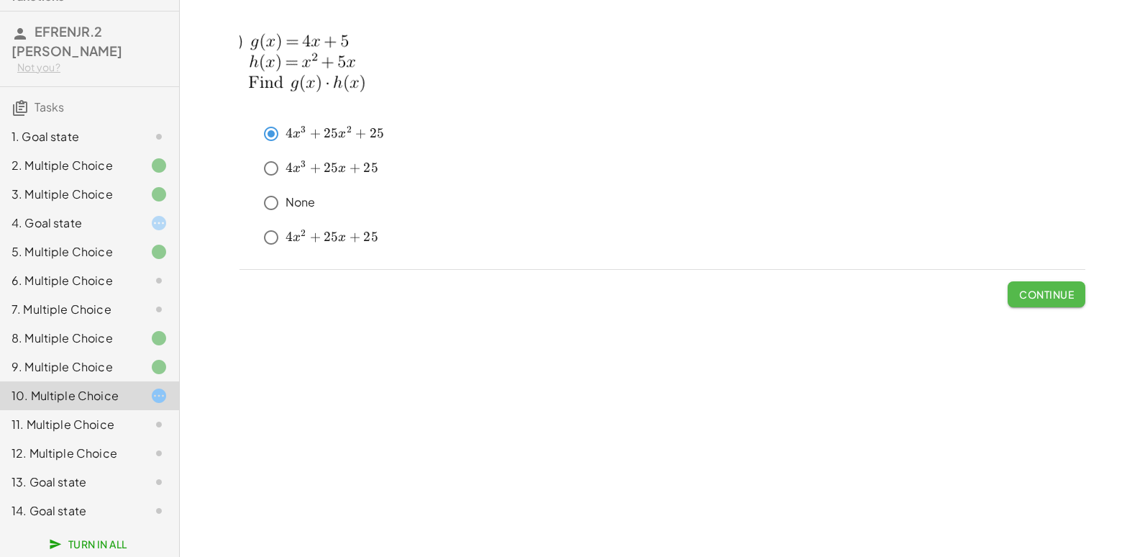
click at [1074, 293] on button "Continue" at bounding box center [1047, 294] width 78 height 26
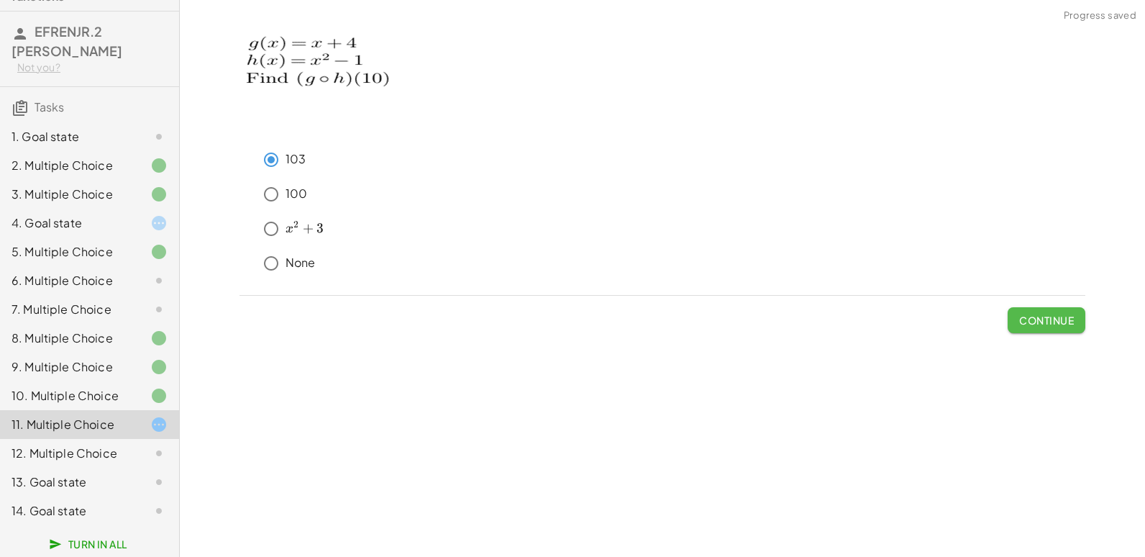
click at [1029, 314] on span "Continue" at bounding box center [1046, 320] width 55 height 13
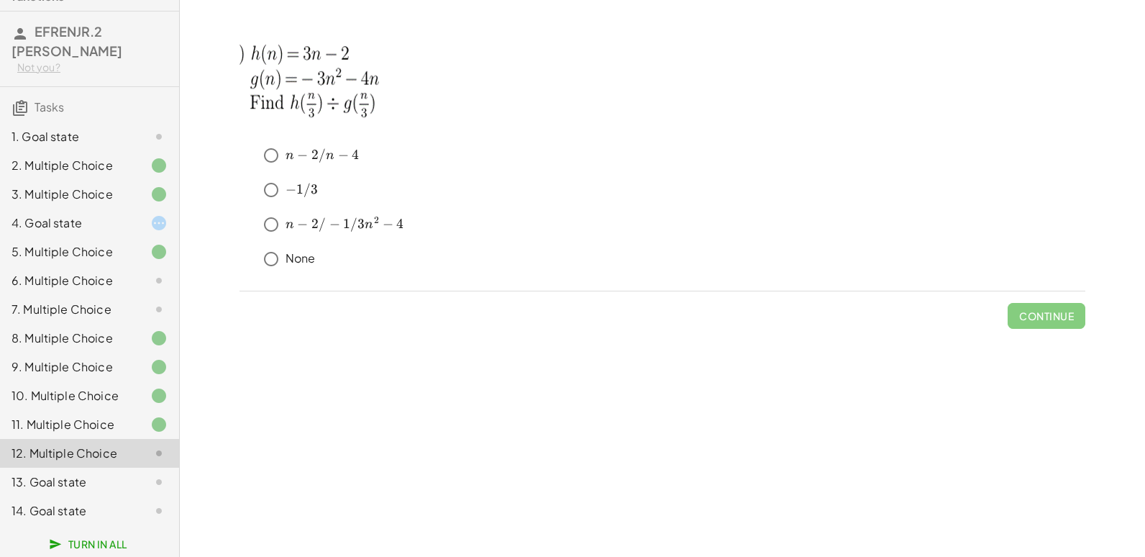
click at [107, 301] on div "7. Multiple Choice" at bounding box center [70, 309] width 116 height 17
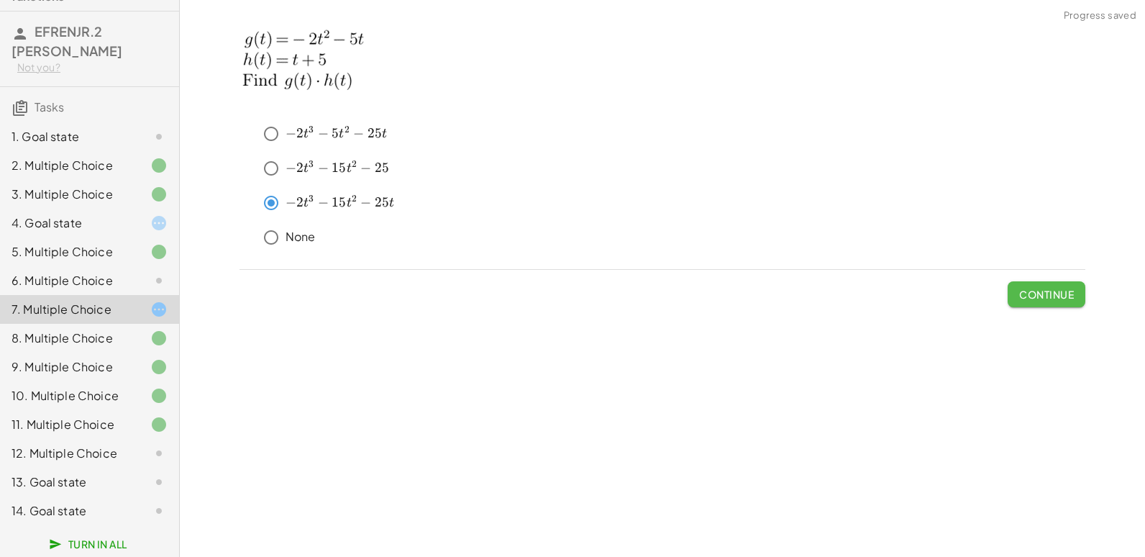
click at [1042, 285] on button "Continue" at bounding box center [1047, 294] width 78 height 26
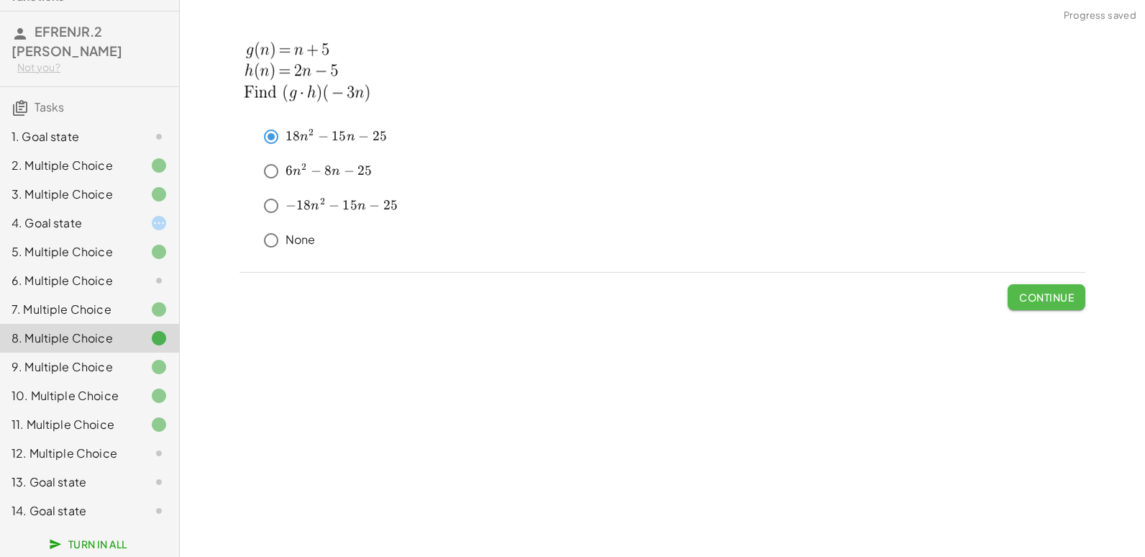
click at [1058, 298] on span "Continue" at bounding box center [1046, 297] width 55 height 13
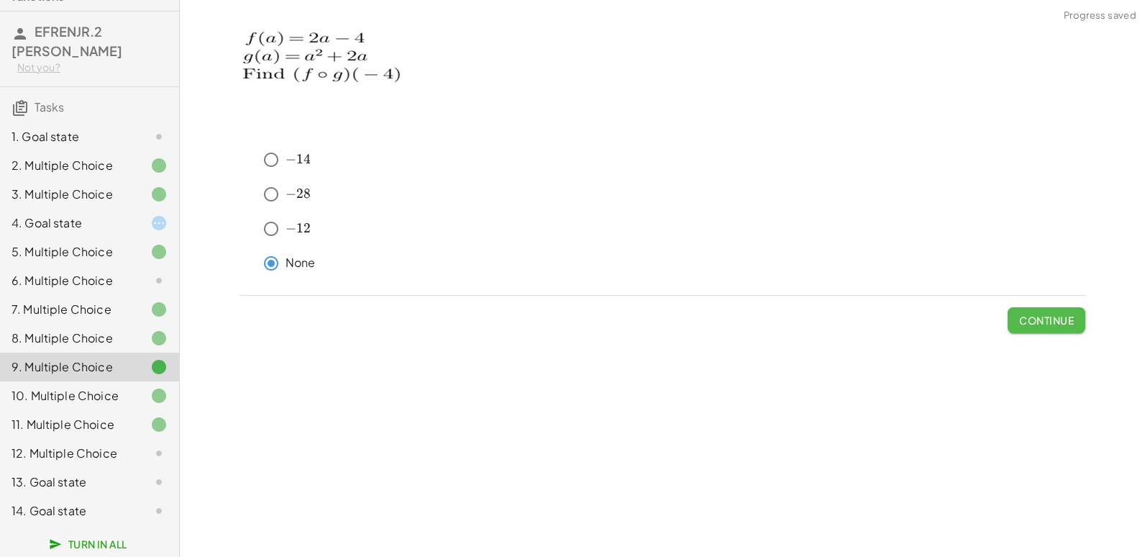
click at [1059, 310] on button "Continue" at bounding box center [1047, 320] width 78 height 26
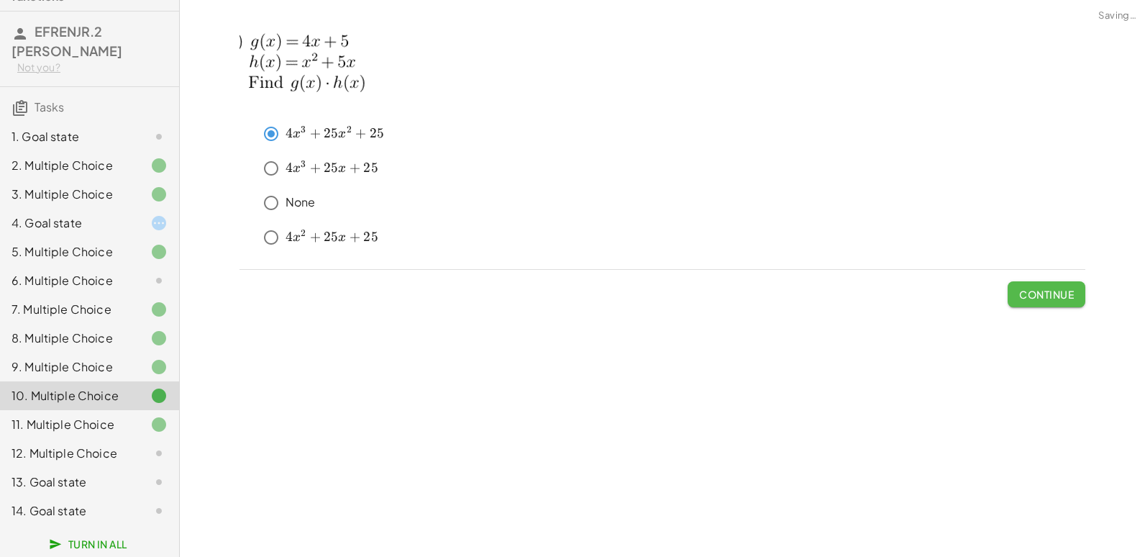
click at [1057, 301] on button "Continue" at bounding box center [1047, 294] width 78 height 26
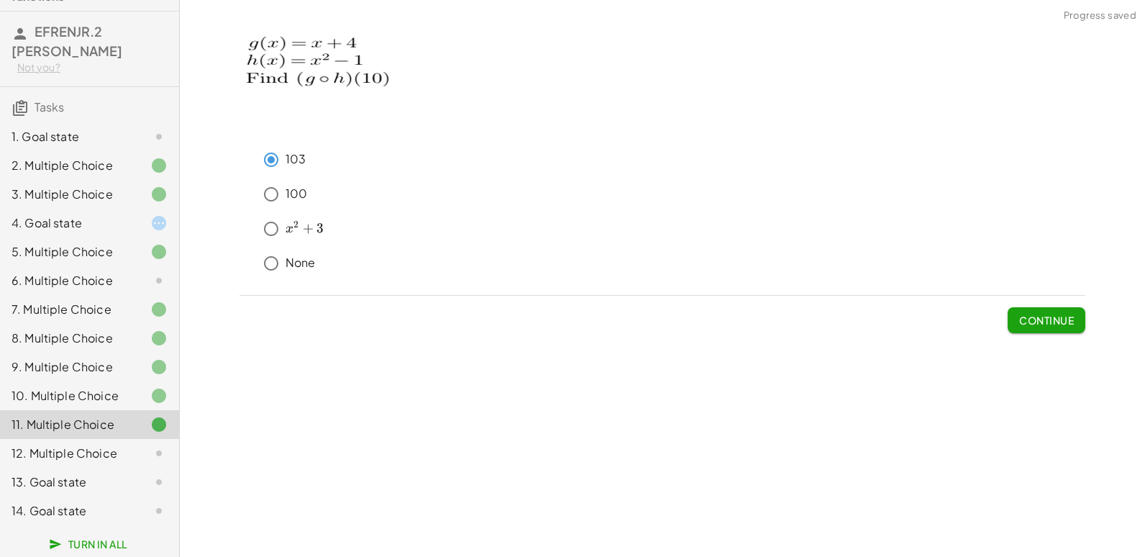
click at [128, 457] on div at bounding box center [147, 452] width 40 height 17
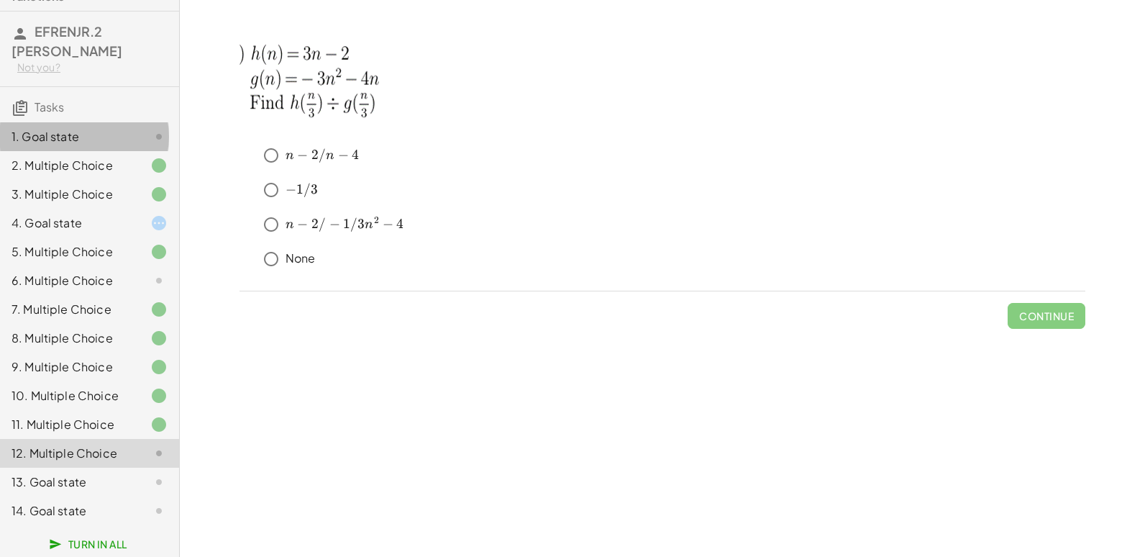
click at [101, 131] on div "1. Goal state" at bounding box center [70, 136] width 116 height 17
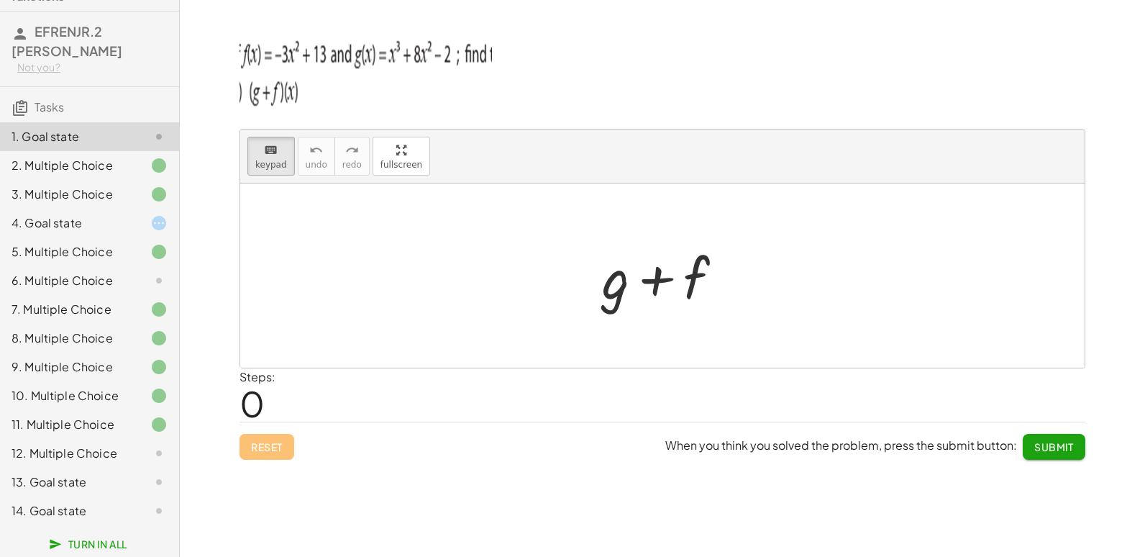
click at [150, 455] on icon at bounding box center [158, 452] width 17 height 17
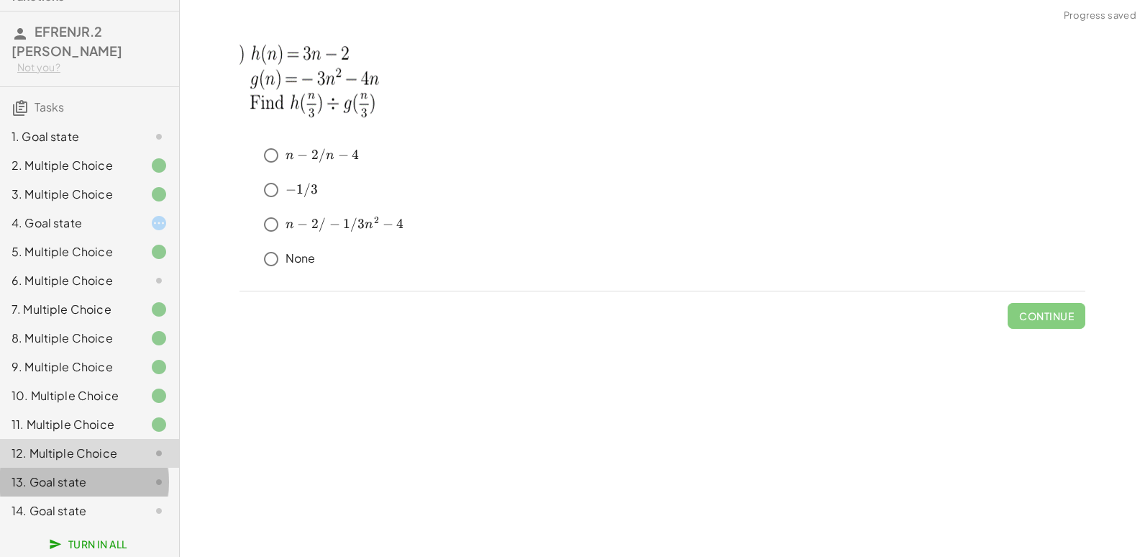
click at [150, 487] on icon at bounding box center [158, 481] width 17 height 17
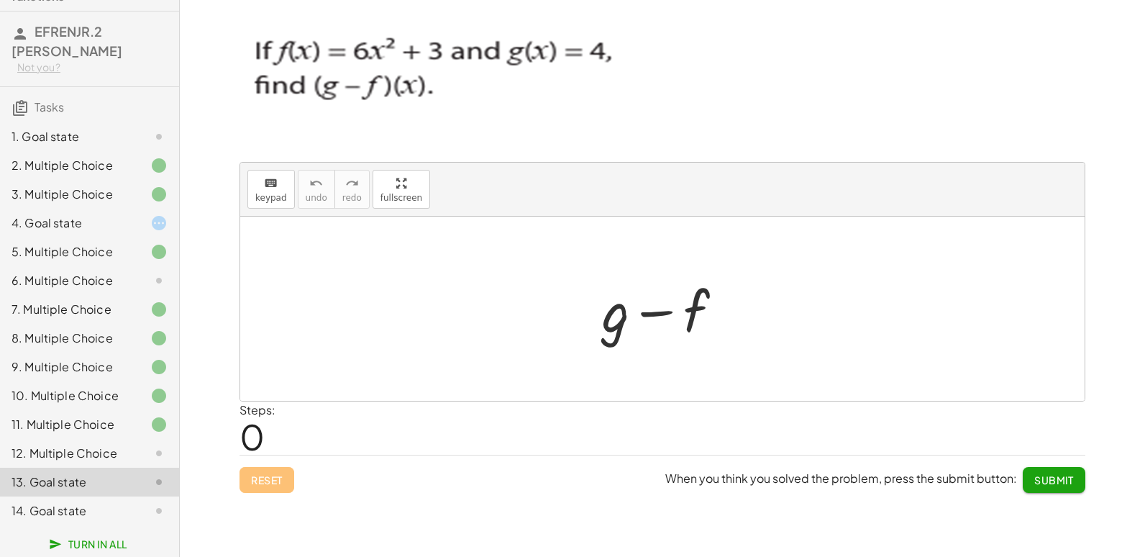
click at [109, 507] on div "14. Goal state" at bounding box center [70, 510] width 116 height 17
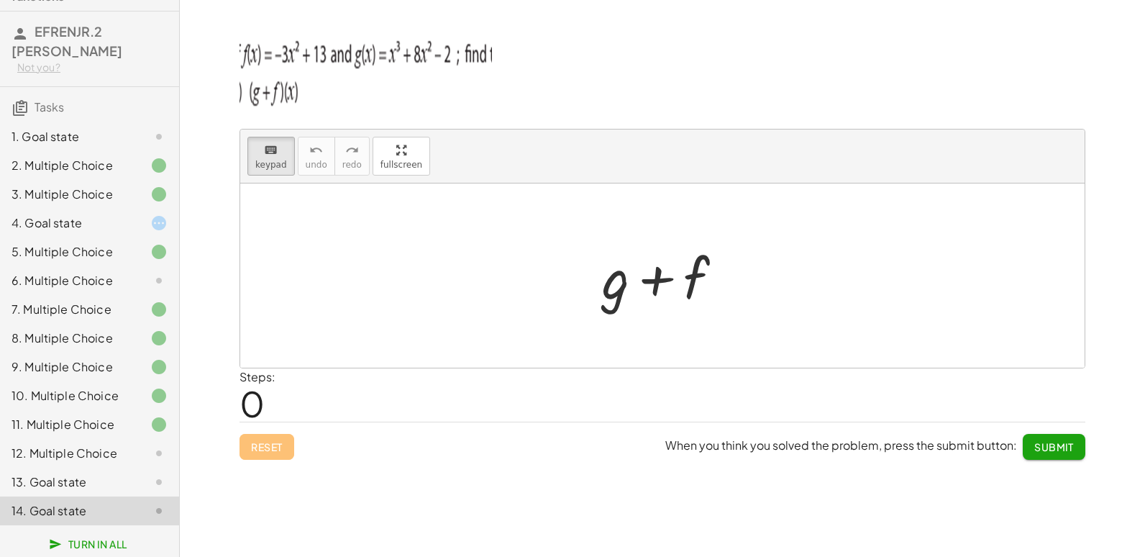
click at [129, 496] on div "12. Multiple Choice" at bounding box center [89, 510] width 179 height 29
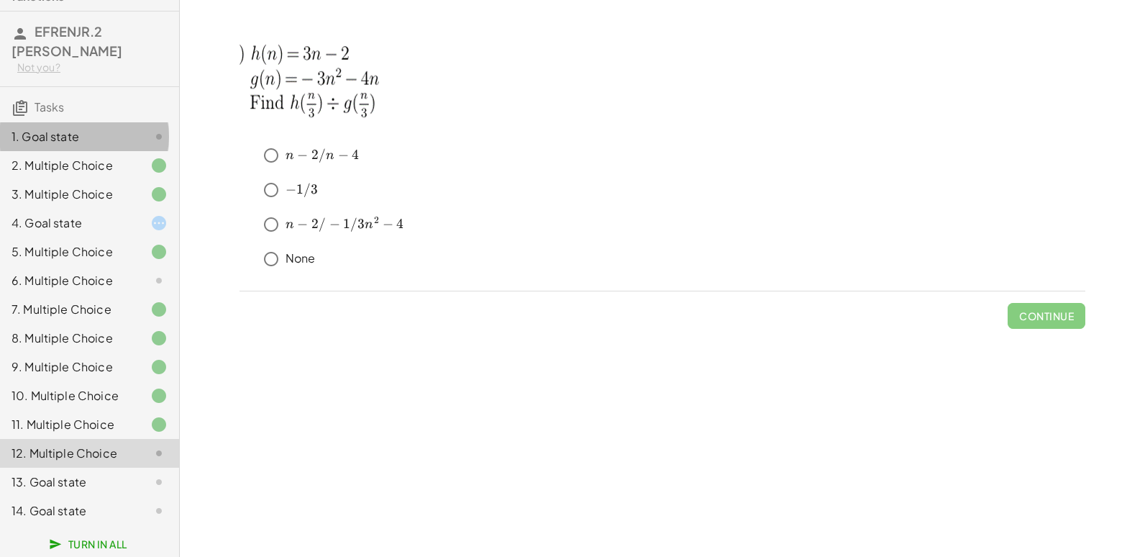
click at [66, 128] on div "1. Goal state" at bounding box center [70, 136] width 116 height 17
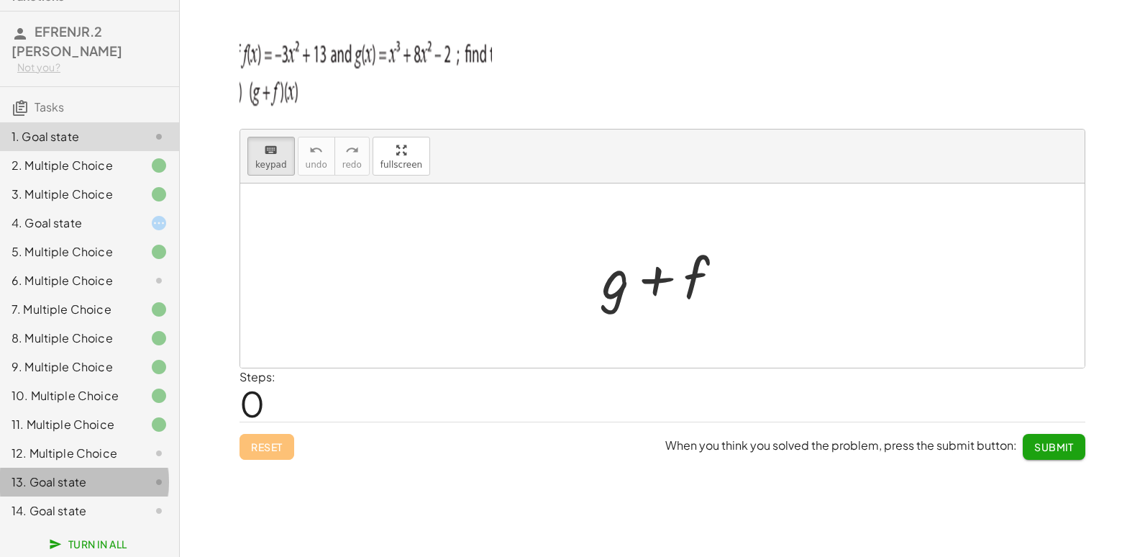
click at [63, 488] on div "13. Goal state" at bounding box center [70, 481] width 116 height 17
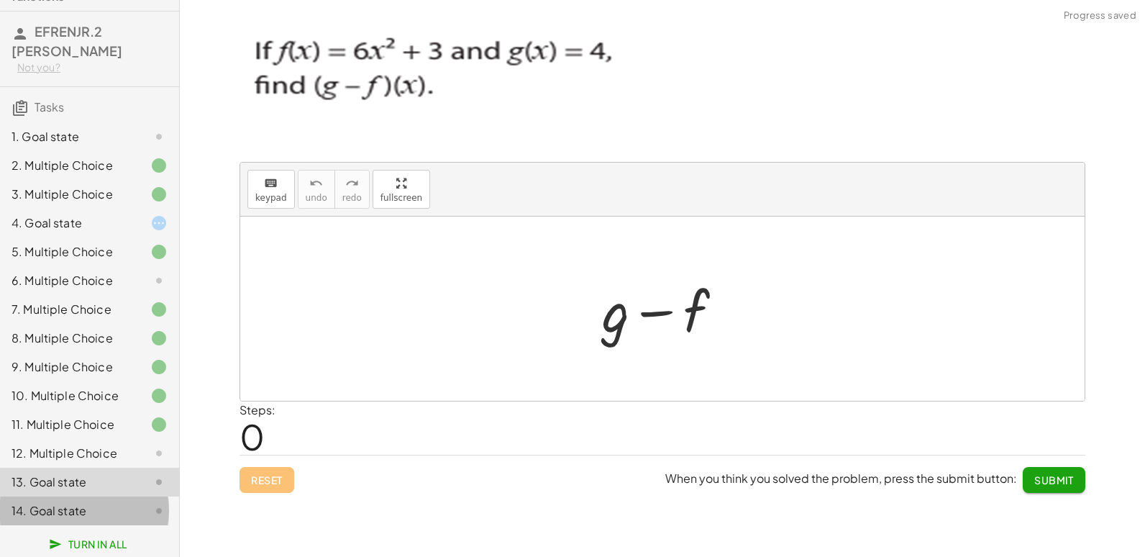
click at [80, 512] on div "14. Goal state" at bounding box center [70, 510] width 116 height 17
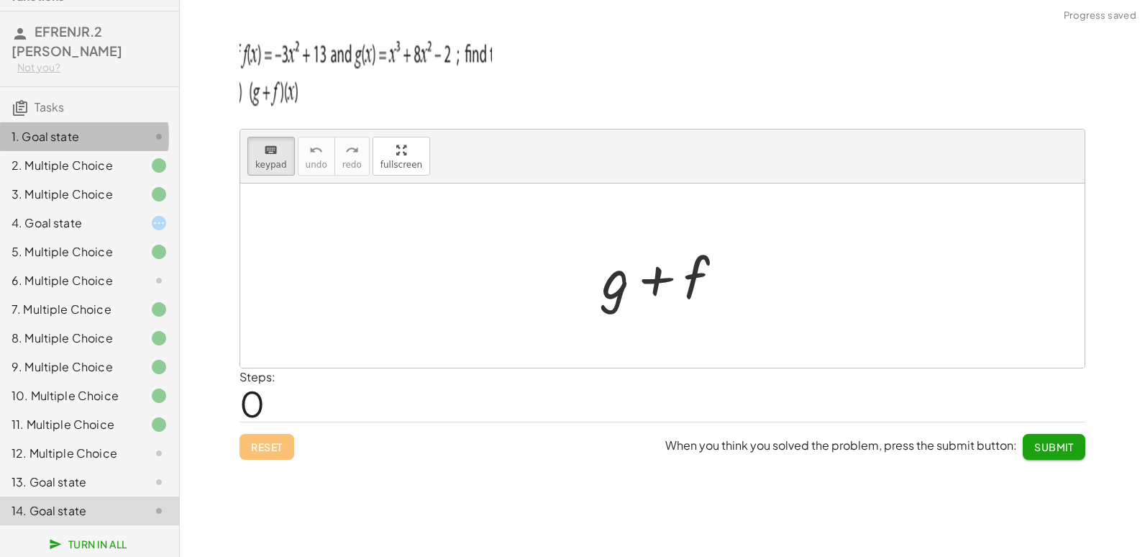
click at [77, 128] on div "1. Goal state" at bounding box center [70, 136] width 116 height 17
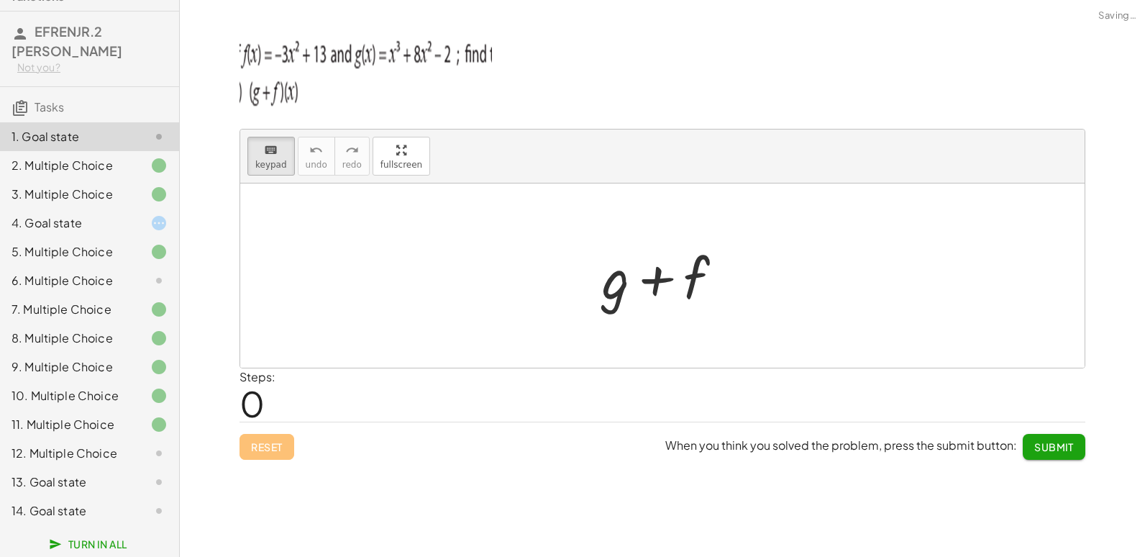
click at [78, 128] on div "1. Goal state" at bounding box center [70, 136] width 116 height 17
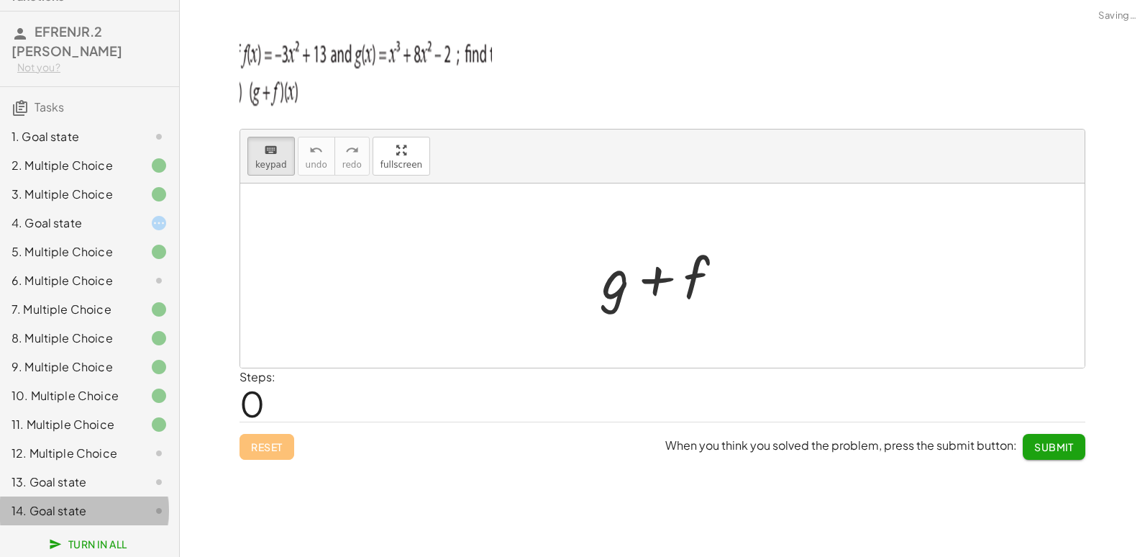
click at [76, 516] on div "14. Goal state" at bounding box center [70, 510] width 116 height 17
click at [114, 180] on div "1. Goal state" at bounding box center [89, 194] width 179 height 29
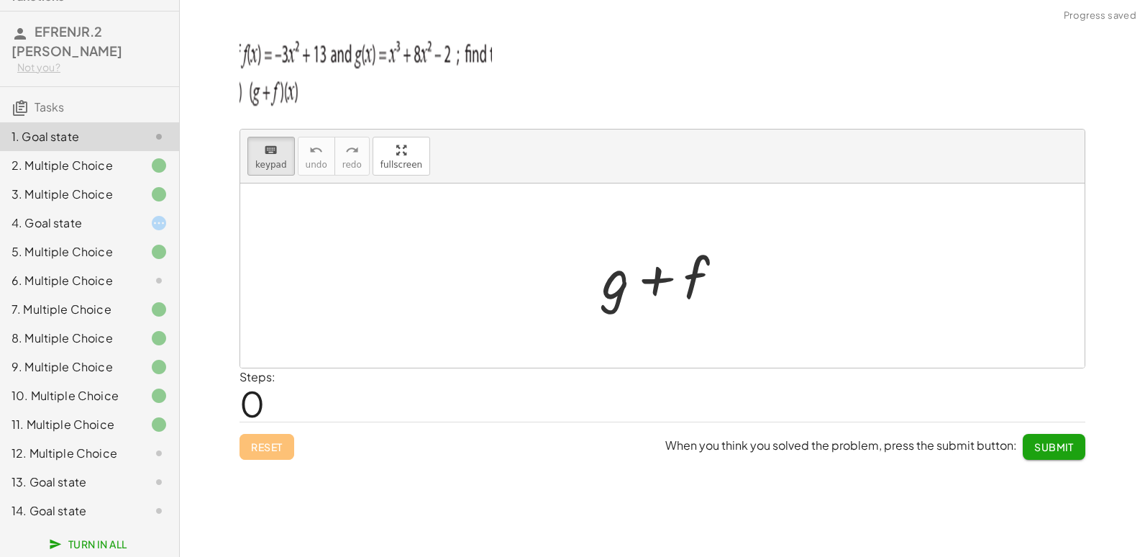
click at [96, 516] on div "14. Goal state" at bounding box center [70, 510] width 116 height 17
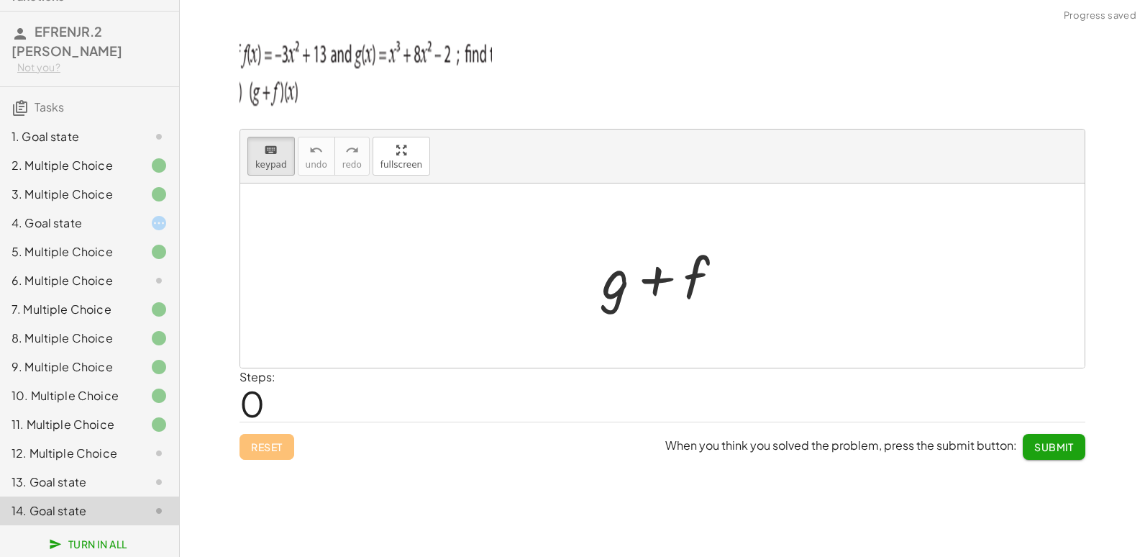
click at [91, 216] on div "4. Goal state" at bounding box center [70, 222] width 116 height 17
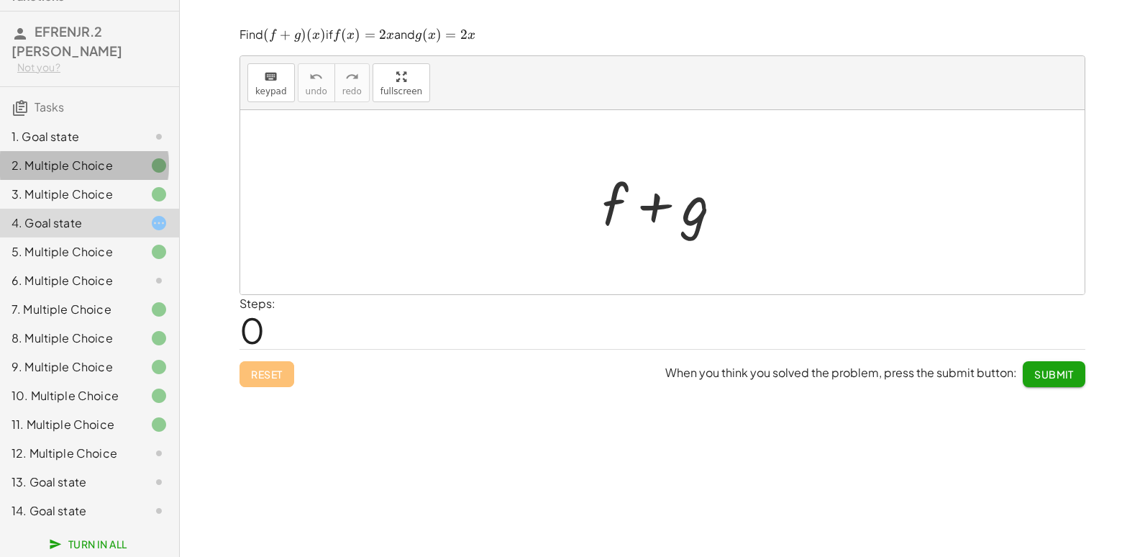
click at [72, 157] on div "2. Multiple Choice" at bounding box center [70, 165] width 116 height 17
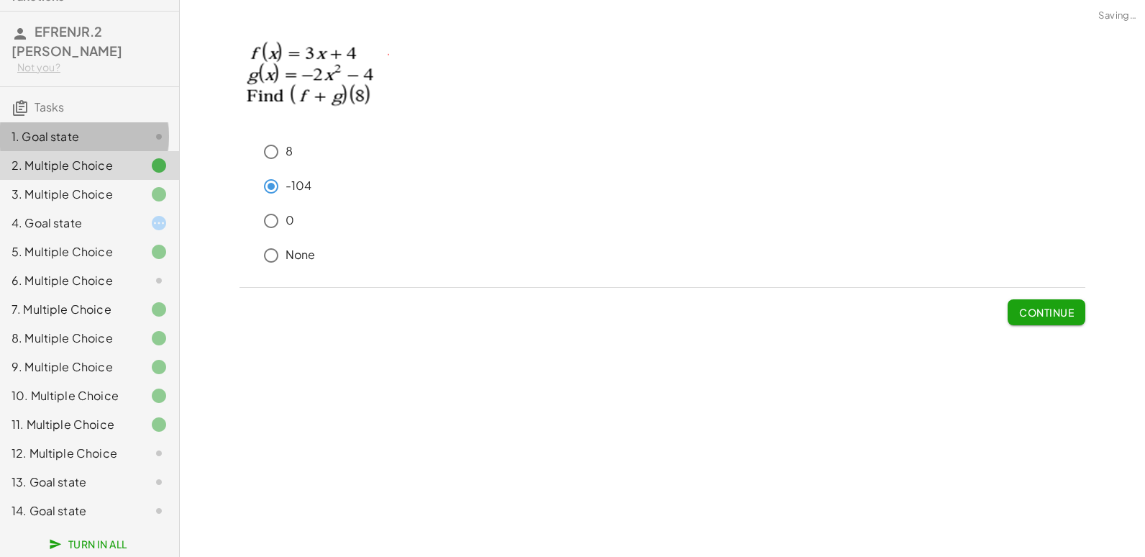
click at [84, 133] on div "1. Goal state" at bounding box center [70, 136] width 116 height 17
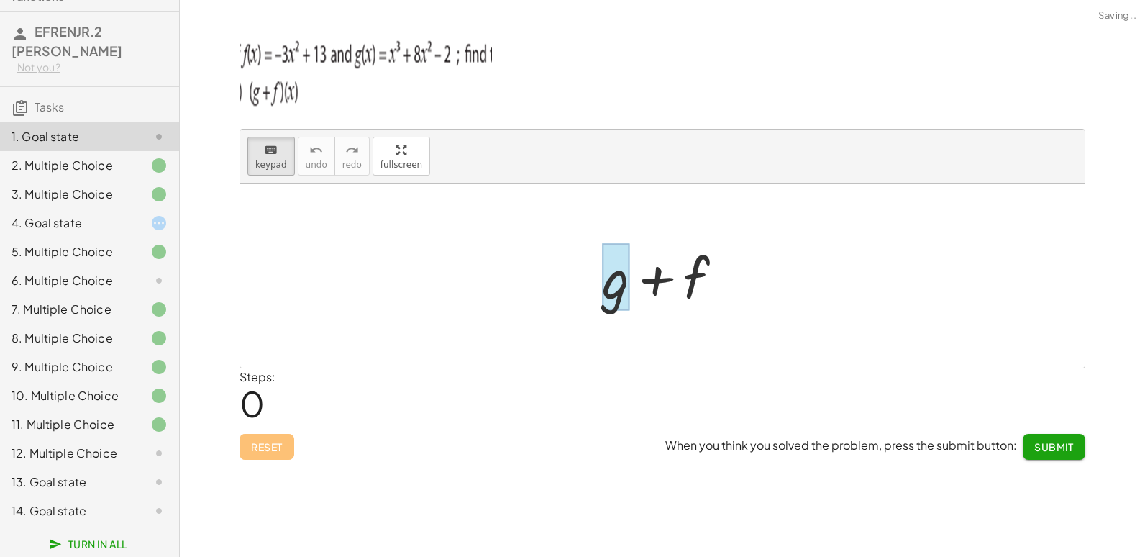
click at [628, 293] on div at bounding box center [615, 277] width 27 height 67
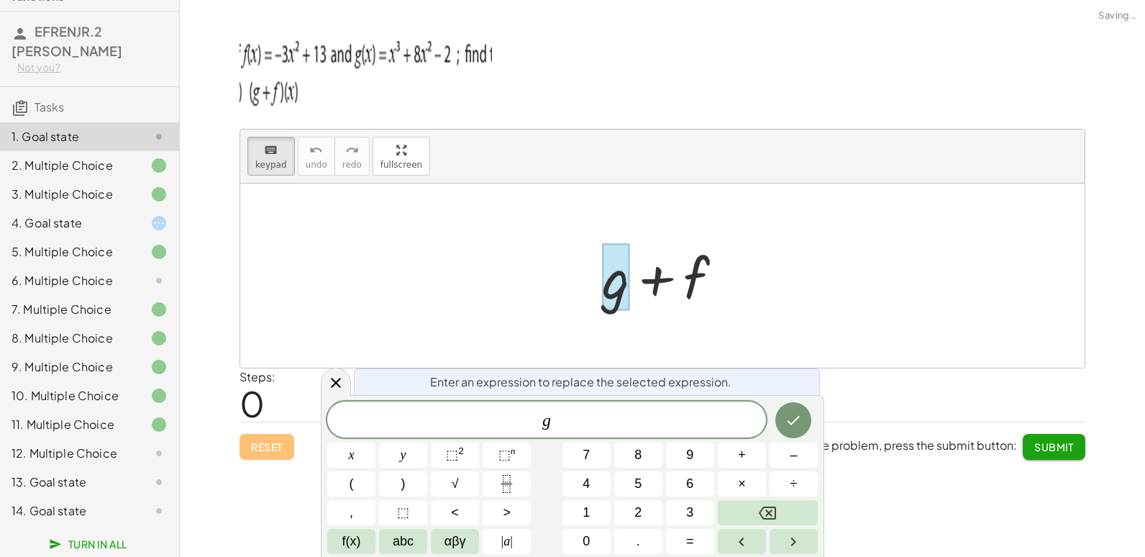
click at [627, 293] on div at bounding box center [615, 277] width 27 height 67
click at [72, 214] on div "4. Goal state" at bounding box center [70, 222] width 116 height 17
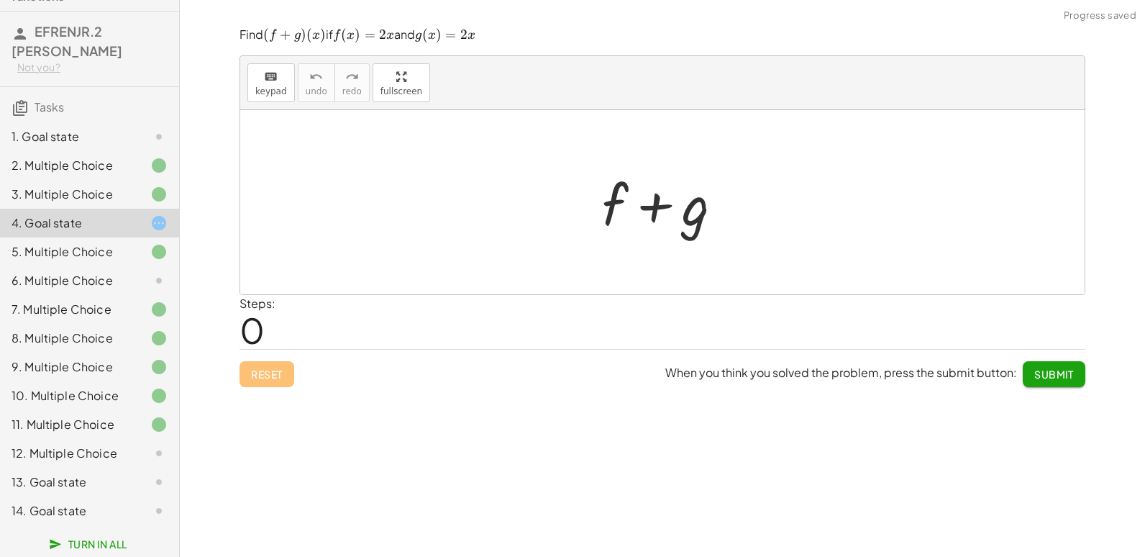
click at [653, 221] on div at bounding box center [668, 202] width 147 height 74
click at [652, 221] on div at bounding box center [668, 202] width 147 height 74
click at [657, 214] on div at bounding box center [668, 202] width 147 height 74
click at [622, 196] on div at bounding box center [668, 202] width 147 height 74
click at [263, 86] on span "keypad" at bounding box center [271, 91] width 32 height 10
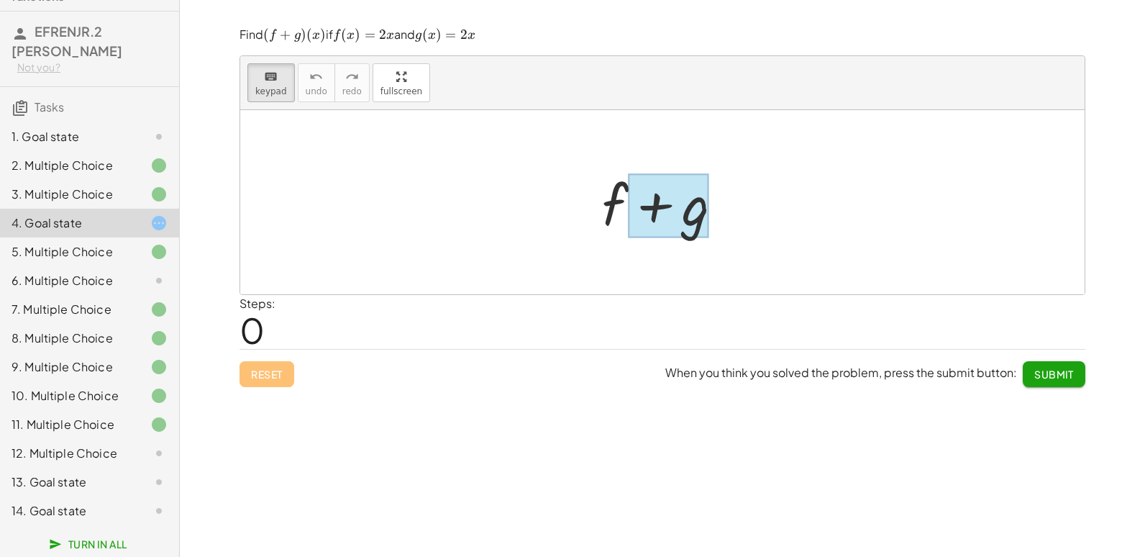
click at [685, 216] on div at bounding box center [668, 205] width 81 height 64
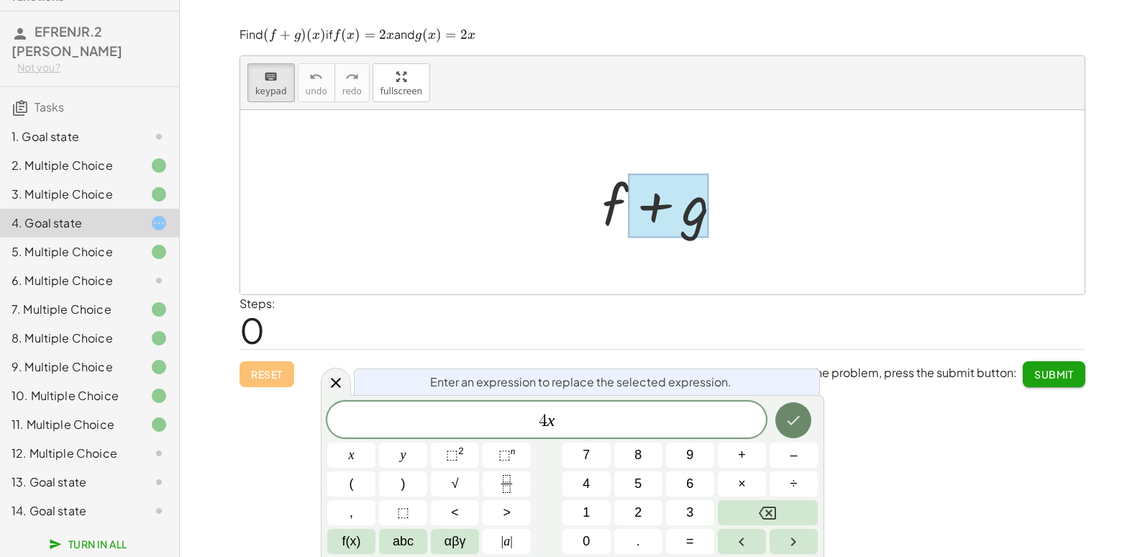
click at [791, 421] on icon "Done" at bounding box center [793, 419] width 17 height 17
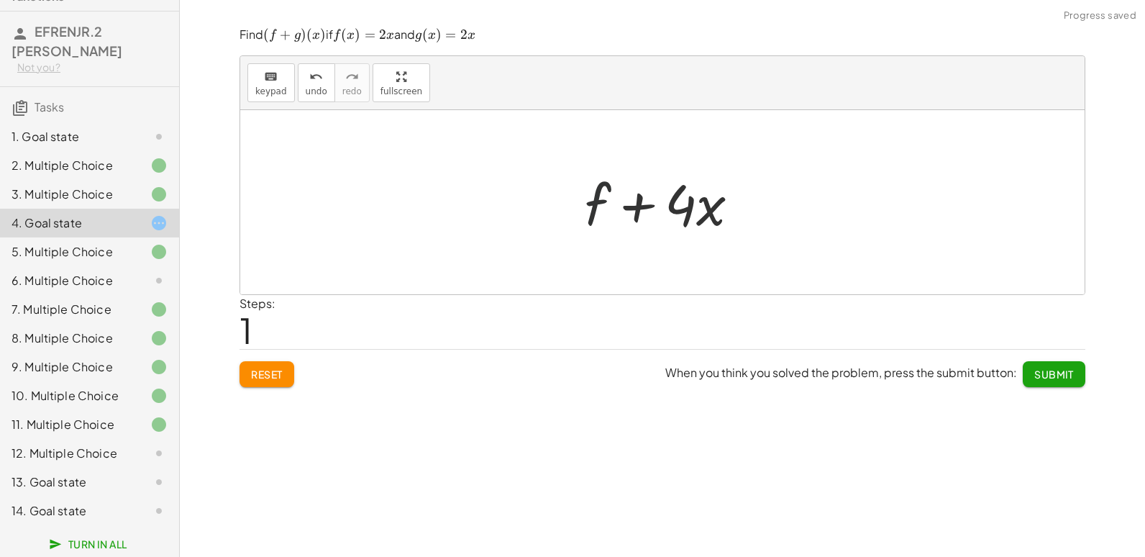
click at [594, 209] on div at bounding box center [668, 202] width 181 height 74
click at [274, 85] on button "keyboard keypad" at bounding box center [270, 82] width 47 height 39
click at [585, 206] on div at bounding box center [598, 203] width 26 height 67
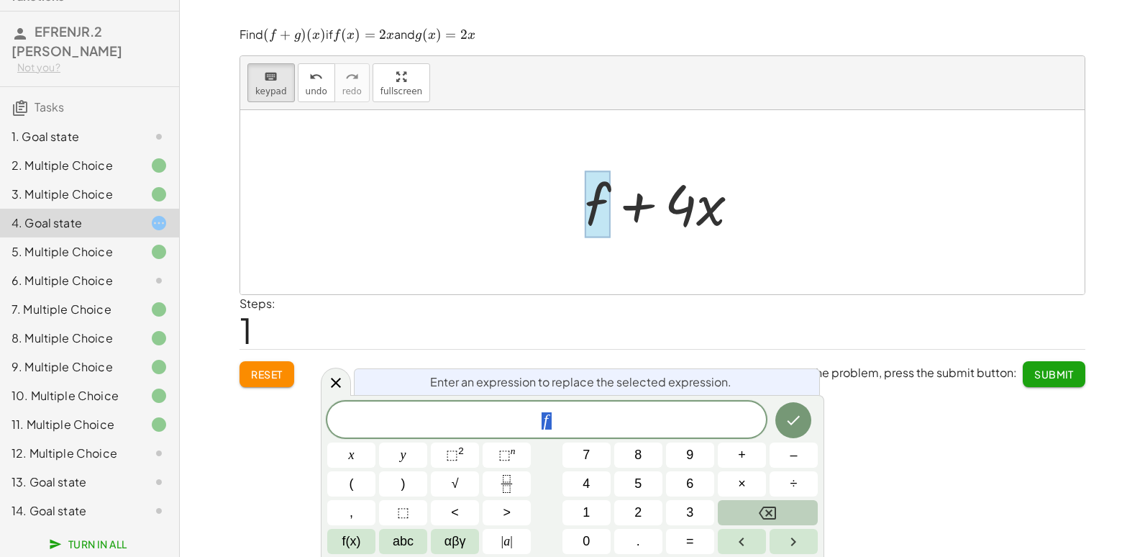
click at [793, 519] on button "Backspace" at bounding box center [768, 512] width 100 height 25
click at [639, 206] on div at bounding box center [668, 202] width 181 height 74
click at [786, 423] on icon "Done" at bounding box center [793, 419] width 17 height 17
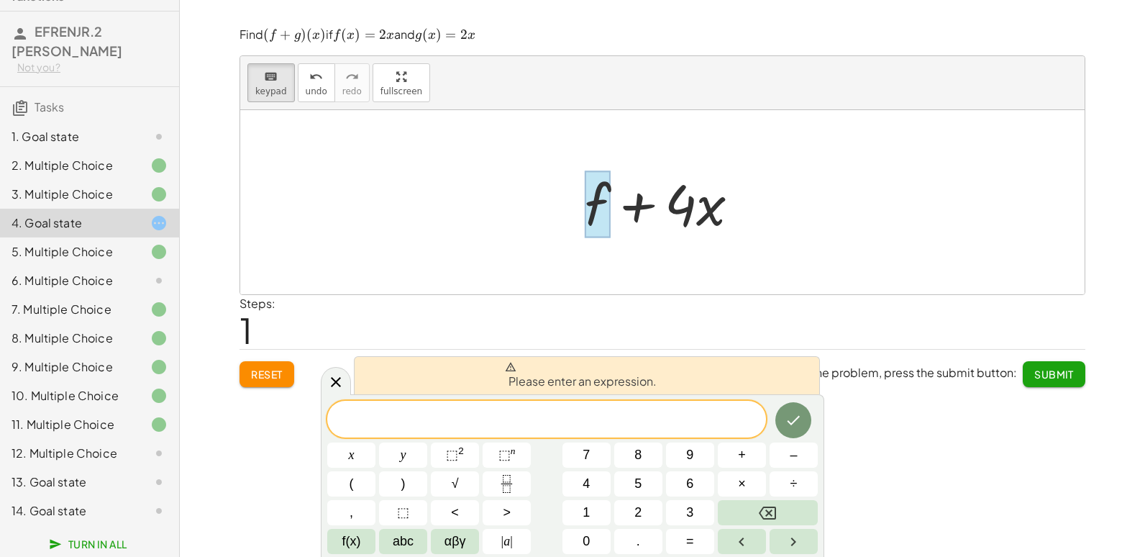
click at [874, 483] on div "keyboard keypad undo undo redo redo fullscreen + g + f × Steps: 0 Reset When yo…" at bounding box center [662, 278] width 965 height 557
click at [797, 427] on icon "Done" at bounding box center [793, 419] width 17 height 17
click at [836, 227] on div at bounding box center [662, 202] width 844 height 184
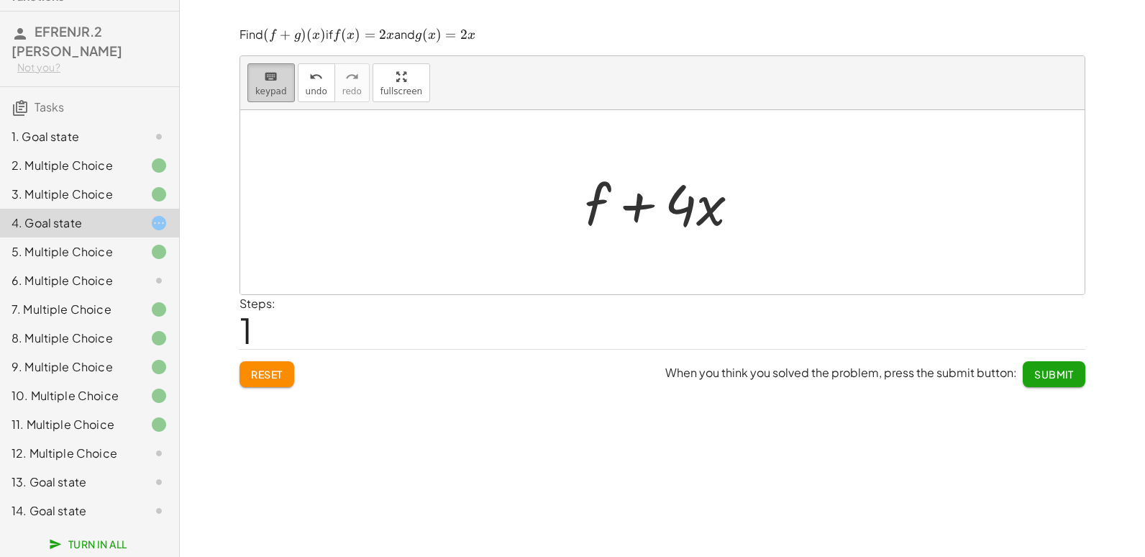
click at [266, 91] on span "keypad" at bounding box center [271, 91] width 32 height 10
drag, startPoint x: 600, startPoint y: 201, endPoint x: 606, endPoint y: 210, distance: 11.4
click at [606, 210] on div at bounding box center [668, 202] width 181 height 74
drag, startPoint x: 601, startPoint y: 204, endPoint x: 585, endPoint y: 194, distance: 18.4
click at [585, 194] on div at bounding box center [668, 202] width 181 height 74
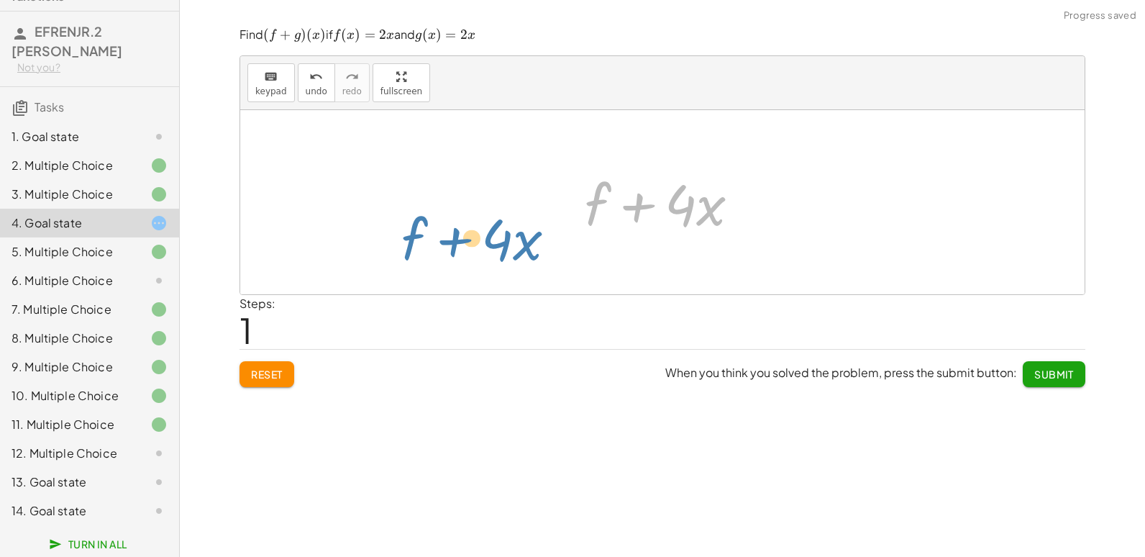
drag, startPoint x: 599, startPoint y: 196, endPoint x: 490, endPoint y: 196, distance: 109.3
click at [406, 224] on div "+ f + g + f + · 4 · x + f + · 4 · x" at bounding box center [662, 202] width 844 height 184
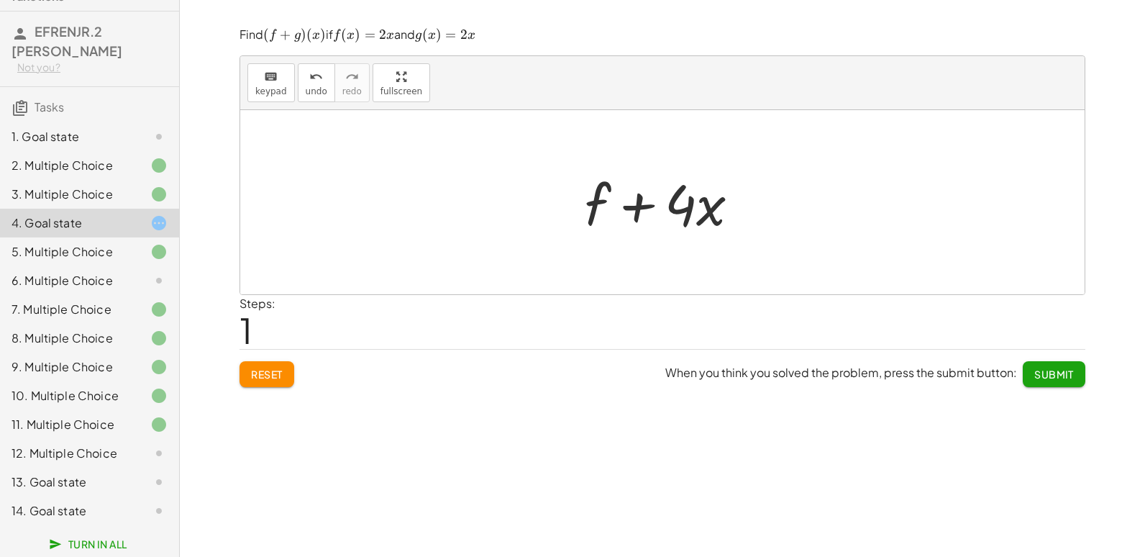
drag, startPoint x: 586, startPoint y: 208, endPoint x: 608, endPoint y: 188, distance: 29.5
click at [608, 188] on div at bounding box center [668, 202] width 181 height 74
click at [602, 196] on div at bounding box center [668, 202] width 181 height 74
click at [595, 203] on div at bounding box center [668, 202] width 181 height 74
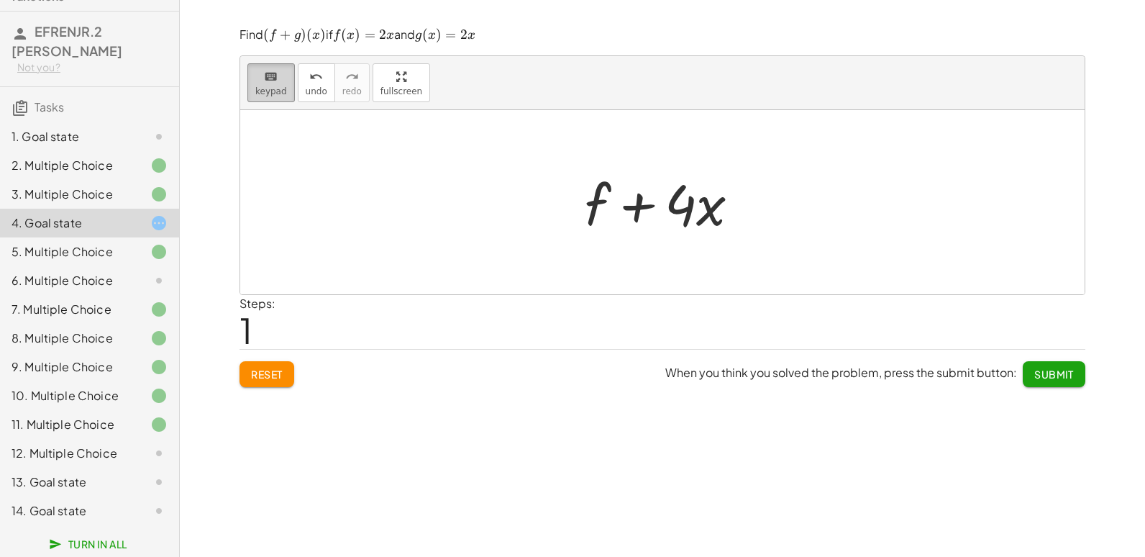
click at [288, 86] on button "keyboard keypad" at bounding box center [270, 82] width 47 height 39
click at [593, 204] on div at bounding box center [598, 203] width 26 height 67
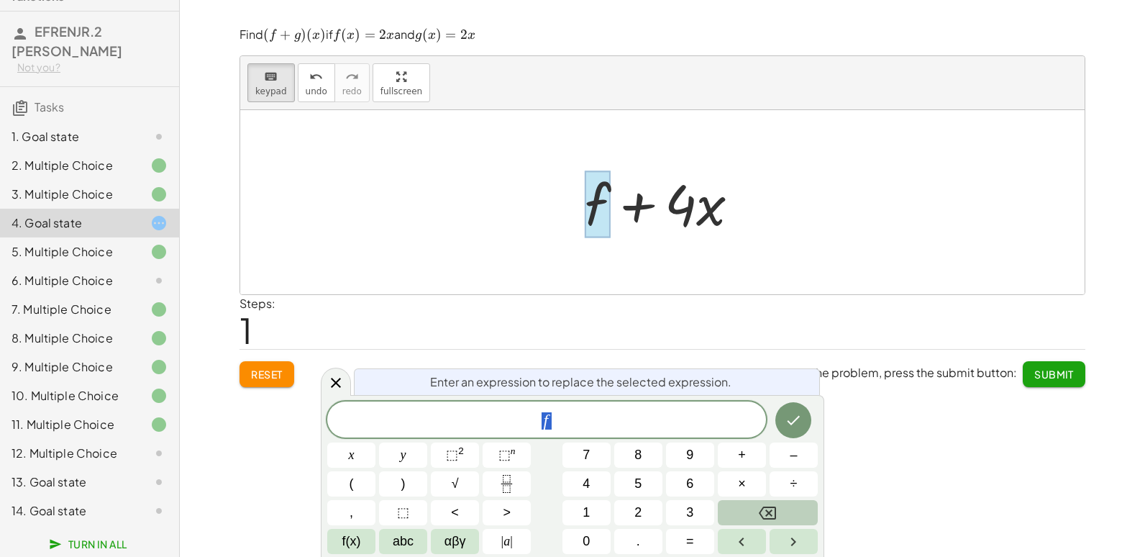
click at [780, 506] on button "Backspace" at bounding box center [768, 512] width 100 height 25
click at [781, 506] on button "Backspace" at bounding box center [768, 512] width 100 height 25
click at [800, 415] on icon "Done" at bounding box center [793, 419] width 17 height 17
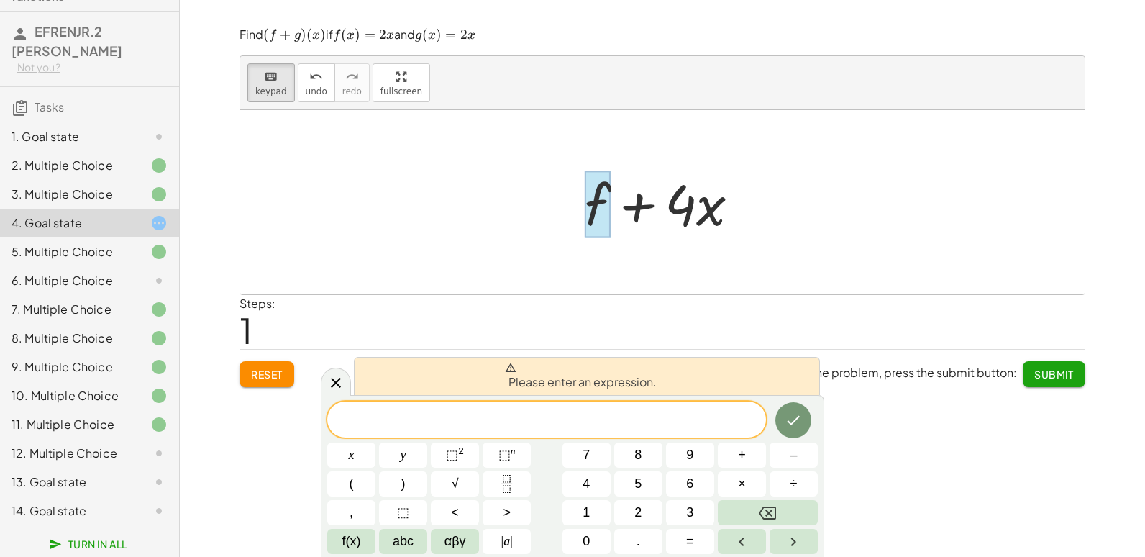
click at [770, 239] on div at bounding box center [662, 202] width 844 height 184
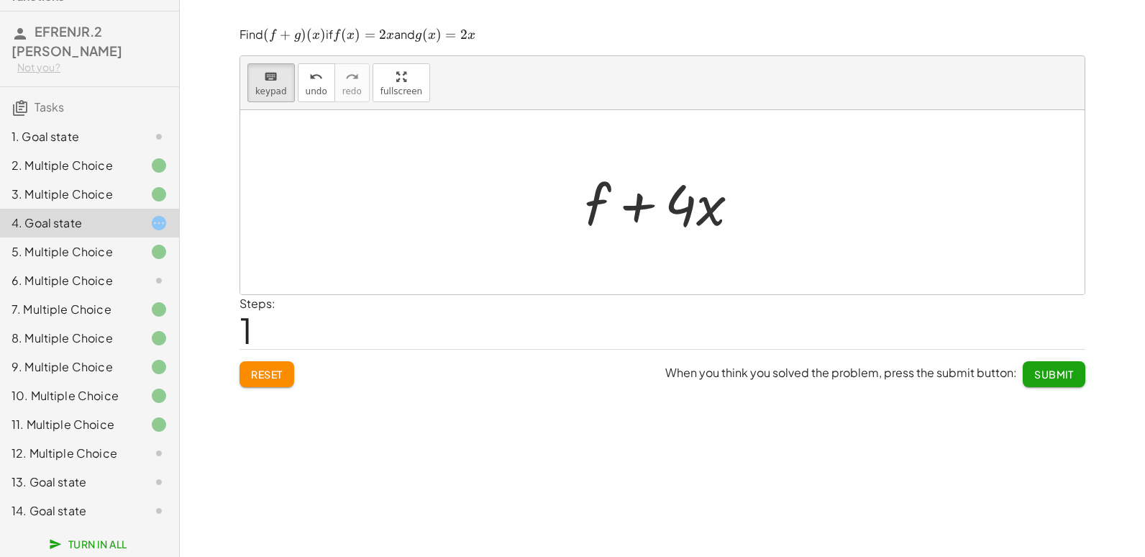
click at [1071, 372] on span "Submit" at bounding box center [1054, 374] width 40 height 13
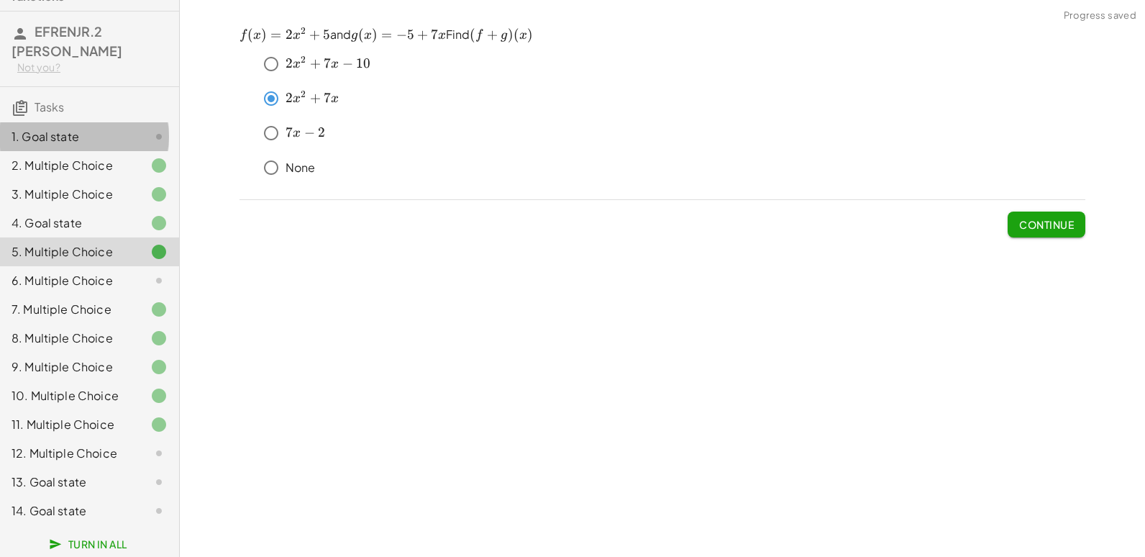
click at [84, 128] on div "1. Goal state" at bounding box center [70, 136] width 116 height 17
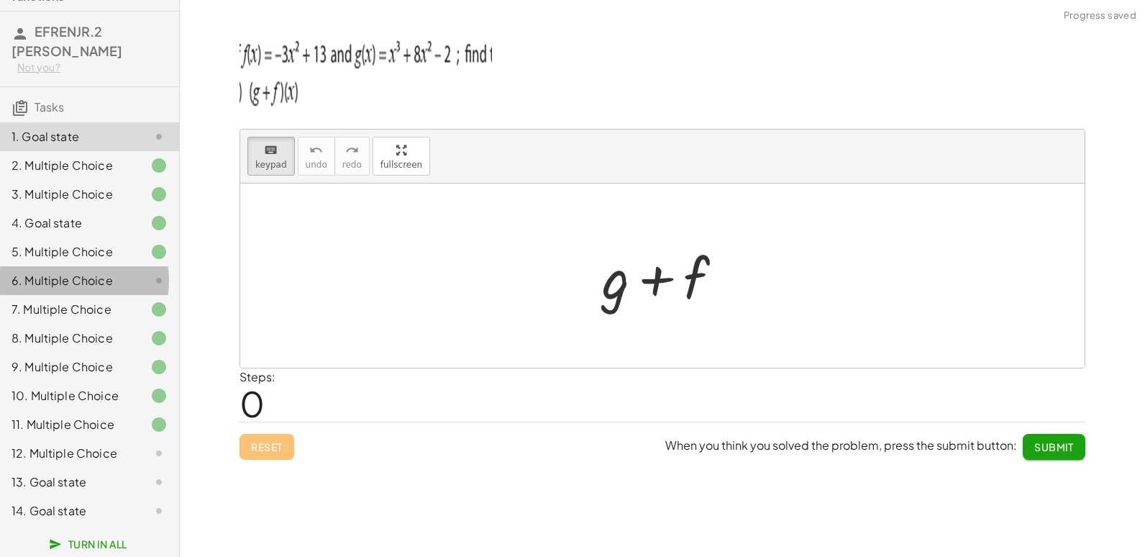
click at [127, 272] on div at bounding box center [147, 280] width 40 height 17
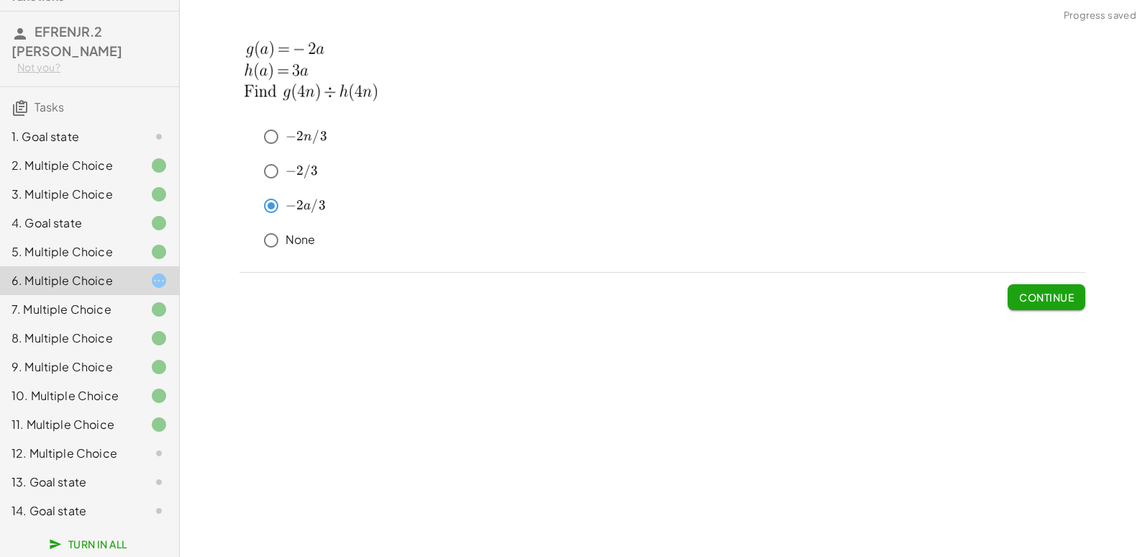
click at [1049, 293] on span "Continue" at bounding box center [1046, 297] width 55 height 13
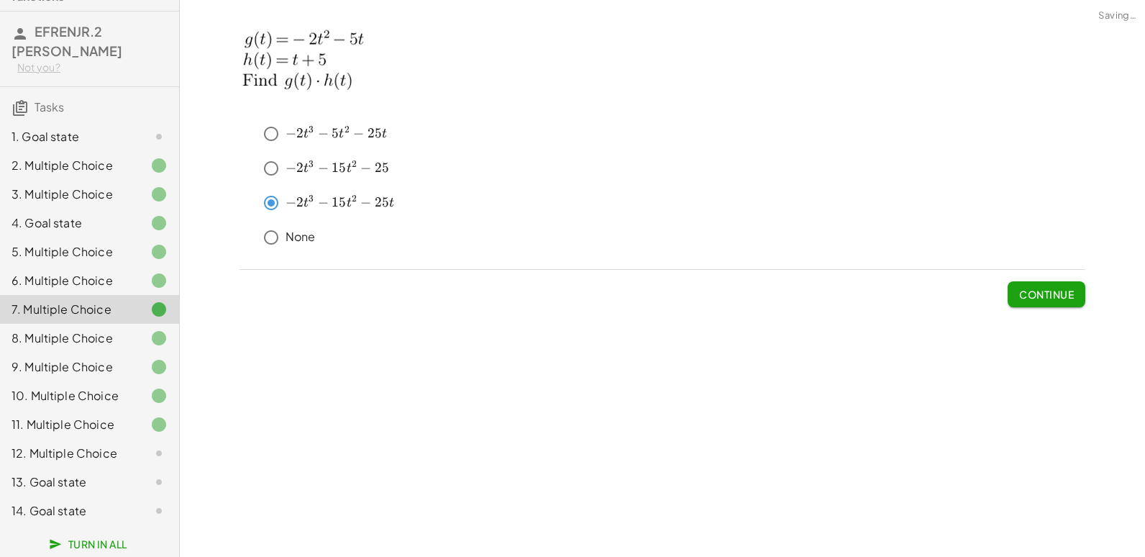
click at [111, 450] on div "12. Multiple Choice" at bounding box center [70, 452] width 116 height 17
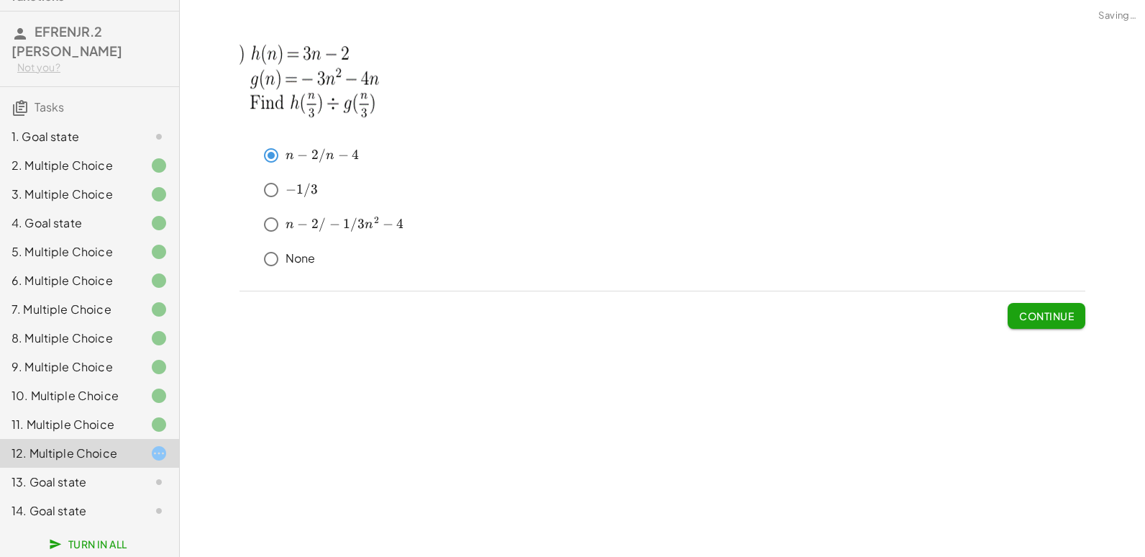
click at [310, 229] on span "n −" at bounding box center [299, 224] width 26 height 17
click at [1050, 309] on span "Continue" at bounding box center [1046, 315] width 55 height 13
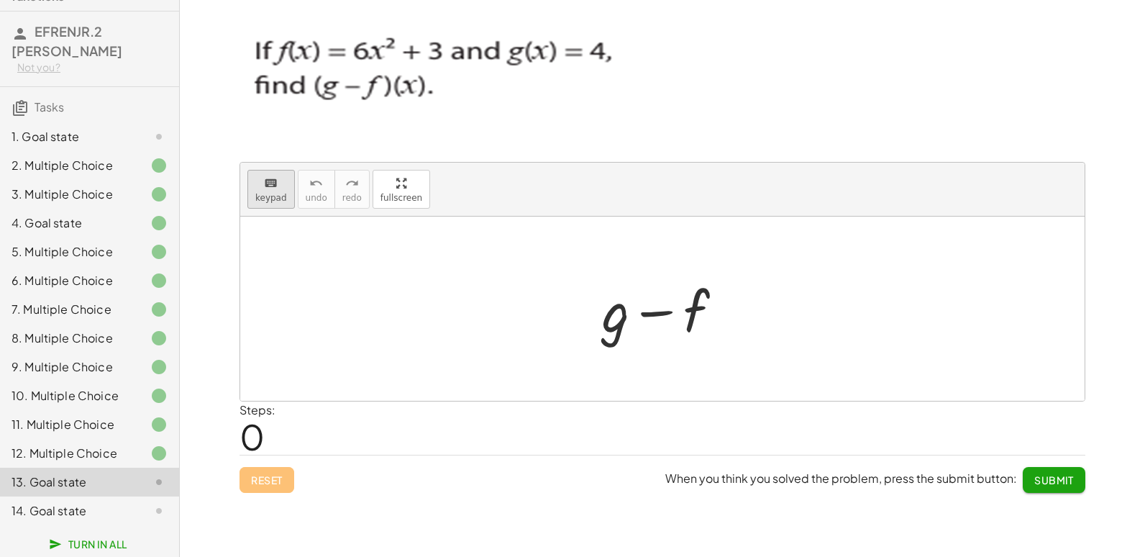
click at [251, 204] on button "keyboard keypad" at bounding box center [270, 189] width 47 height 39
click at [624, 319] on div at bounding box center [615, 310] width 27 height 67
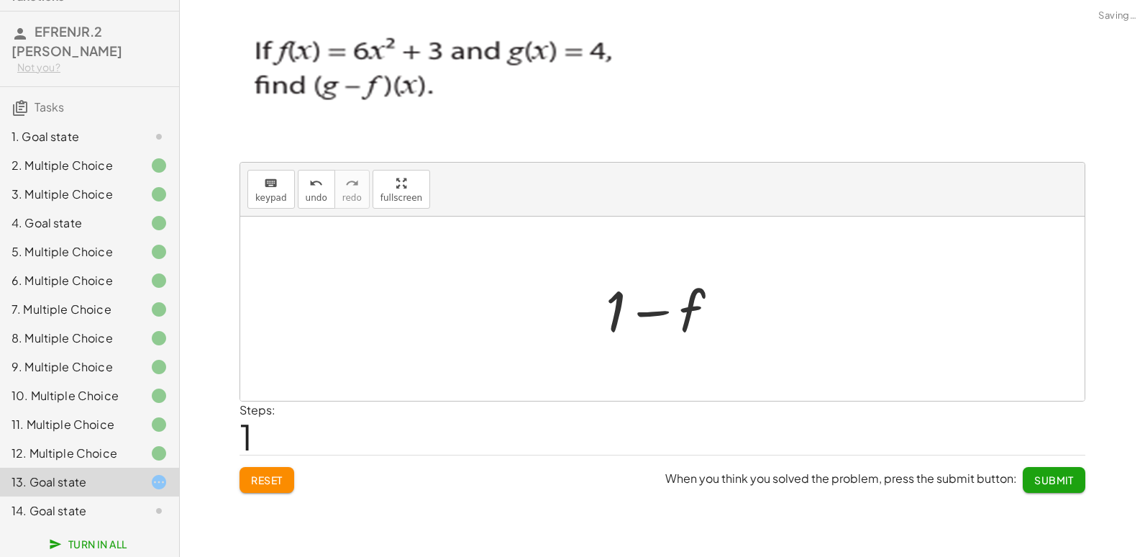
click at [804, 421] on div "Steps: 1" at bounding box center [663, 427] width 846 height 53
click at [699, 297] on div at bounding box center [667, 309] width 139 height 74
click at [688, 312] on div at bounding box center [667, 309] width 139 height 74
click at [265, 196] on span "keypad" at bounding box center [271, 198] width 32 height 10
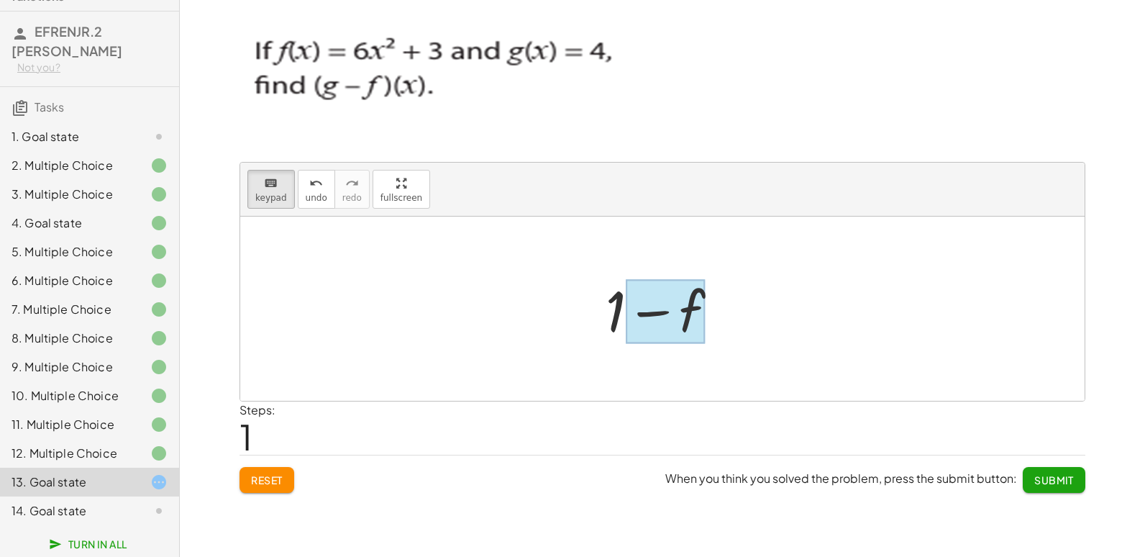
click at [697, 308] on div at bounding box center [666, 312] width 80 height 64
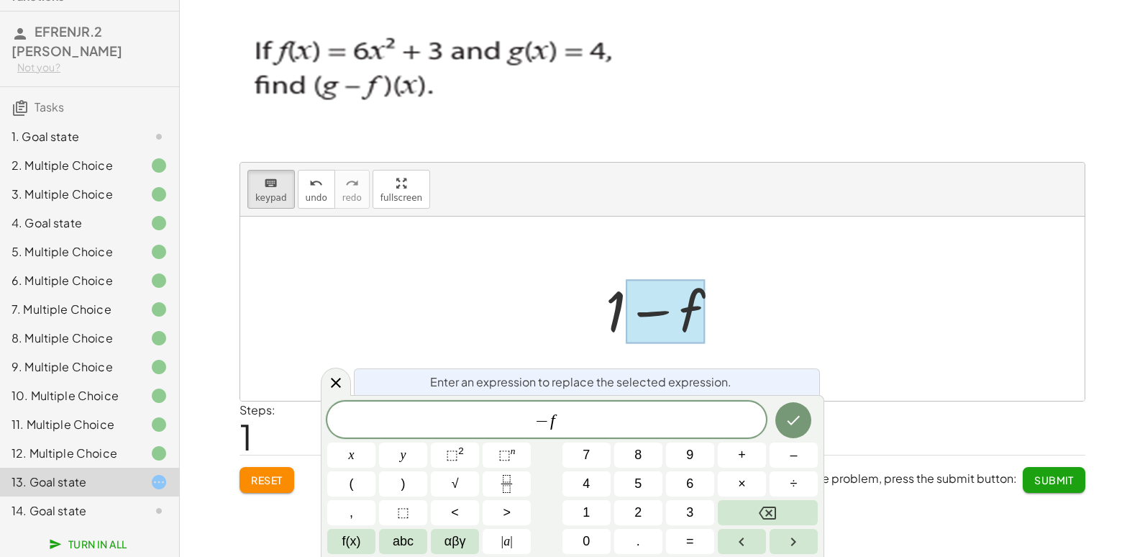
click at [697, 308] on div at bounding box center [666, 312] width 80 height 64
click at [593, 420] on span "− f" at bounding box center [546, 421] width 439 height 20
click at [472, 455] on button "⬚ 2" at bounding box center [455, 454] width 48 height 25
click at [783, 421] on button "Done" at bounding box center [793, 417] width 36 height 36
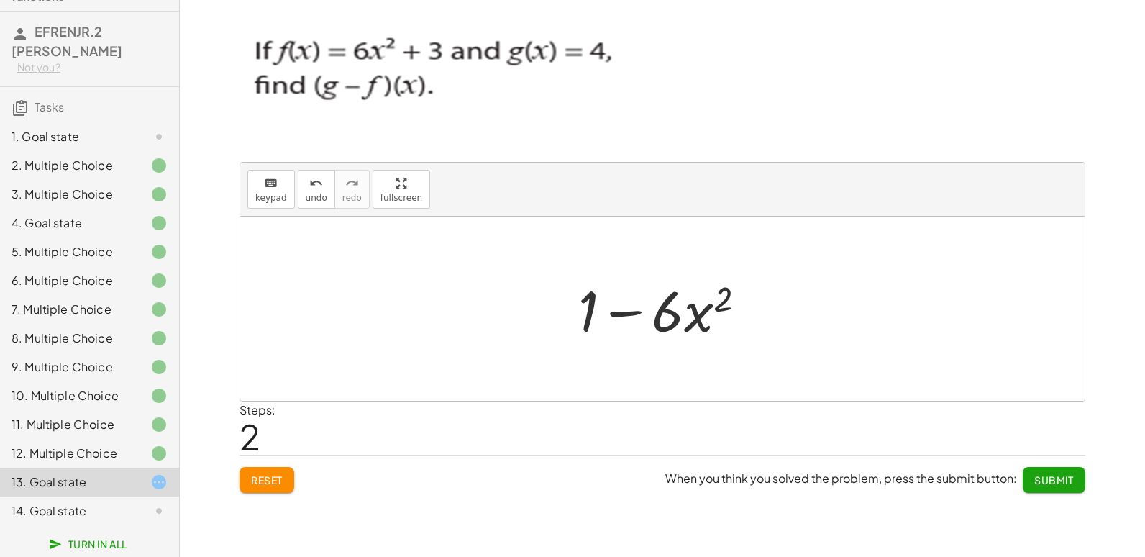
click at [1060, 480] on span "Submit" at bounding box center [1054, 479] width 40 height 13
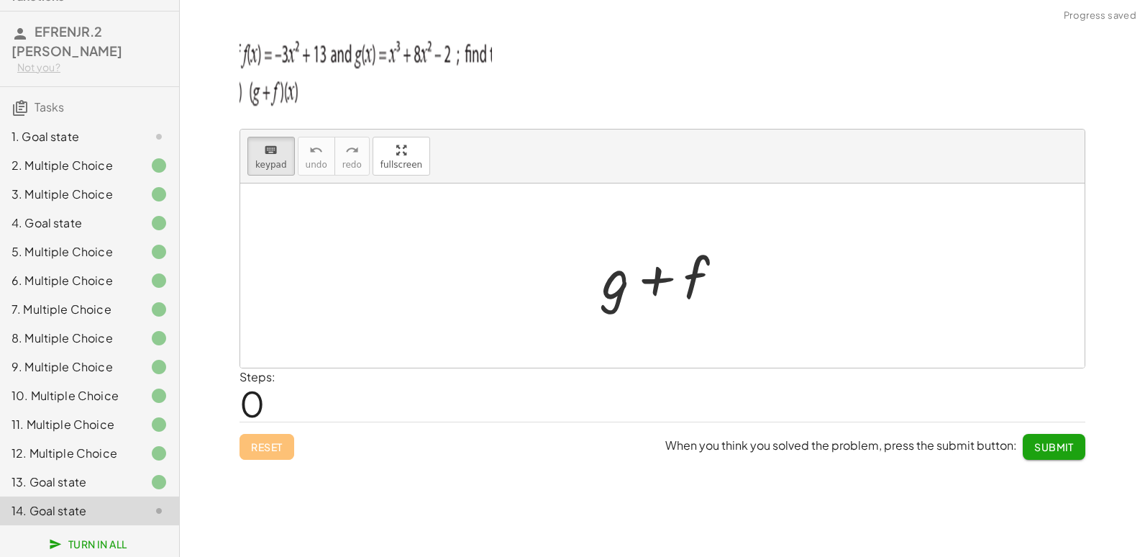
click at [87, 157] on div "2. Multiple Choice" at bounding box center [70, 165] width 116 height 17
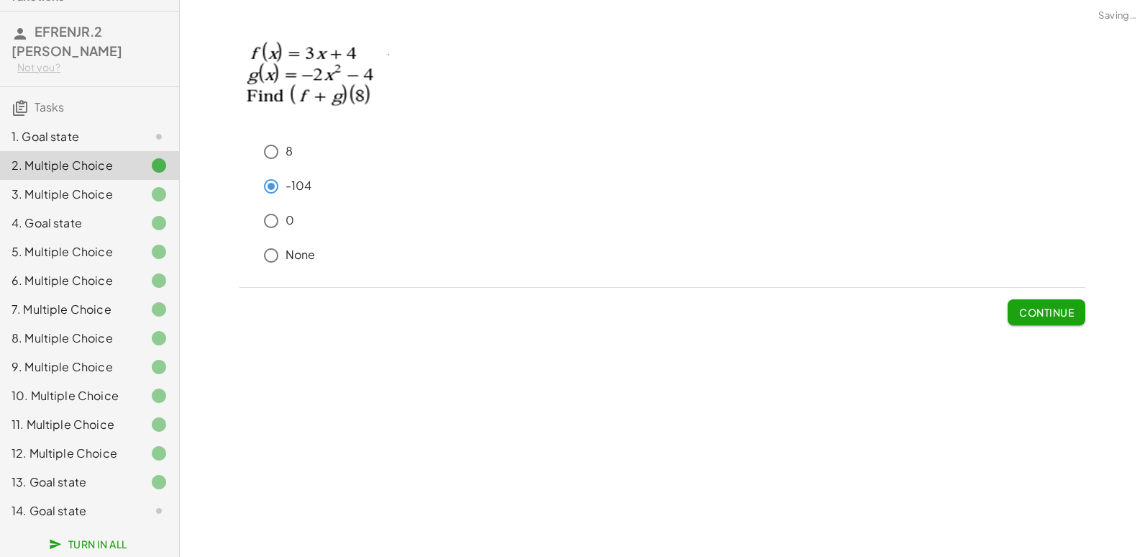
click at [89, 180] on div "1. Goal state" at bounding box center [89, 194] width 179 height 29
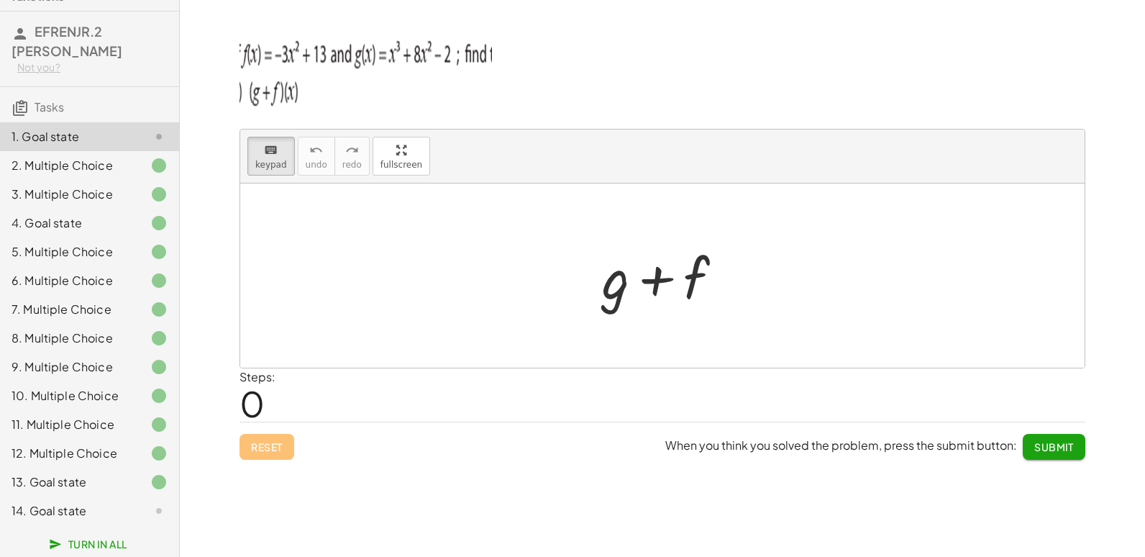
click at [91, 128] on div "1. Goal state" at bounding box center [70, 136] width 116 height 17
click at [92, 128] on div "1. Goal state" at bounding box center [70, 136] width 116 height 17
click at [625, 307] on div at bounding box center [615, 277] width 27 height 67
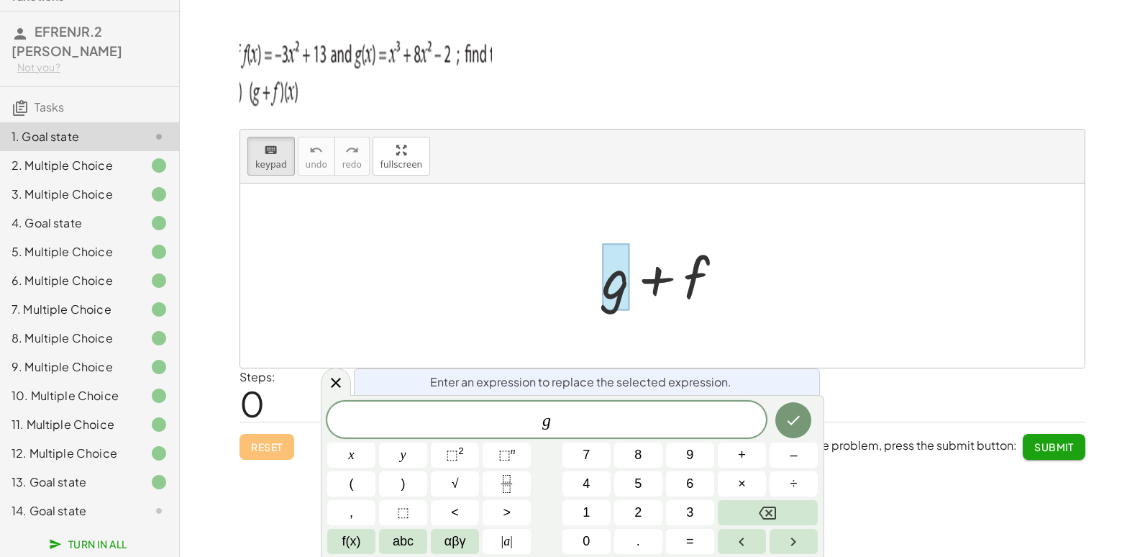
click at [623, 307] on div at bounding box center [615, 277] width 27 height 67
click at [563, 436] on div "g" at bounding box center [546, 419] width 439 height 36
click at [347, 460] on button "x" at bounding box center [351, 454] width 48 height 25
click at [496, 454] on button "⬚ n" at bounding box center [507, 454] width 48 height 25
click at [688, 514] on span "3" at bounding box center [689, 512] width 7 height 19
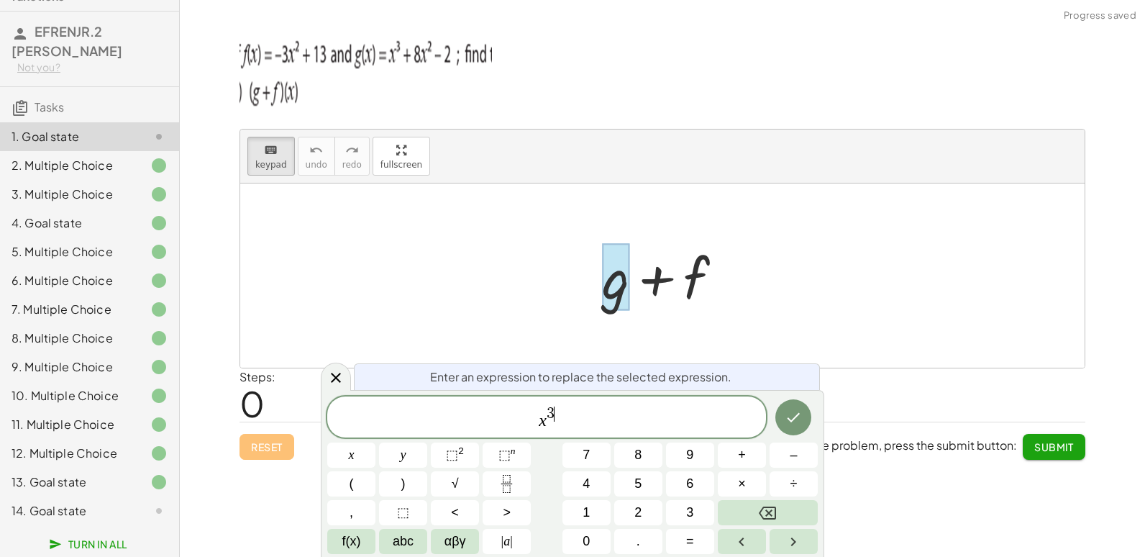
click at [703, 281] on div at bounding box center [668, 276] width 147 height 74
click at [797, 415] on icon "Done" at bounding box center [794, 417] width 13 height 9
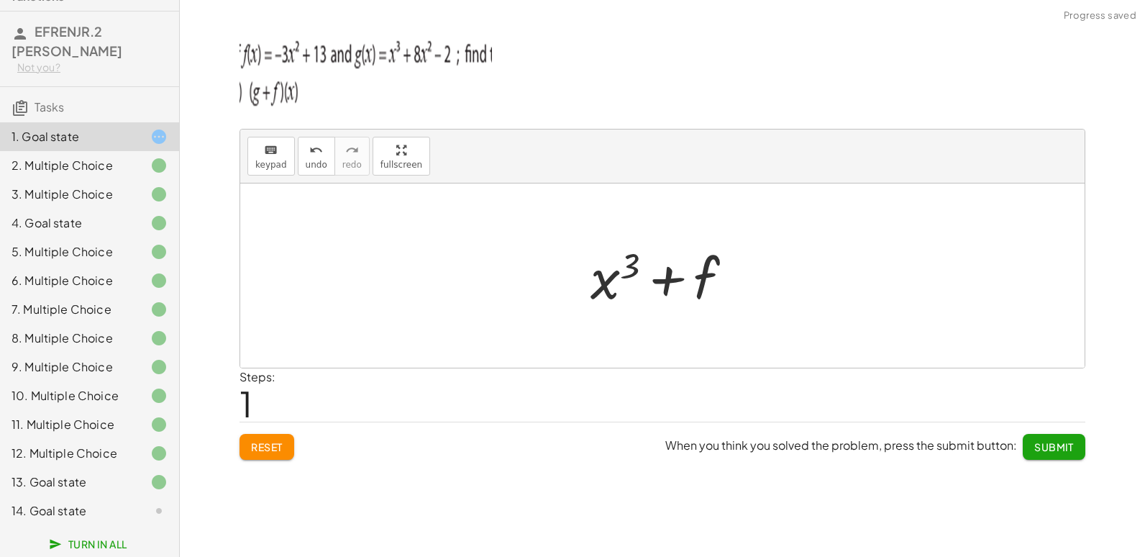
click at [694, 278] on div at bounding box center [667, 276] width 168 height 74
click at [701, 276] on div at bounding box center [667, 276] width 168 height 74
click at [706, 279] on div at bounding box center [667, 276] width 168 height 74
drag, startPoint x: 707, startPoint y: 287, endPoint x: 710, endPoint y: 294, distance: 7.7
click at [710, 294] on div at bounding box center [667, 276] width 168 height 74
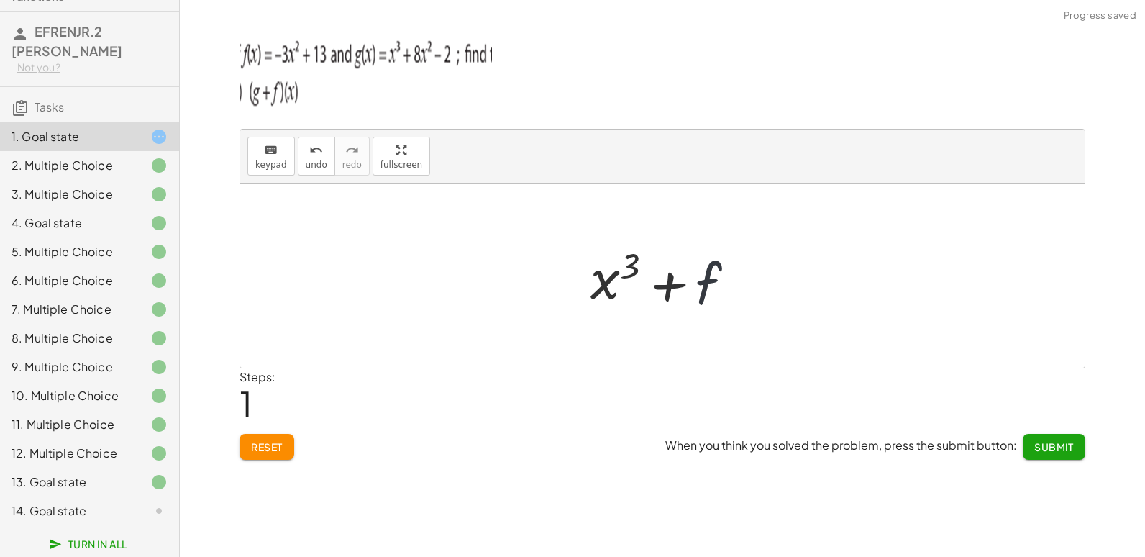
click at [703, 288] on div at bounding box center [667, 276] width 168 height 74
click at [713, 283] on div at bounding box center [667, 276] width 168 height 74
click at [701, 275] on div at bounding box center [667, 276] width 168 height 74
click at [701, 276] on div at bounding box center [667, 276] width 168 height 74
click at [256, 163] on span "keypad" at bounding box center [271, 165] width 32 height 10
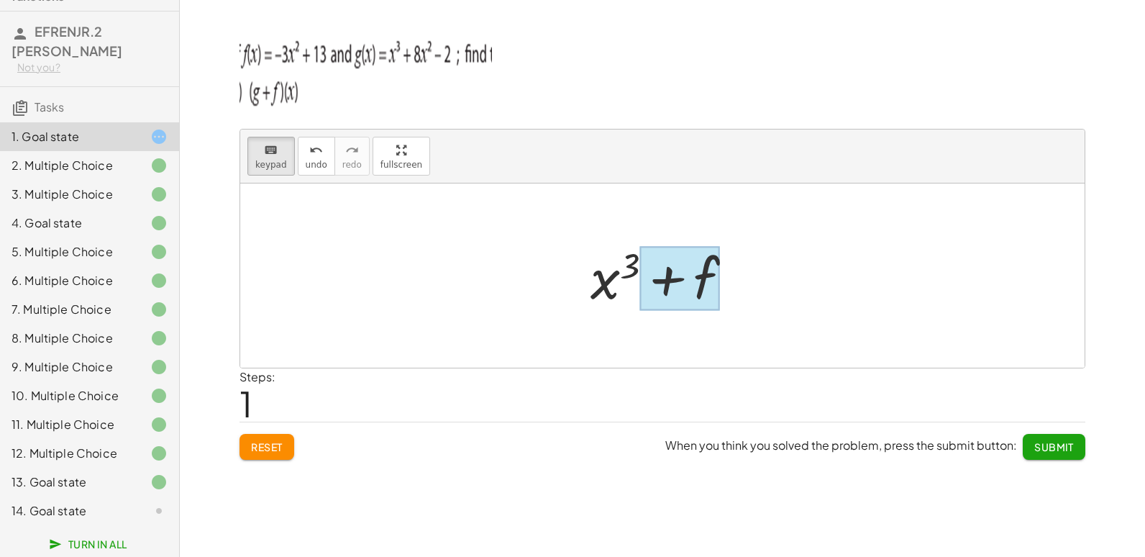
click at [698, 291] on div at bounding box center [680, 279] width 80 height 64
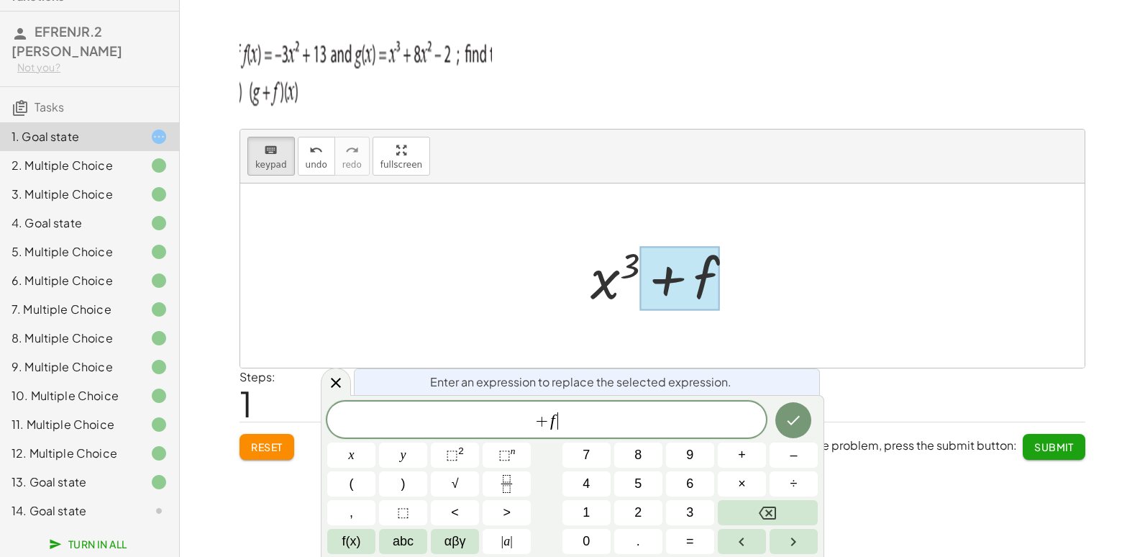
click at [637, 416] on span "+ f ​" at bounding box center [546, 421] width 439 height 20
click at [465, 455] on button "⬚ 2" at bounding box center [455, 454] width 48 height 25
click at [749, 457] on button "+" at bounding box center [742, 454] width 48 height 25
click at [592, 508] on button "1" at bounding box center [586, 512] width 48 height 25
click at [591, 508] on button "1" at bounding box center [586, 512] width 48 height 25
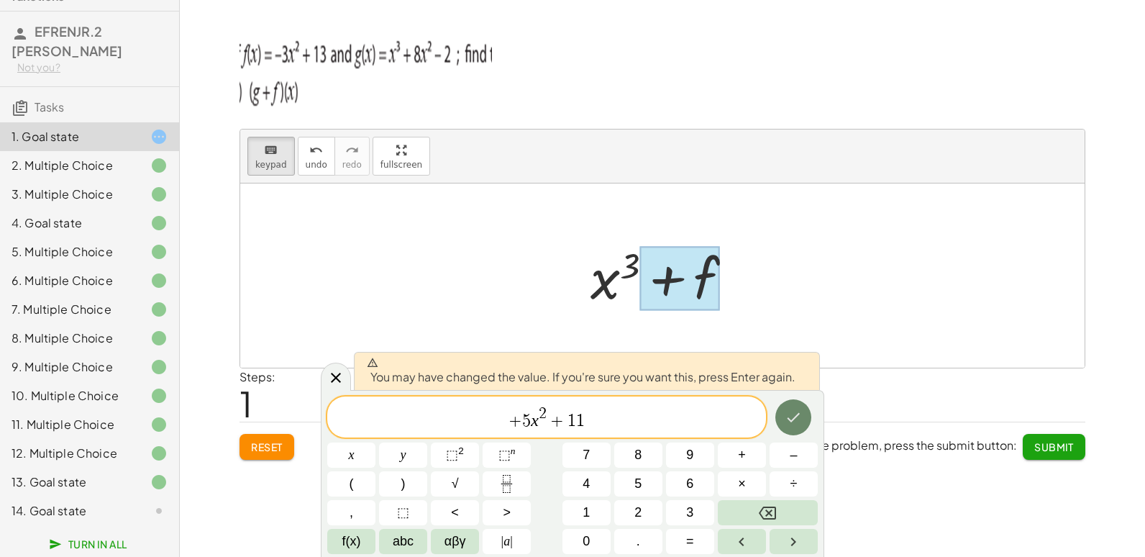
click at [793, 411] on icon "Done" at bounding box center [793, 417] width 17 height 17
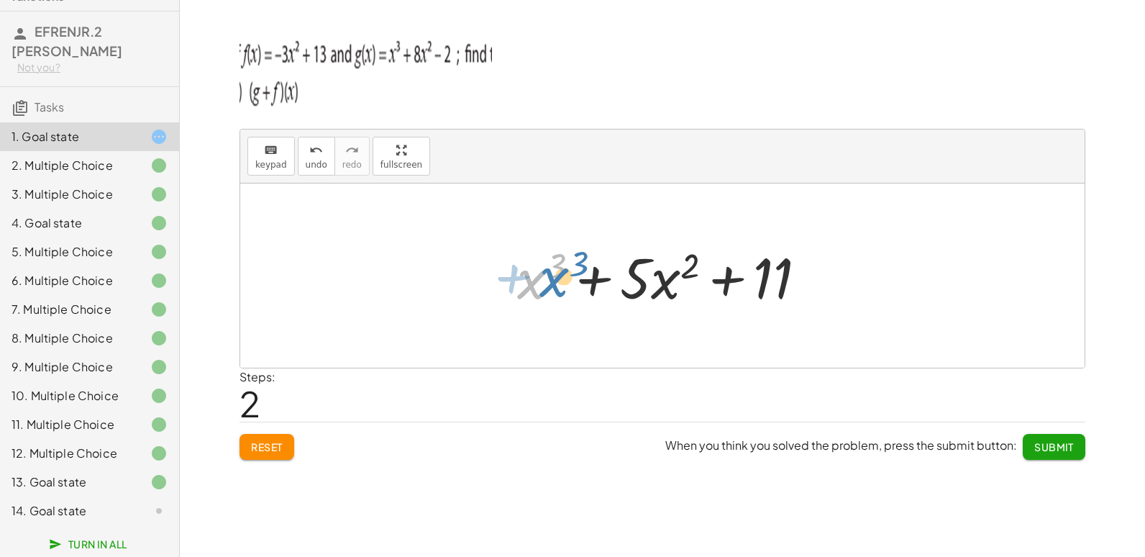
drag, startPoint x: 516, startPoint y: 284, endPoint x: 529, endPoint y: 280, distance: 13.4
click at [532, 281] on div at bounding box center [668, 276] width 316 height 74
click at [1063, 451] on span "Submit" at bounding box center [1054, 446] width 40 height 13
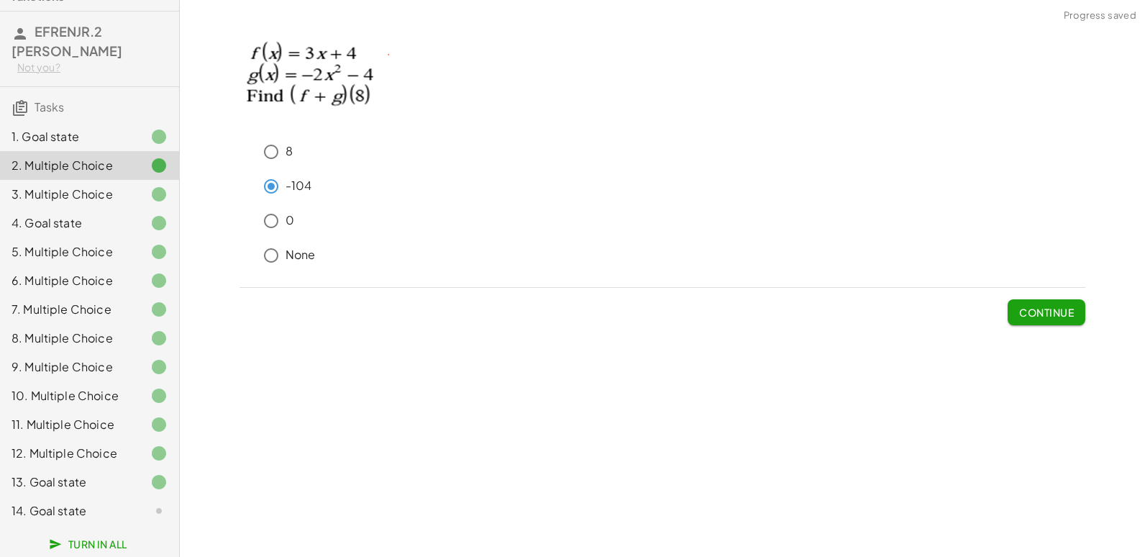
click at [150, 512] on icon at bounding box center [158, 510] width 17 height 17
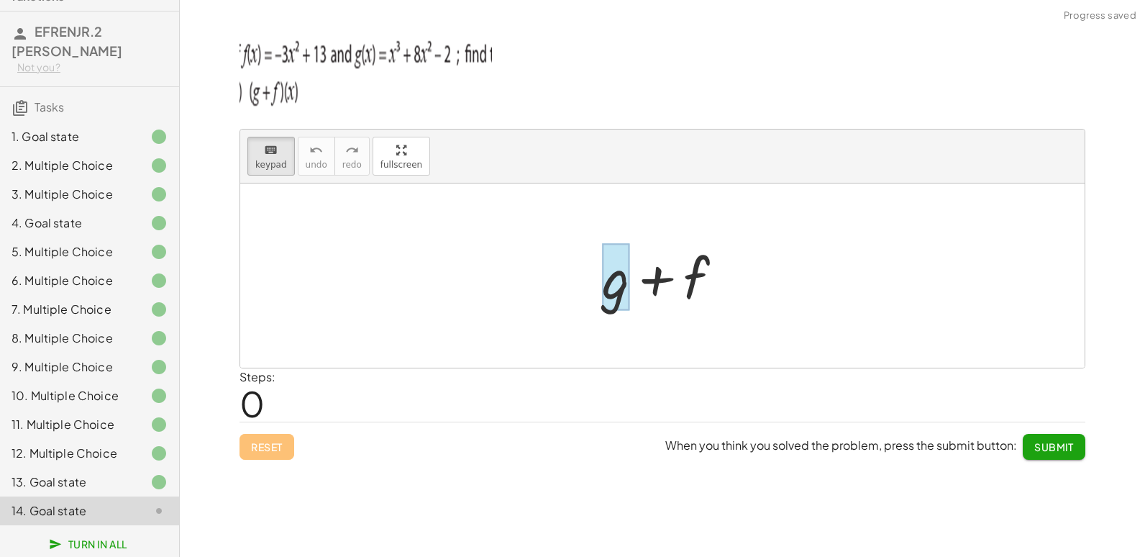
click at [622, 292] on div at bounding box center [615, 277] width 27 height 67
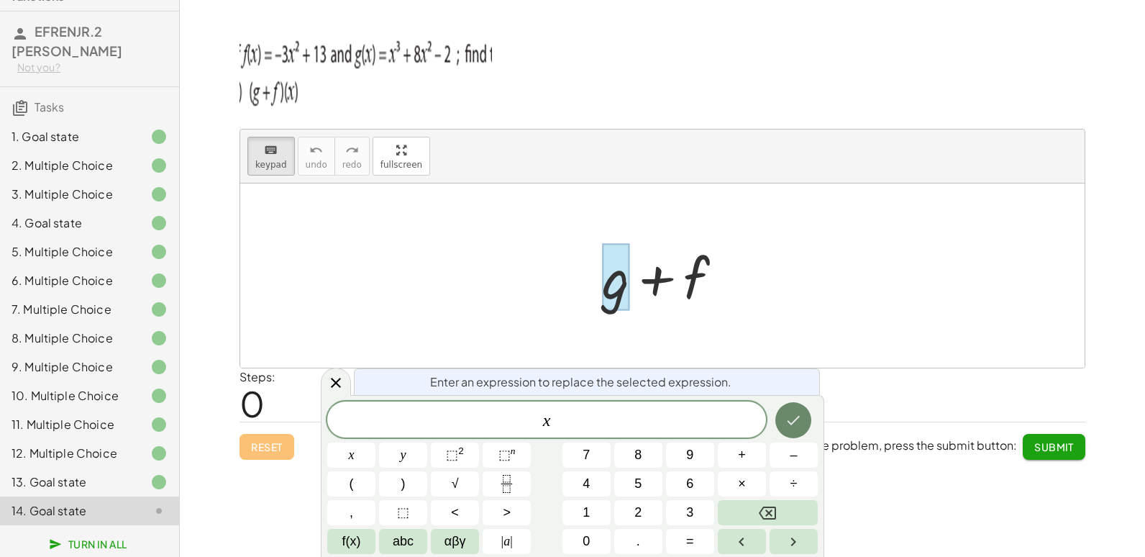
click at [806, 421] on button "Done" at bounding box center [793, 420] width 36 height 36
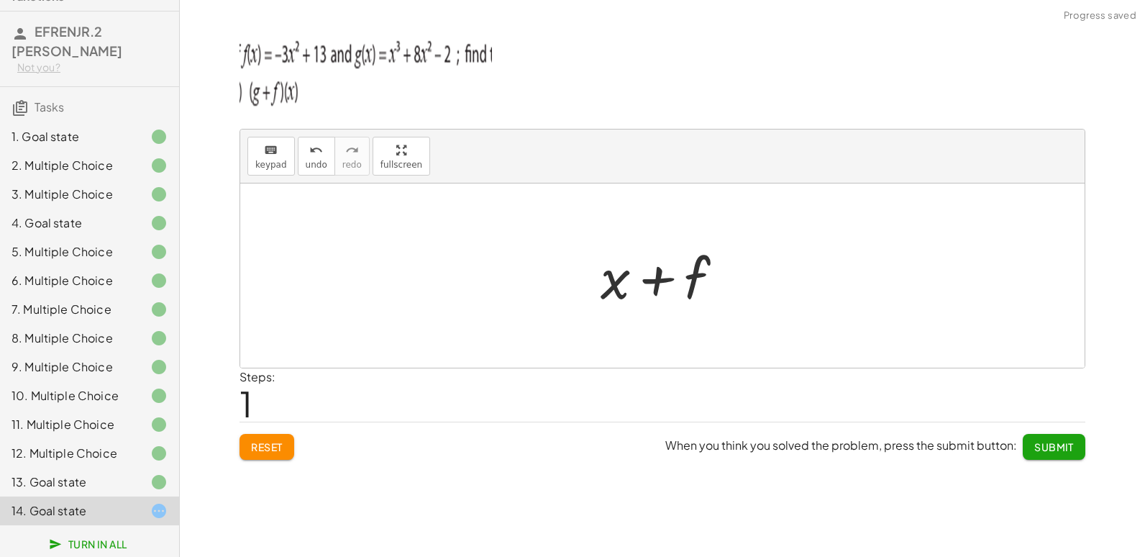
click at [680, 278] on div at bounding box center [667, 276] width 149 height 74
click at [688, 276] on div at bounding box center [667, 276] width 149 height 74
click at [708, 280] on div at bounding box center [667, 276] width 149 height 74
click at [690, 283] on div at bounding box center [667, 276] width 149 height 74
click at [260, 161] on span "keypad" at bounding box center [271, 165] width 32 height 10
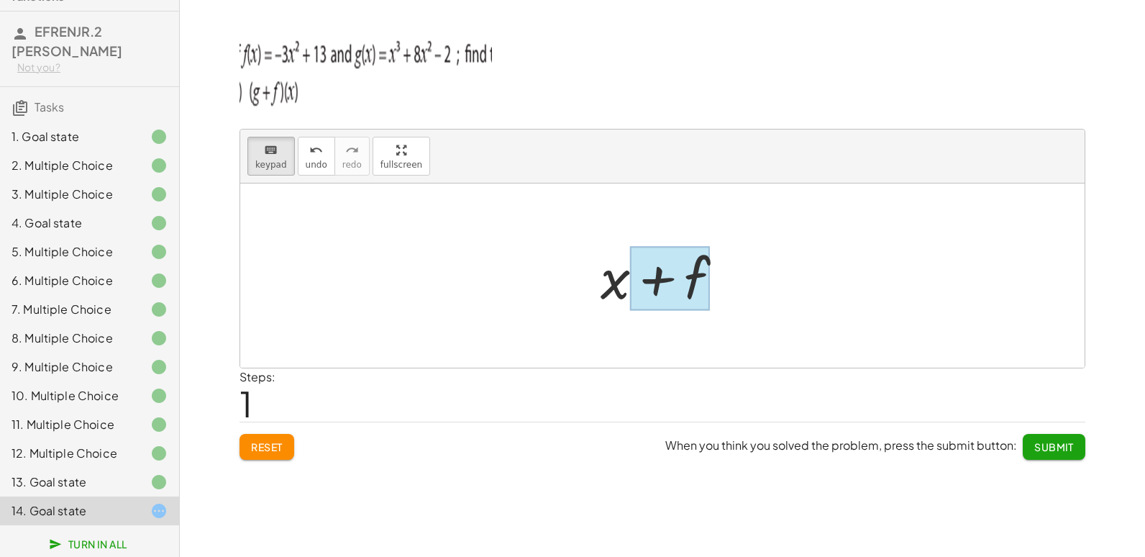
click at [701, 292] on div at bounding box center [670, 279] width 80 height 64
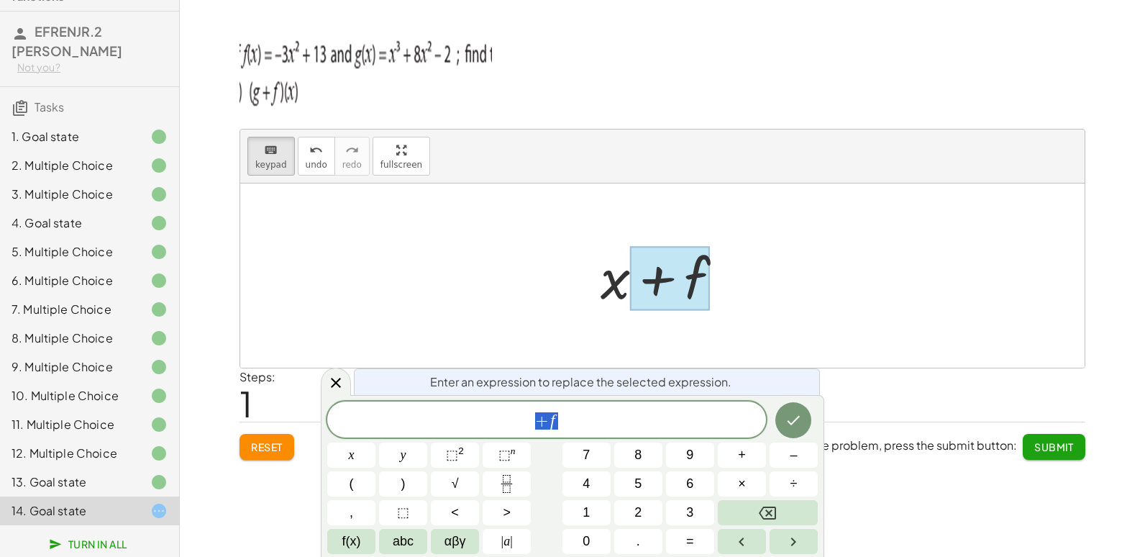
click at [701, 292] on div at bounding box center [670, 279] width 80 height 64
click at [629, 423] on span "+ f" at bounding box center [546, 421] width 439 height 20
click at [649, 485] on button "5" at bounding box center [638, 483] width 48 height 25
click at [455, 451] on span "⬚" at bounding box center [452, 454] width 12 height 14
click at [743, 486] on span "×" at bounding box center [742, 483] width 8 height 19
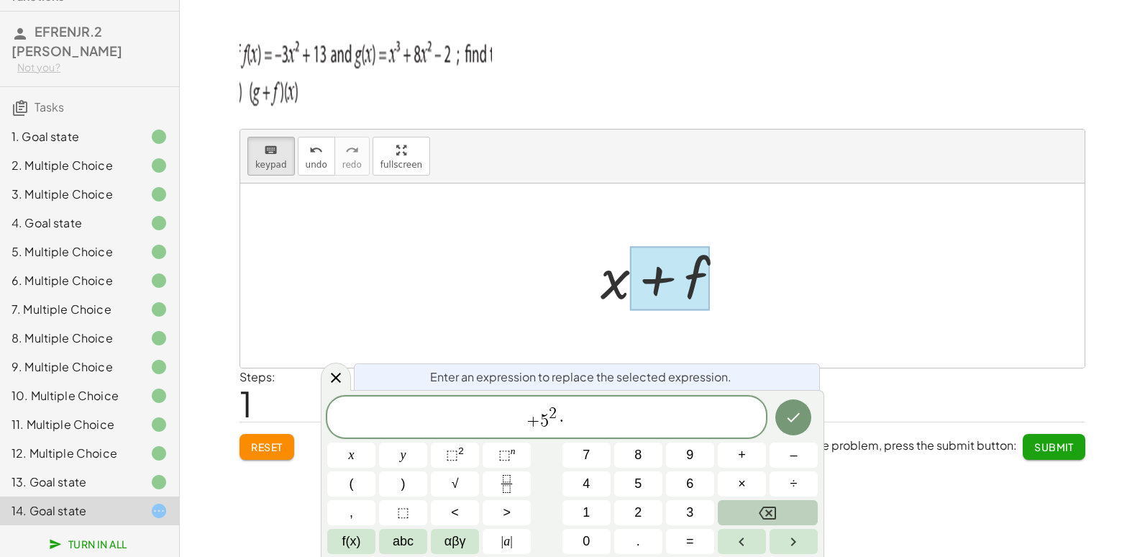
click at [792, 511] on button "Backspace" at bounding box center [768, 512] width 100 height 25
click at [755, 455] on button "+" at bounding box center [742, 454] width 48 height 25
click at [592, 512] on button "1" at bounding box center [586, 512] width 48 height 25
click at [592, 511] on button "1" at bounding box center [586, 512] width 48 height 25
click at [797, 424] on icon "Done" at bounding box center [793, 417] width 17 height 17
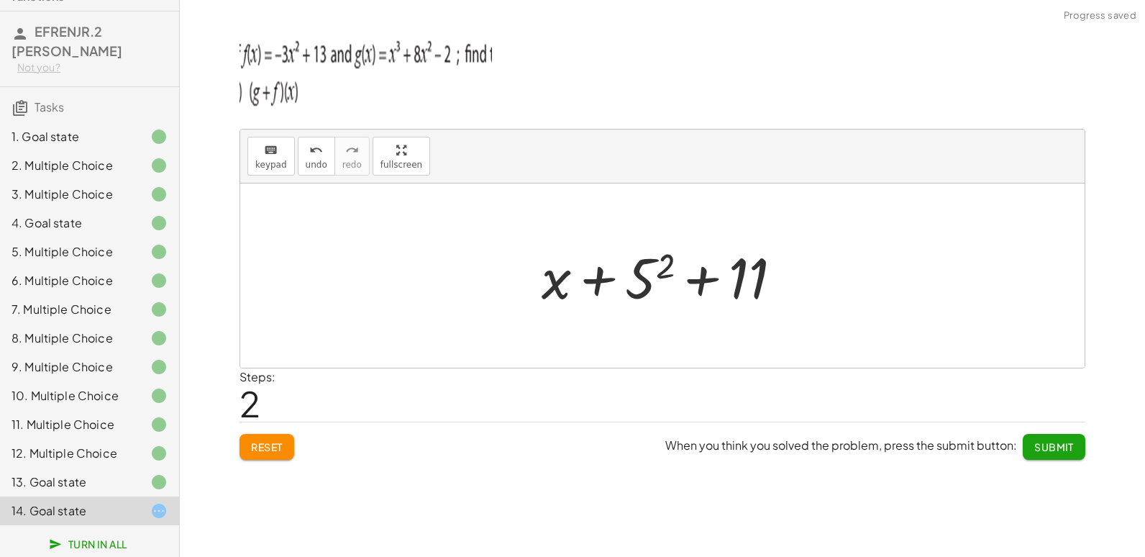
click at [1059, 446] on span "Submit" at bounding box center [1054, 446] width 40 height 13
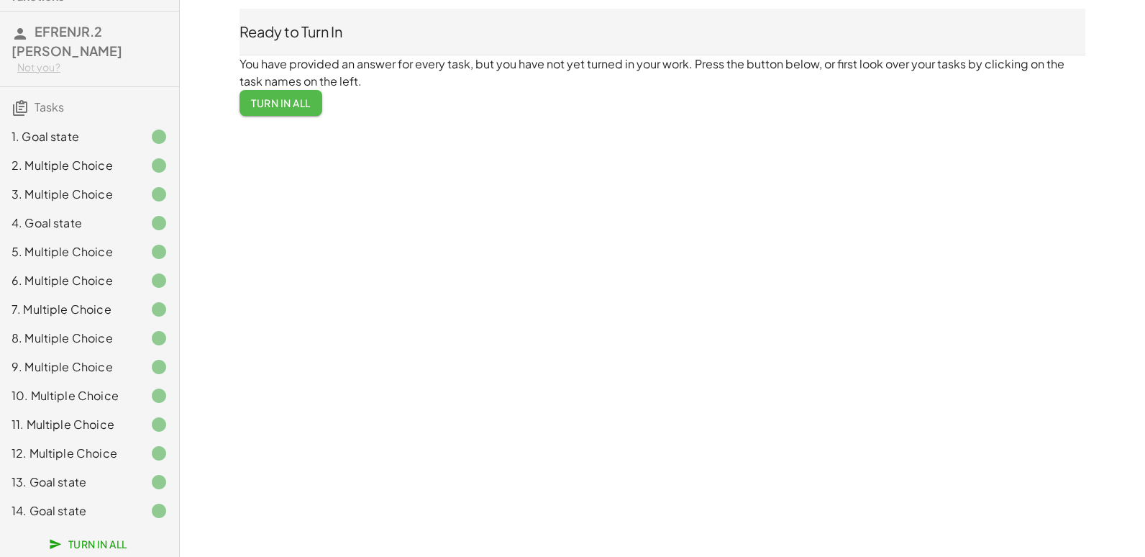
click at [286, 99] on span "Turn In All" at bounding box center [281, 102] width 60 height 13
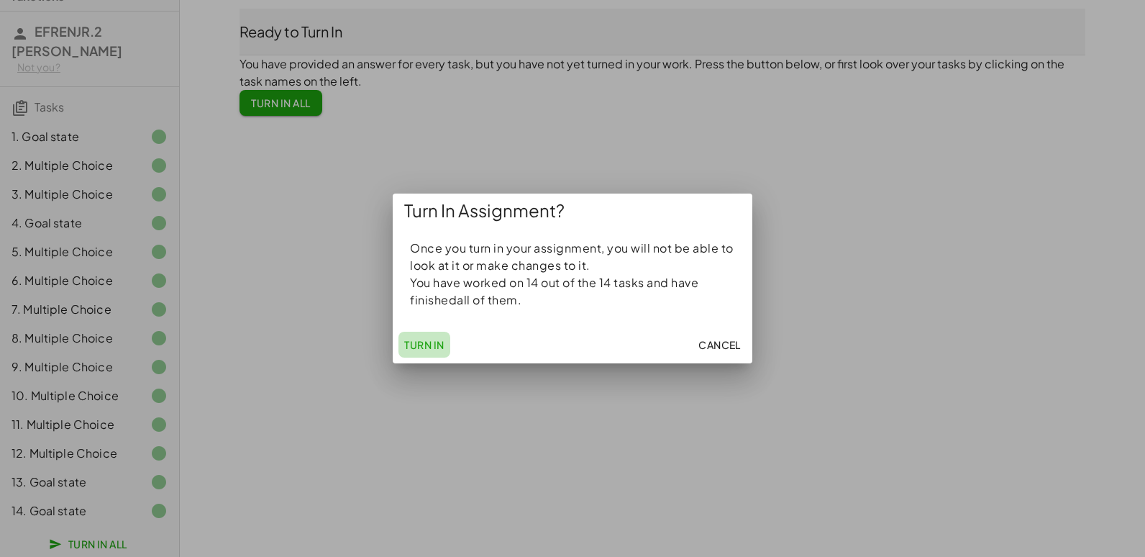
click at [414, 347] on span "Turn In" at bounding box center [424, 344] width 40 height 13
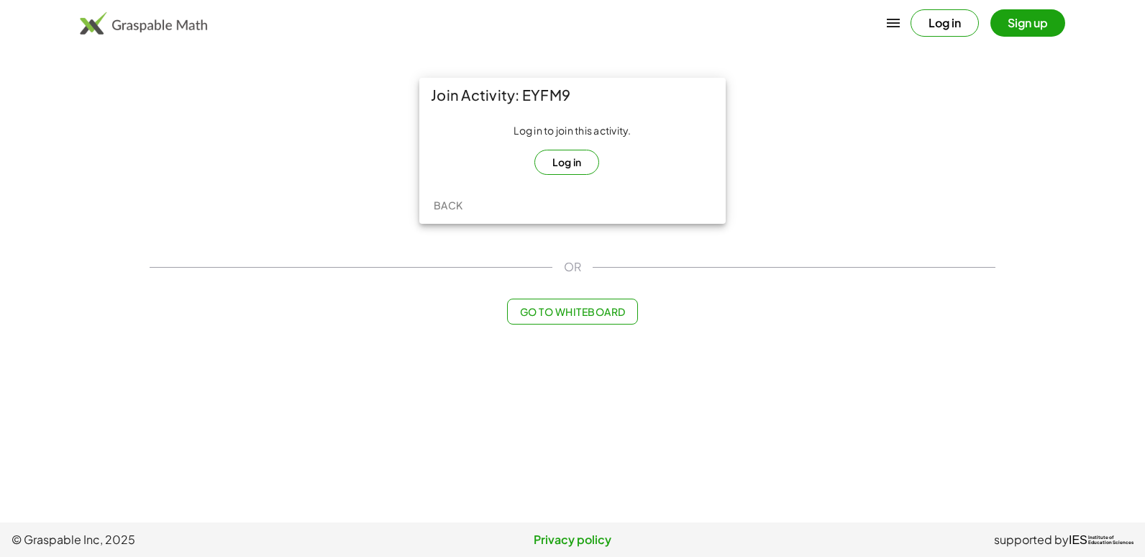
click at [1027, 30] on button "Sign up" at bounding box center [1027, 22] width 75 height 27
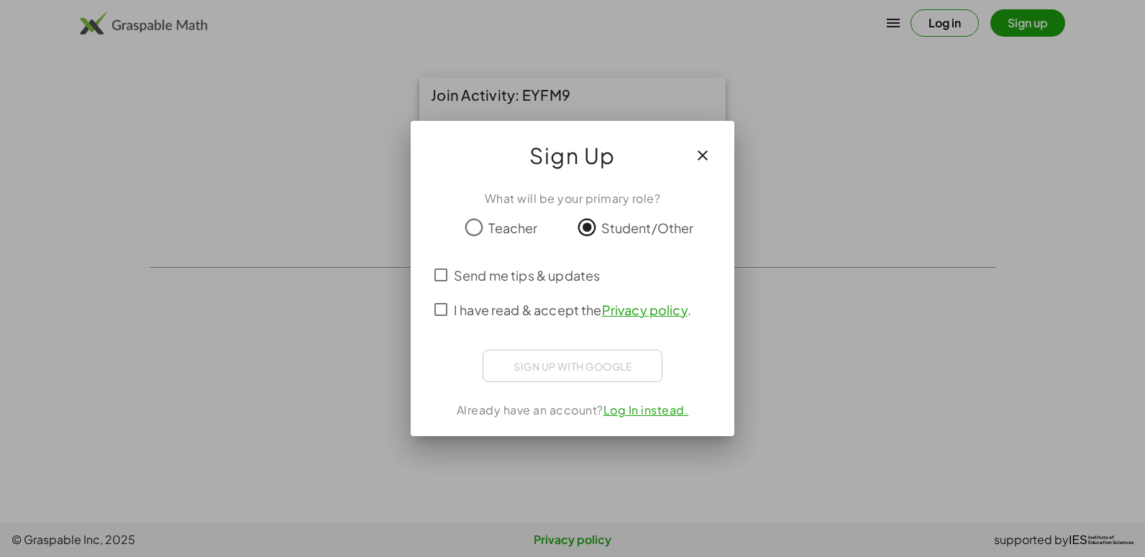
click at [482, 309] on span "I have read & accept the Privacy policy ." at bounding box center [572, 309] width 237 height 19
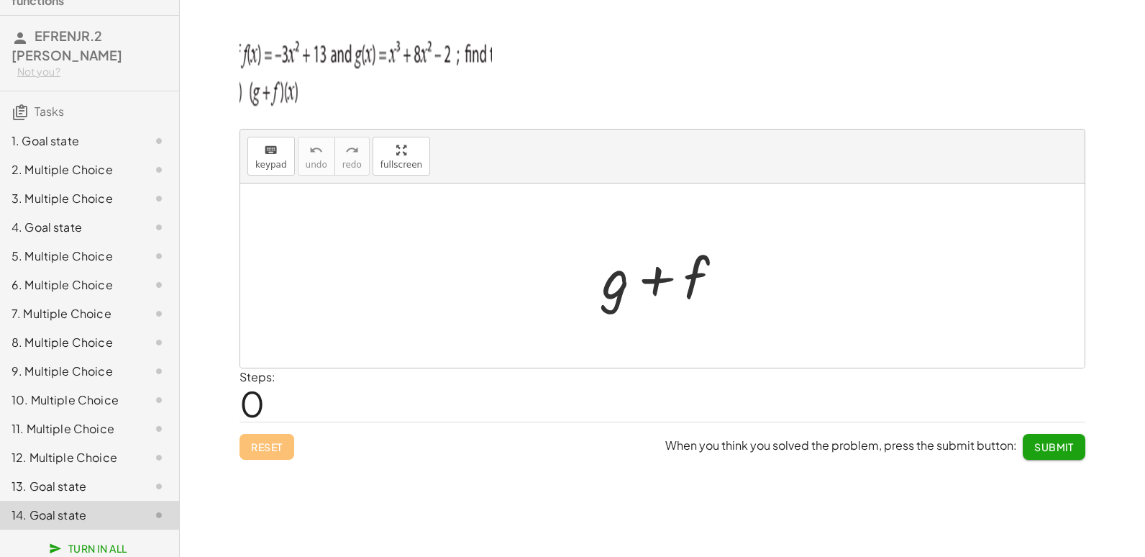
scroll to position [47, 0]
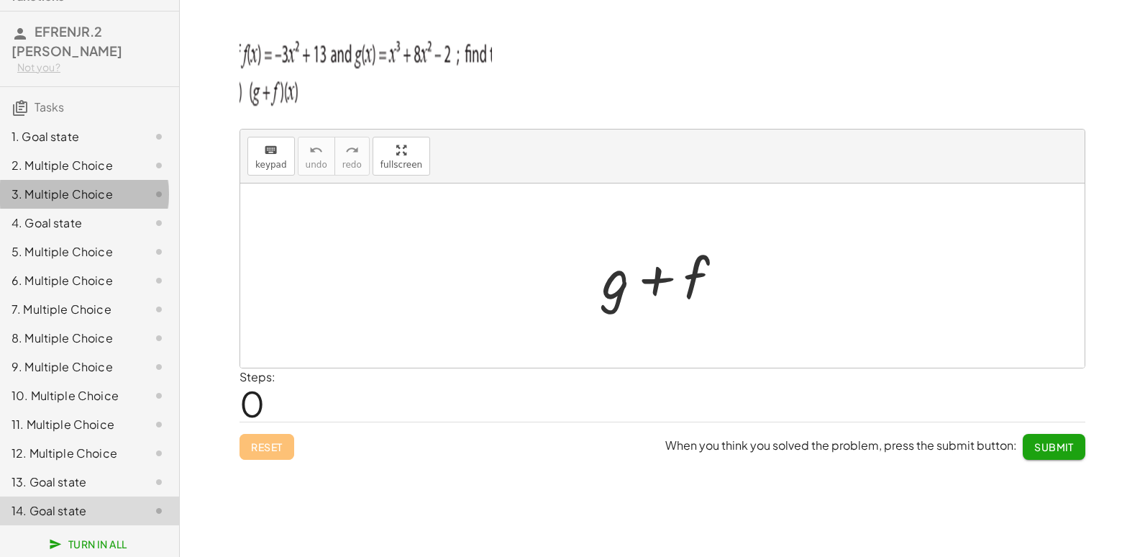
click at [47, 186] on div "3. Multiple Choice" at bounding box center [70, 194] width 116 height 17
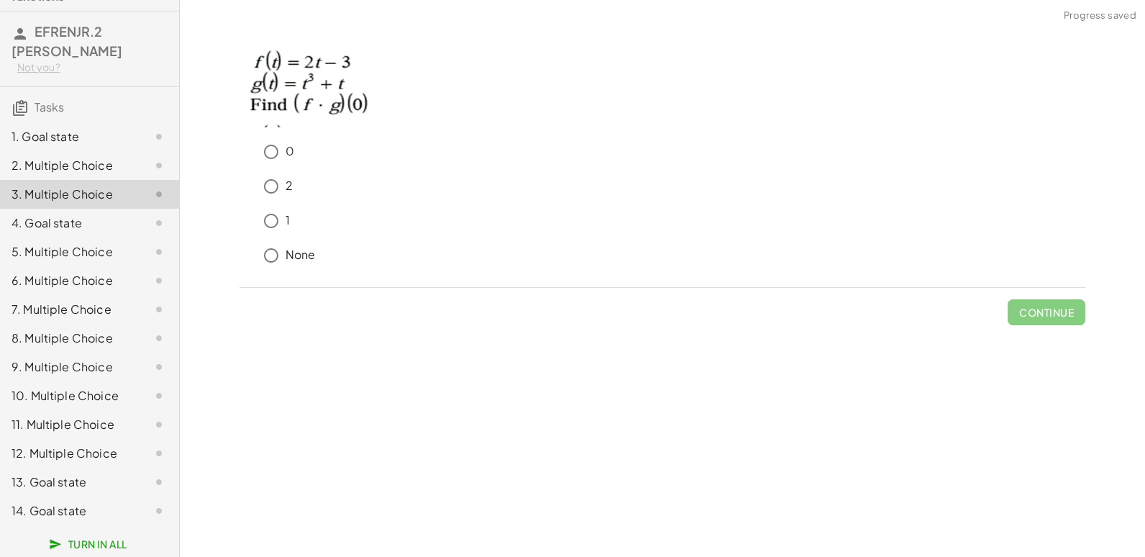
click at [60, 180] on div "1. Goal state" at bounding box center [89, 194] width 179 height 29
